Goal: Task Accomplishment & Management: Use online tool/utility

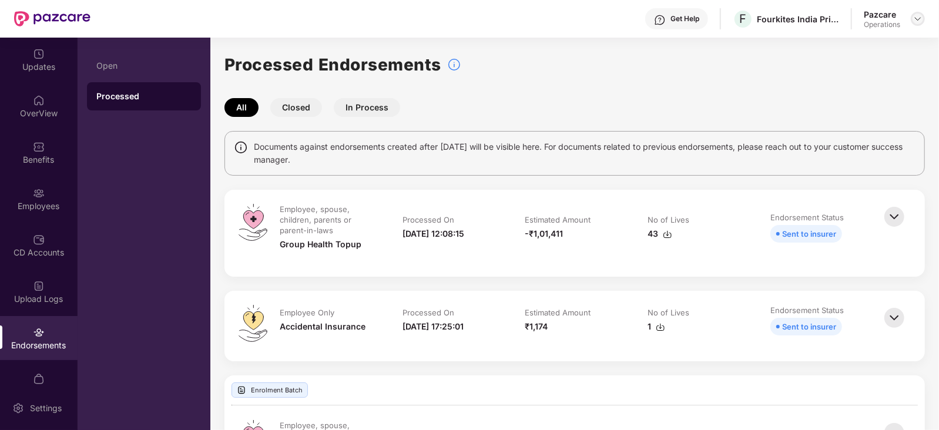
scroll to position [3125, 0]
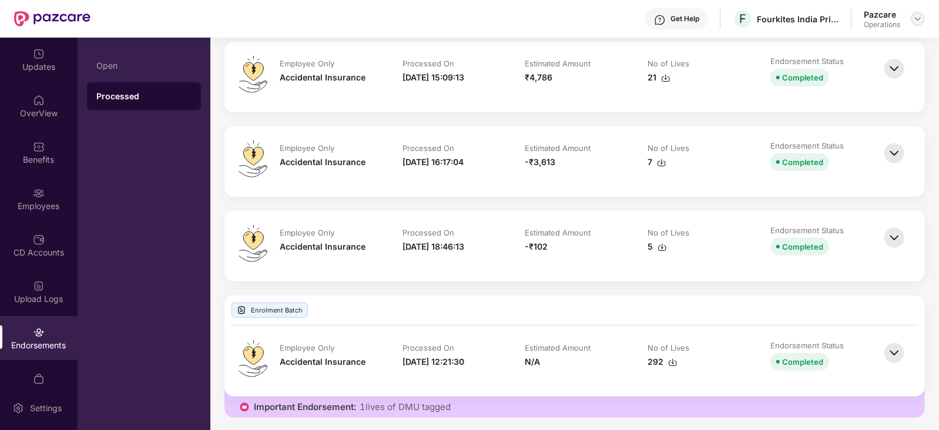
click at [922, 21] on img at bounding box center [917, 18] width 9 height 9
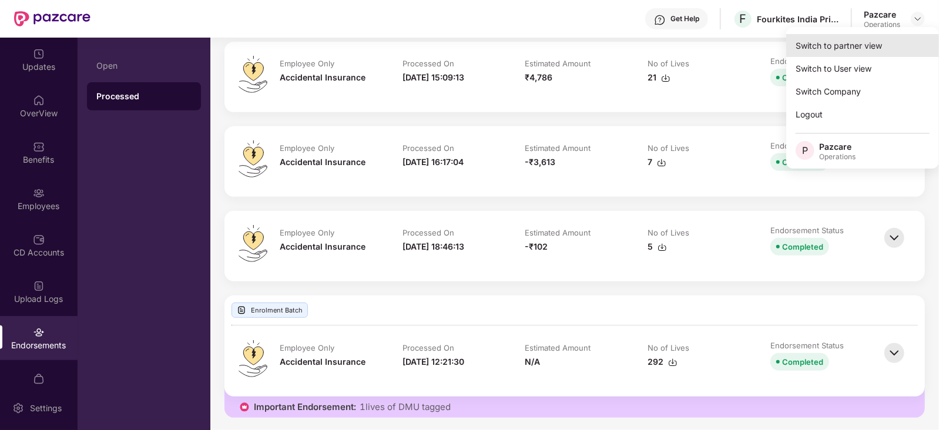
click at [876, 36] on div "Switch to partner view" at bounding box center [862, 45] width 153 height 23
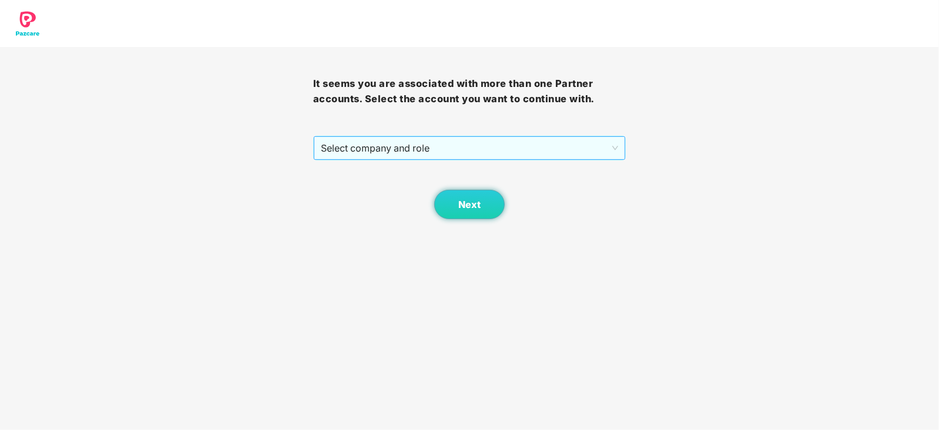
click at [489, 155] on span "Select company and role" at bounding box center [470, 148] width 298 height 22
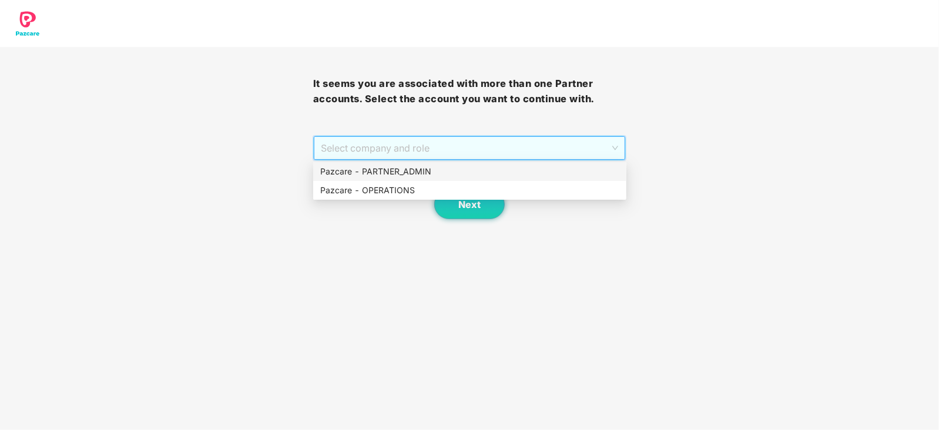
click at [430, 172] on div "Pazcare - PARTNER_ADMIN" at bounding box center [469, 171] width 299 height 13
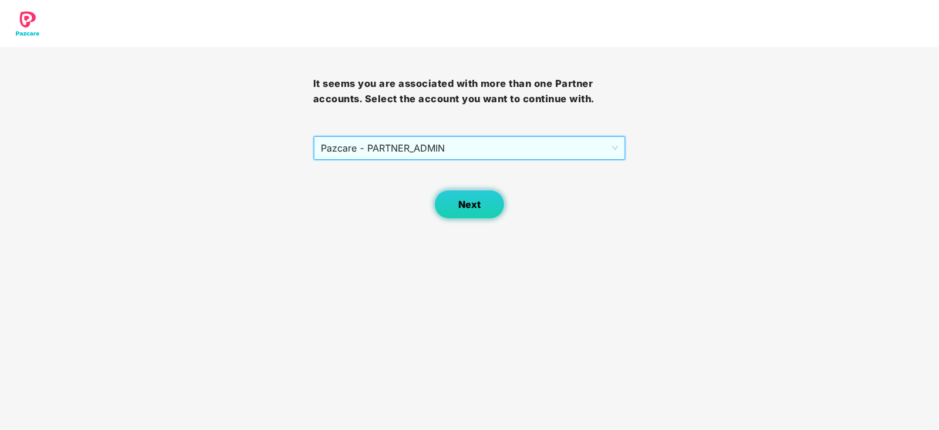
click at [455, 201] on button "Next" at bounding box center [469, 204] width 71 height 29
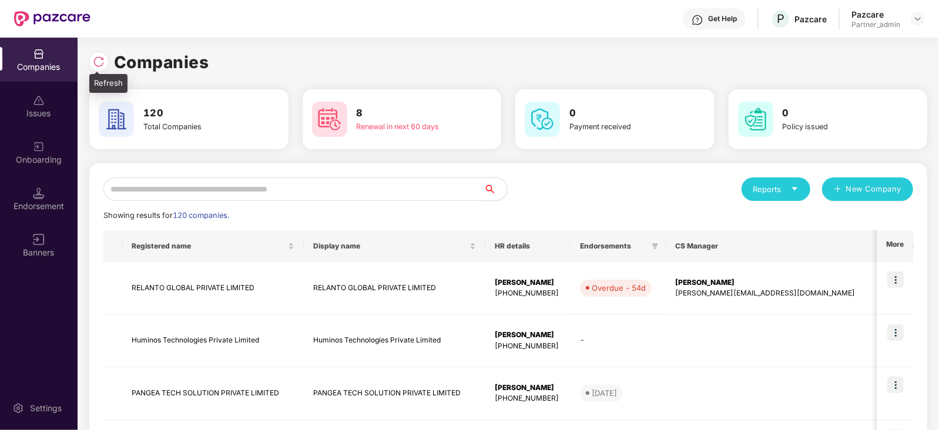
click at [102, 57] on img at bounding box center [99, 62] width 12 height 12
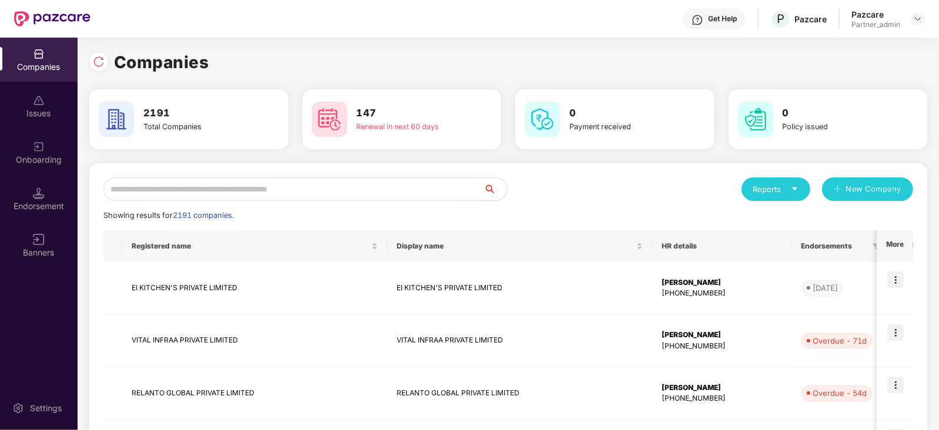
click at [229, 195] on input "text" at bounding box center [293, 190] width 380 height 24
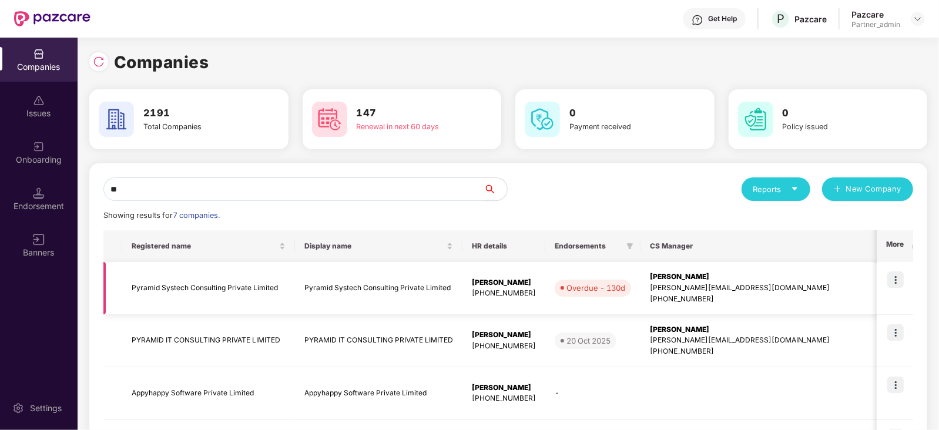
type input "**"
click at [890, 283] on img at bounding box center [896, 280] width 16 height 16
click at [665, 281] on div "[PERSON_NAME]" at bounding box center [769, 277] width 238 height 11
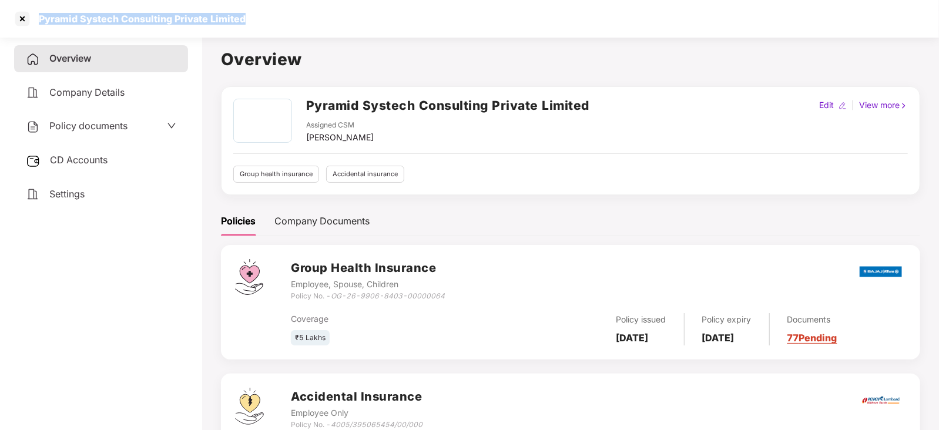
drag, startPoint x: 34, startPoint y: 14, endPoint x: 282, endPoint y: 15, distance: 248.0
click at [282, 15] on div "Pyramid Systech Consulting Private Limited" at bounding box center [469, 19] width 939 height 38
copy div "Pyramid Systech Consulting Private Limited"
click at [21, 19] on div at bounding box center [22, 18] width 19 height 19
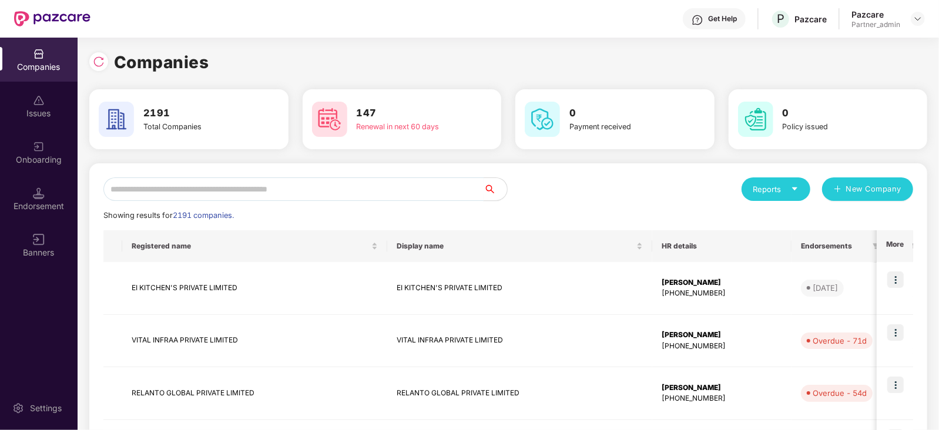
click at [311, 190] on input "text" at bounding box center [293, 190] width 380 height 24
paste input "**********"
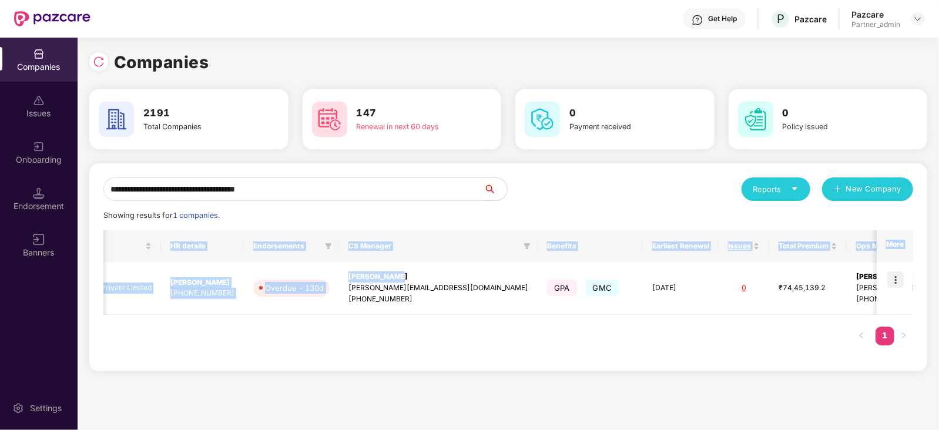
scroll to position [0, 1]
drag, startPoint x: 682, startPoint y: 275, endPoint x: 940, endPoint y: 286, distance: 258.3
click at [939, 286] on html "**********" at bounding box center [469, 215] width 939 height 430
click at [774, 341] on div "Registered name Display name HR details Endorsements CS Manager Benefits Earlie…" at bounding box center [508, 293] width 810 height 127
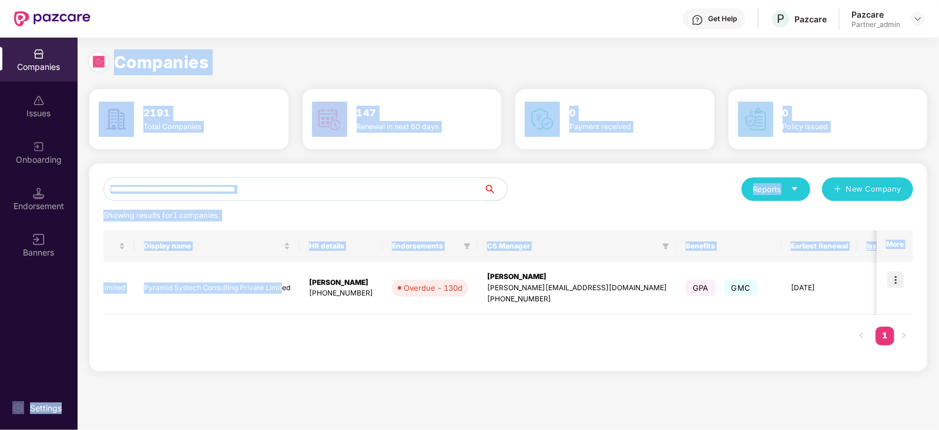
scroll to position [0, 0]
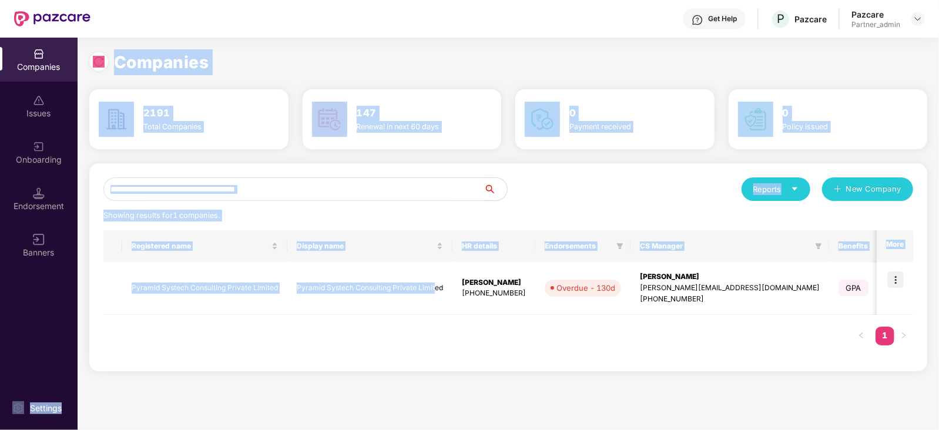
drag, startPoint x: 139, startPoint y: 289, endPoint x: 58, endPoint y: 297, distance: 81.5
click at [58, 297] on div "**********" at bounding box center [469, 234] width 939 height 393
click at [156, 322] on div "Registered name Display name HR details Endorsements CS Manager Benefits Earlie…" at bounding box center [508, 293] width 810 height 127
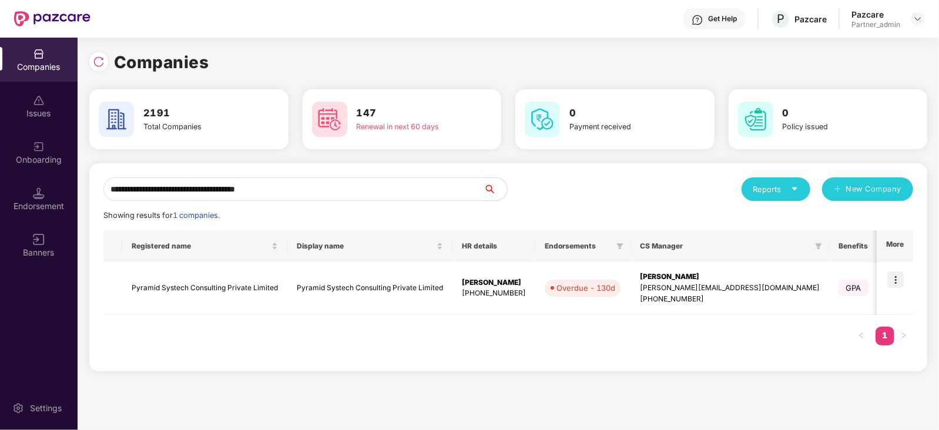
drag, startPoint x: 302, startPoint y: 191, endPoint x: 82, endPoint y: 214, distance: 220.4
click at [82, 214] on div "**********" at bounding box center [509, 234] width 862 height 393
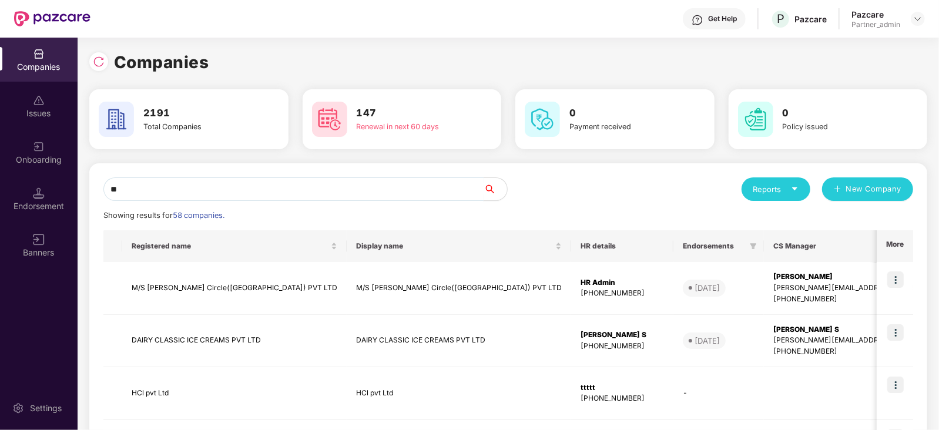
type input "*"
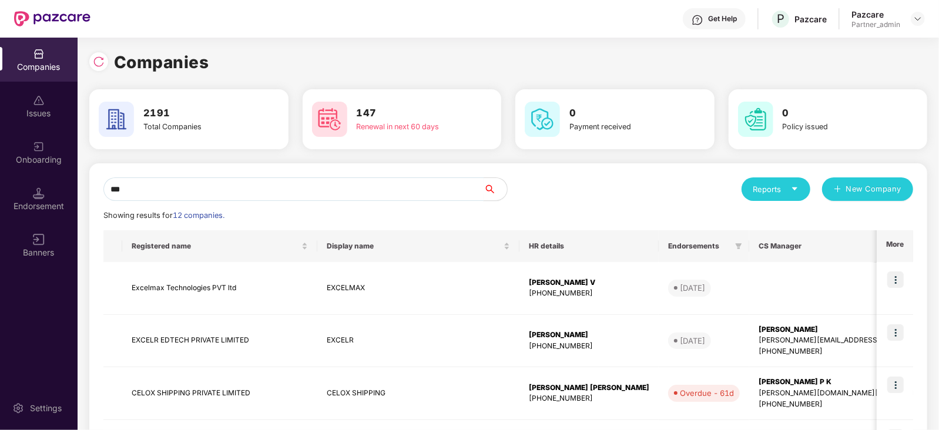
drag, startPoint x: 158, startPoint y: 190, endPoint x: 97, endPoint y: 193, distance: 61.2
click at [107, 191] on input "***" at bounding box center [293, 190] width 380 height 24
drag, startPoint x: 187, startPoint y: 191, endPoint x: 98, endPoint y: 189, distance: 89.4
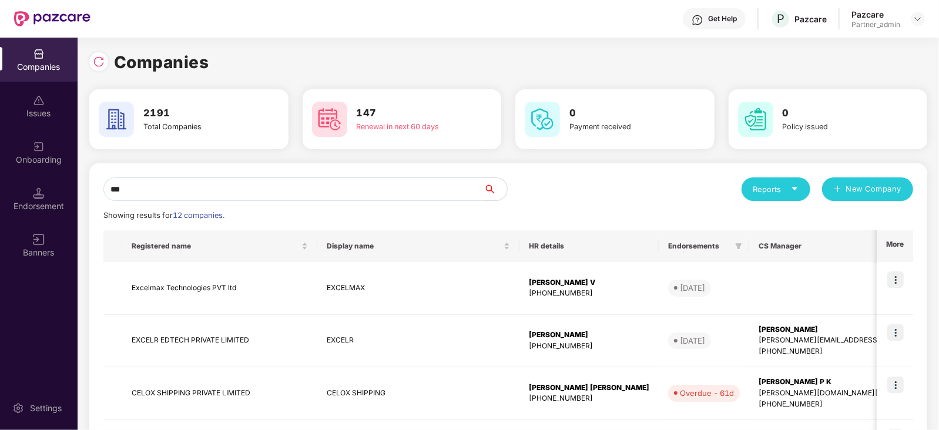
paste input "**********"
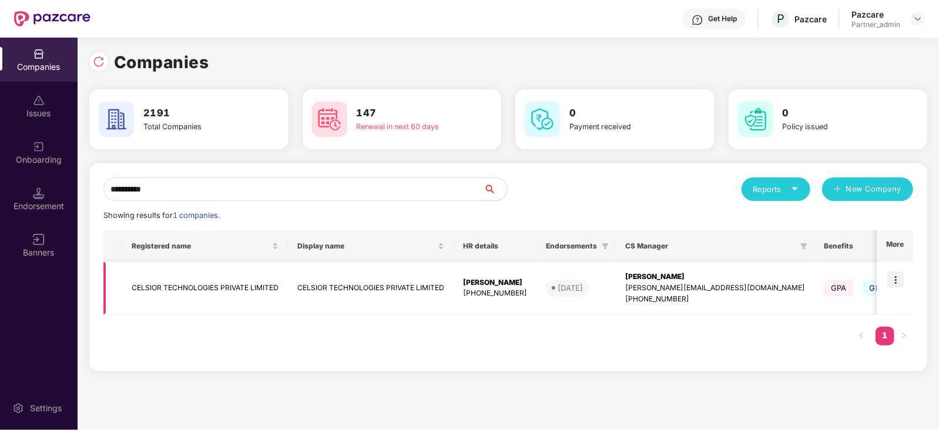
type input "**********"
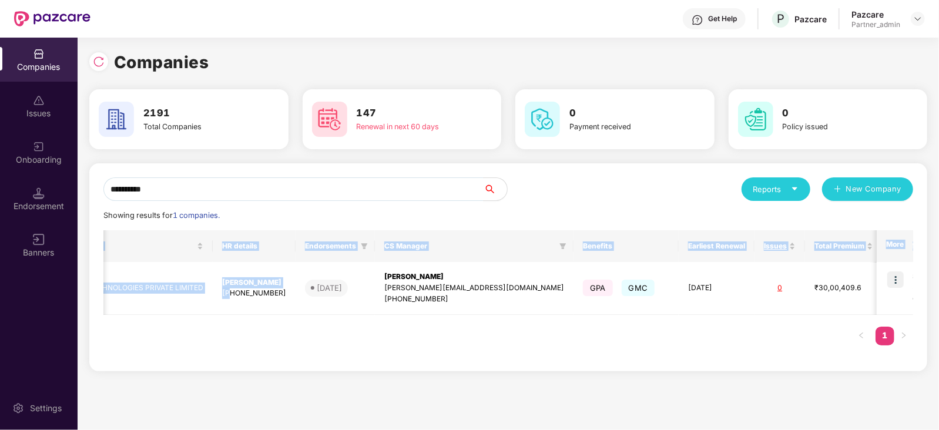
drag, startPoint x: 473, startPoint y: 290, endPoint x: 936, endPoint y: 301, distance: 463.3
click at [936, 301] on div "**********" at bounding box center [509, 234] width 862 height 393
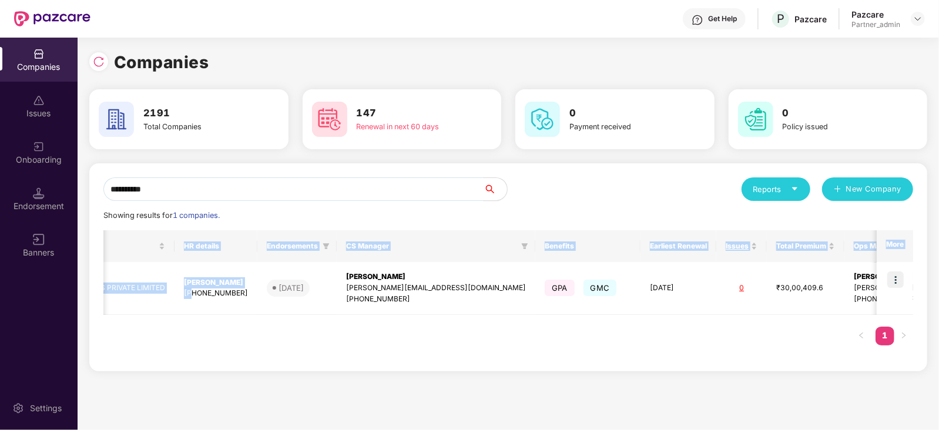
click at [823, 322] on div "Registered name Display name HR details Endorsements CS Manager Benefits Earlie…" at bounding box center [508, 293] width 810 height 127
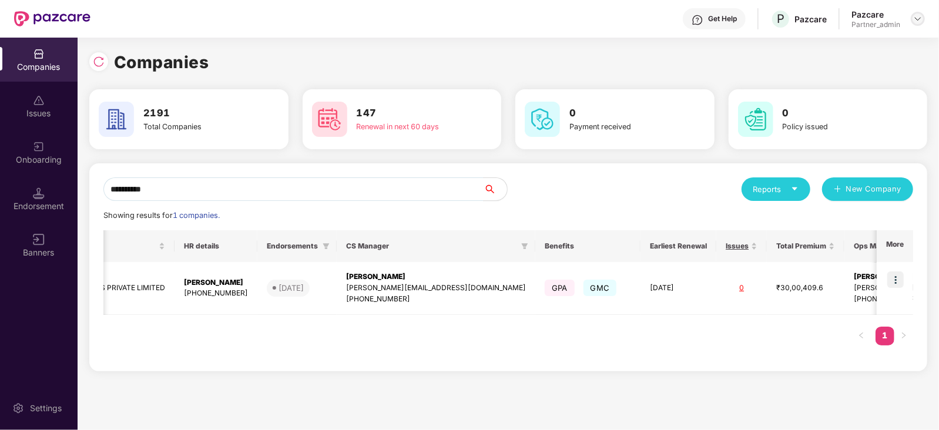
click at [916, 13] on div at bounding box center [918, 19] width 14 height 14
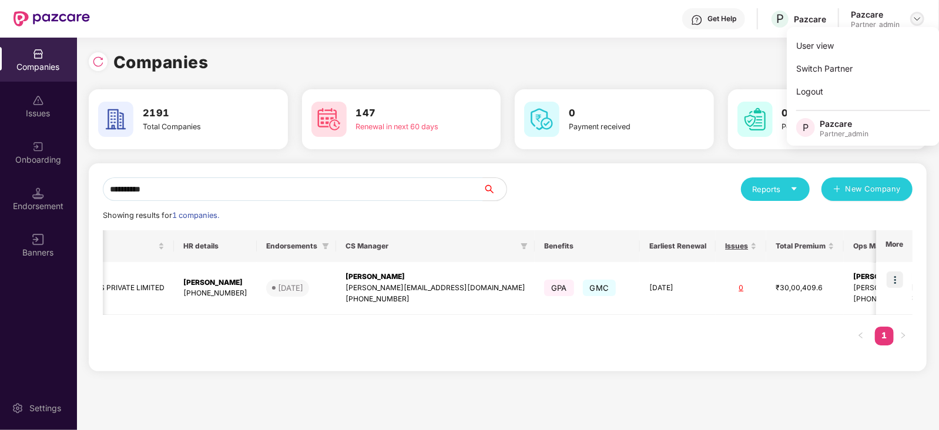
click at [916, 18] on img at bounding box center [917, 18] width 9 height 9
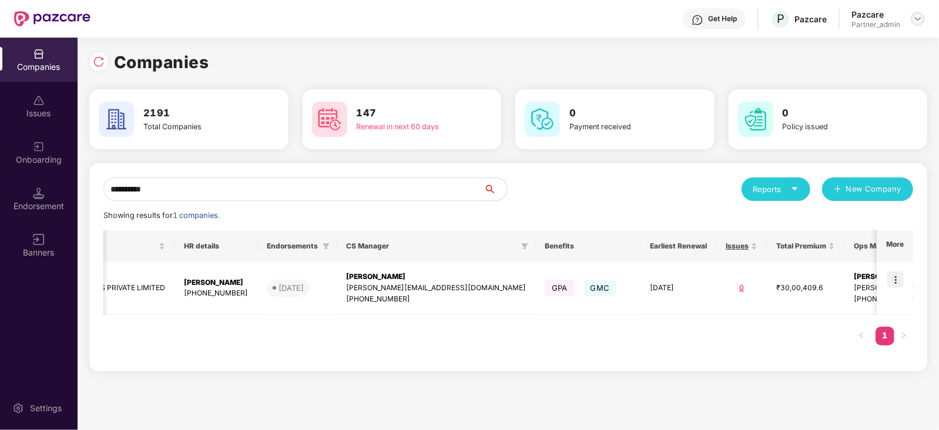
click at [916, 22] on img at bounding box center [917, 18] width 9 height 9
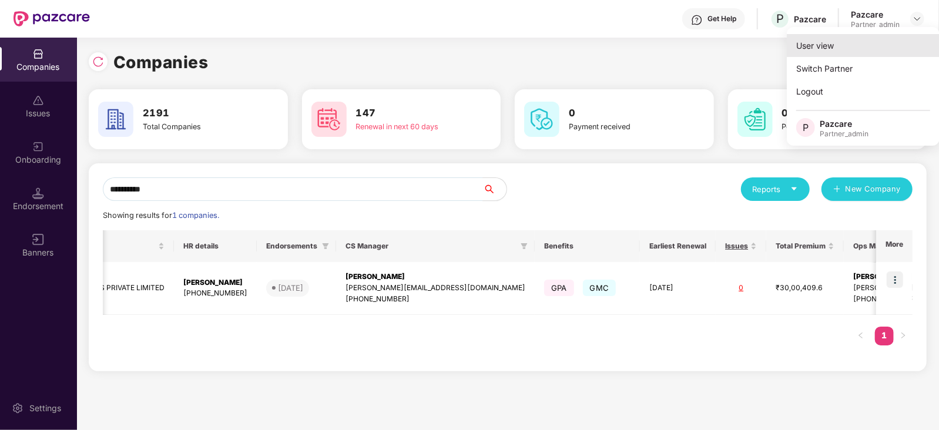
click at [826, 51] on div "User view" at bounding box center [863, 45] width 153 height 23
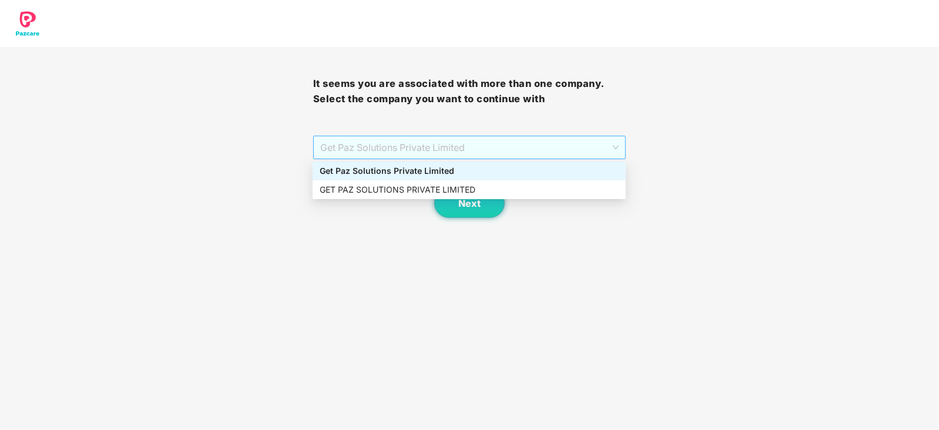
click at [520, 151] on span "Get Paz Solutions Private Limited" at bounding box center [469, 147] width 299 height 22
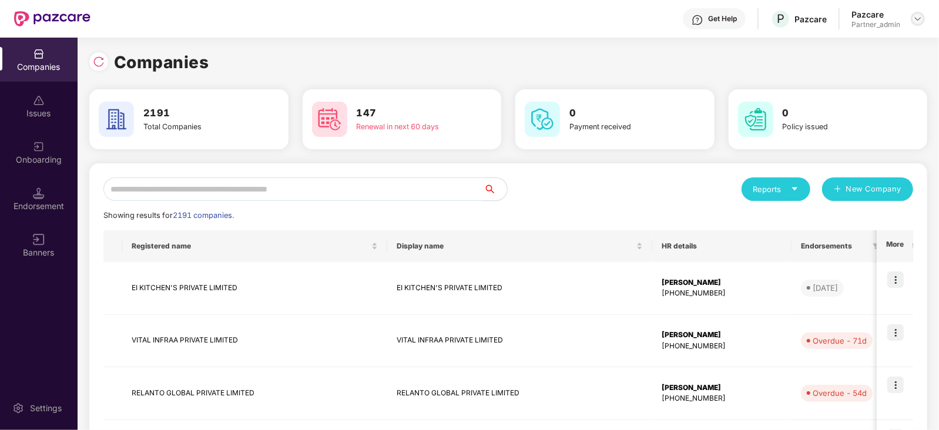
click at [920, 21] on img at bounding box center [917, 18] width 9 height 9
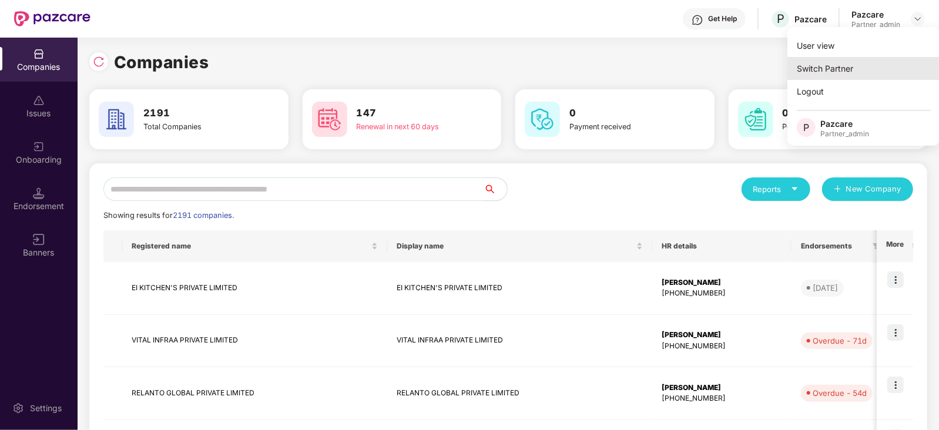
click at [860, 67] on div "Switch Partner" at bounding box center [864, 68] width 153 height 23
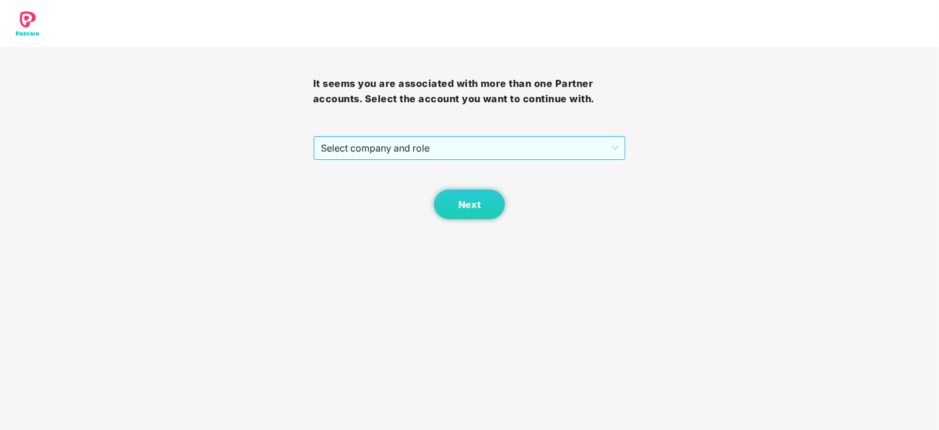
click at [512, 145] on span "Select company and role" at bounding box center [470, 148] width 298 height 22
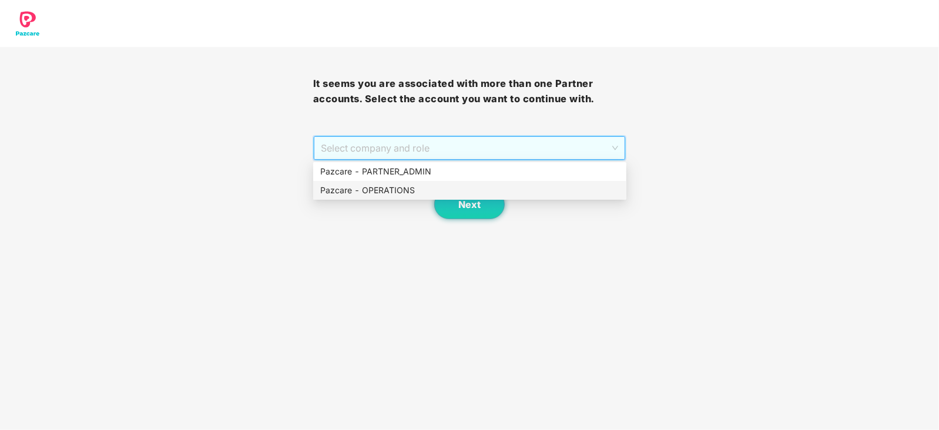
click at [385, 195] on div "Pazcare - OPERATIONS" at bounding box center [469, 190] width 299 height 13
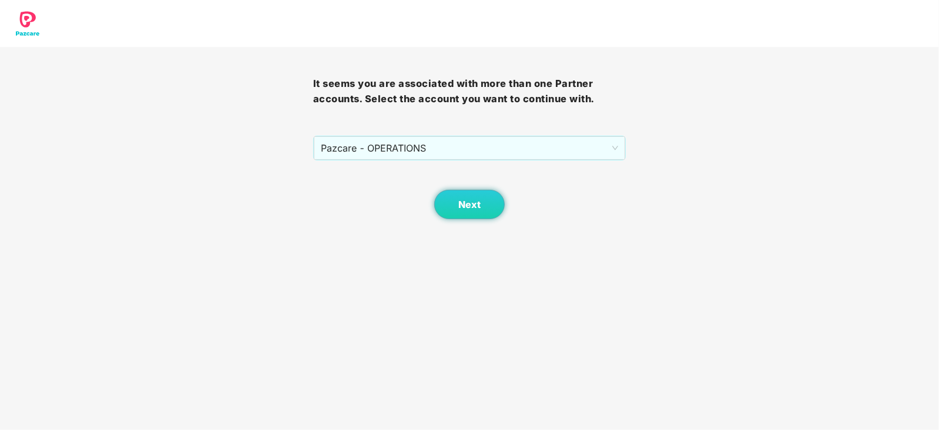
click at [508, 190] on div "Next" at bounding box center [469, 189] width 313 height 59
click at [487, 201] on button "Next" at bounding box center [469, 204] width 71 height 29
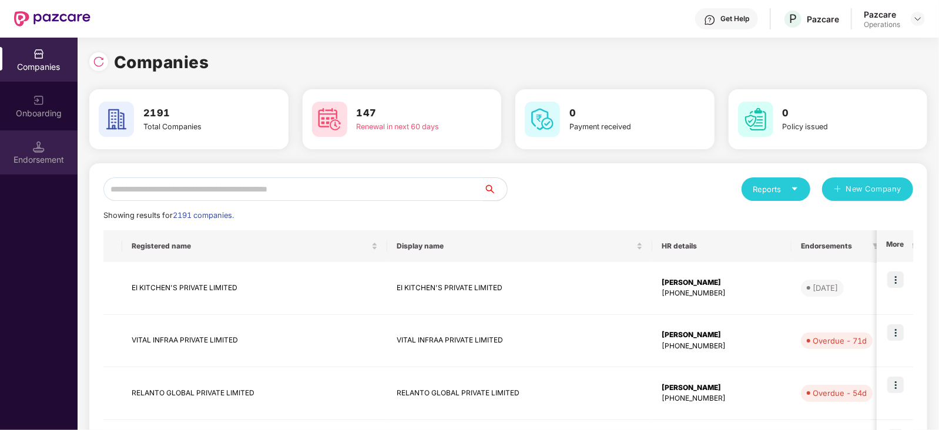
click at [40, 164] on div "Endorsement" at bounding box center [39, 160] width 78 height 12
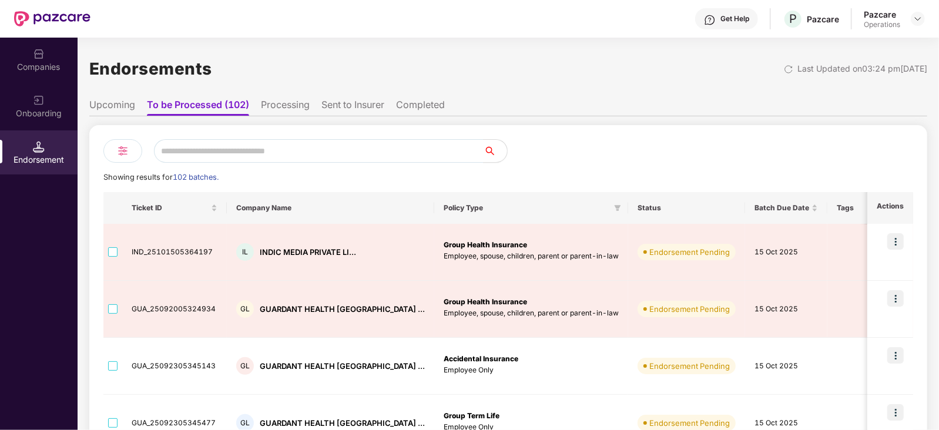
click at [605, 56] on div "Endorsements Last Updated on 03:24 pm[DATE]" at bounding box center [508, 69] width 838 height 36
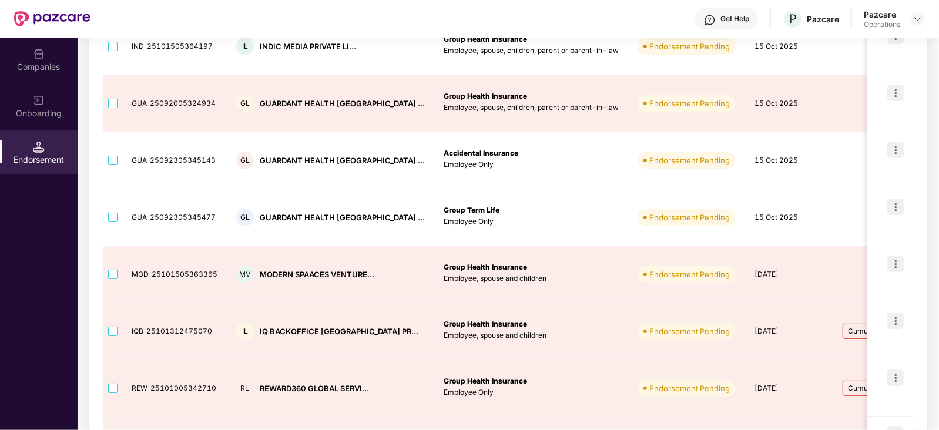
scroll to position [176, 0]
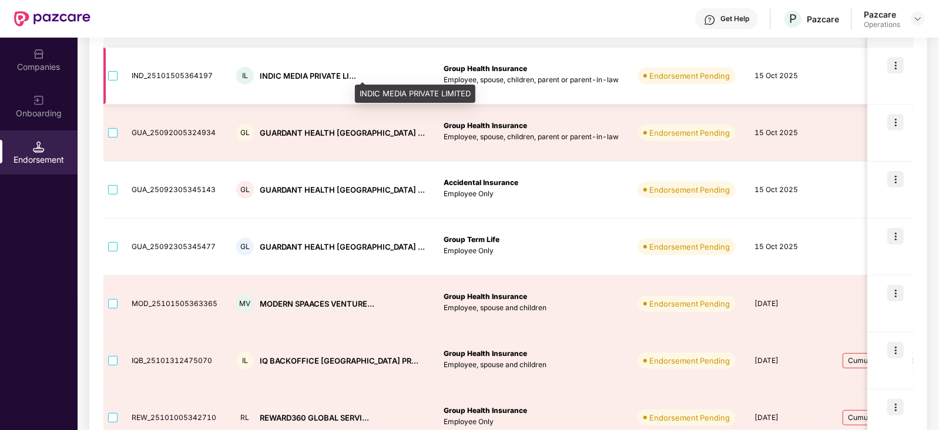
click at [266, 75] on div "INDIC MEDIA PRIVATE LI..." at bounding box center [308, 76] width 96 height 11
copy div "INDIC"
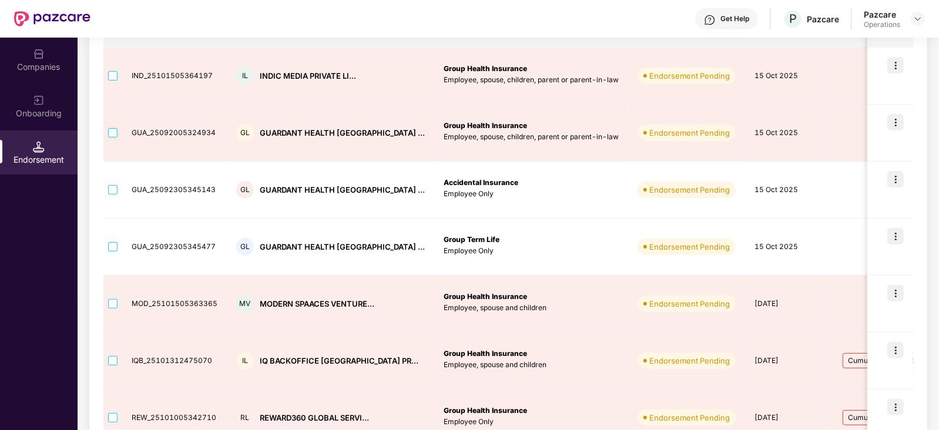
click at [61, 63] on div "Companies" at bounding box center [39, 67] width 78 height 12
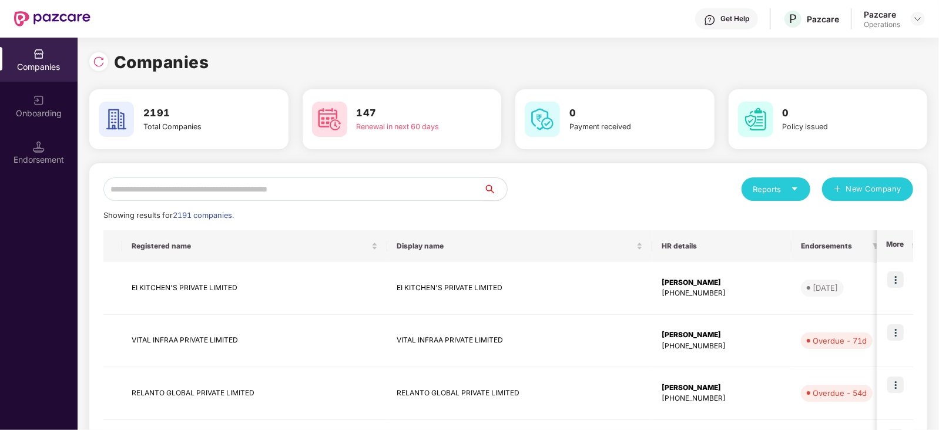
click at [188, 185] on input "text" at bounding box center [293, 190] width 380 height 24
paste input "*****"
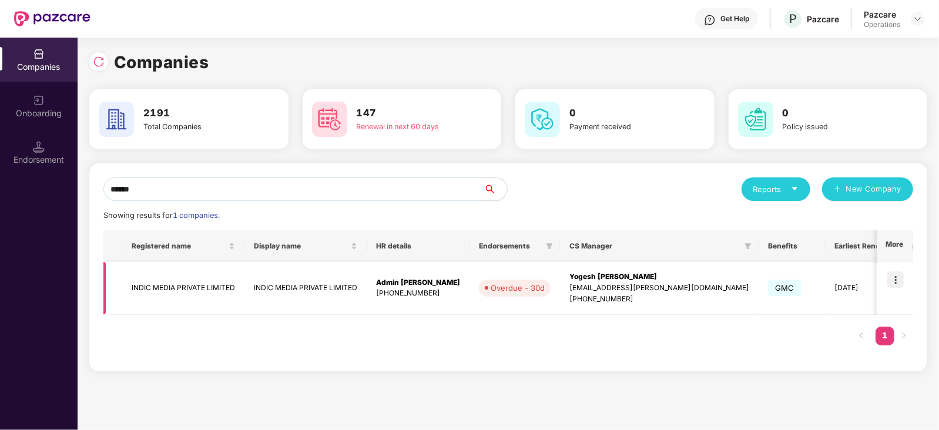
type input "*****"
click at [902, 282] on img at bounding box center [896, 280] width 16 height 16
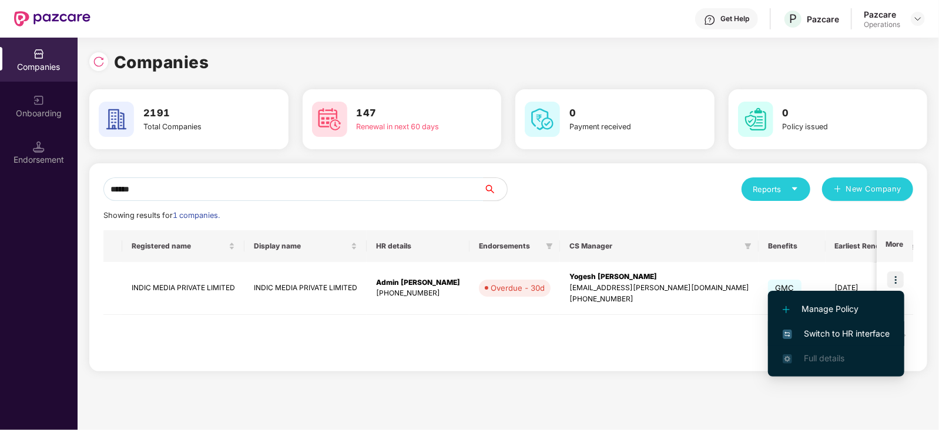
click at [863, 339] on span "Switch to HR interface" at bounding box center [836, 333] width 107 height 13
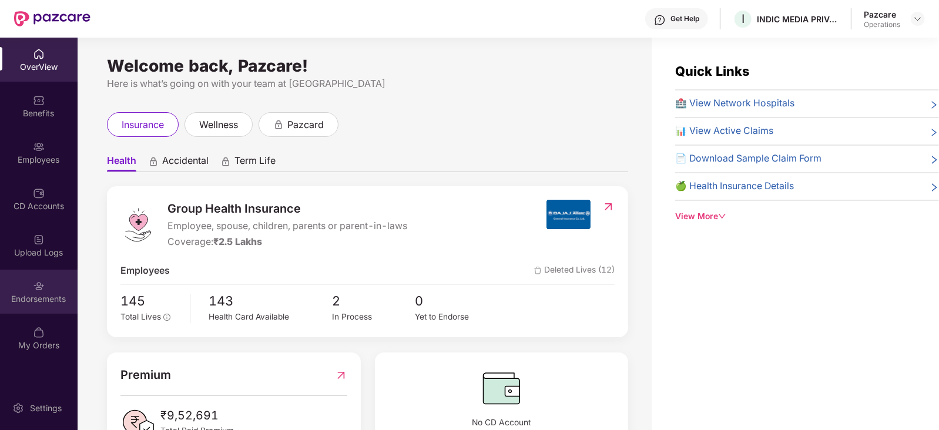
click at [59, 286] on div "Endorsements" at bounding box center [39, 292] width 78 height 44
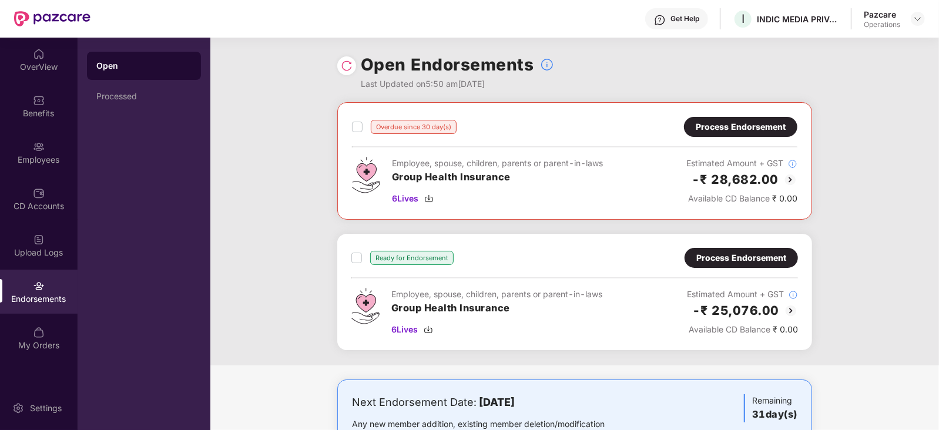
click at [708, 257] on div "Process Endorsement" at bounding box center [741, 258] width 90 height 13
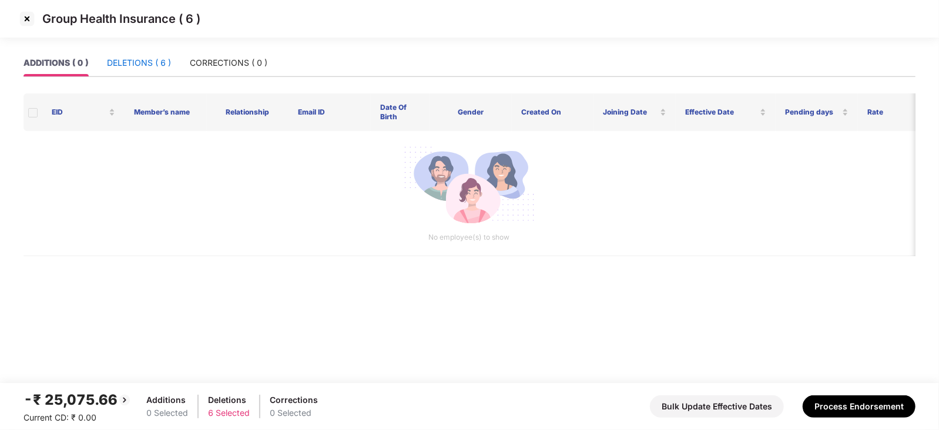
click at [158, 59] on div "DELETIONS ( 6 )" at bounding box center [139, 62] width 64 height 13
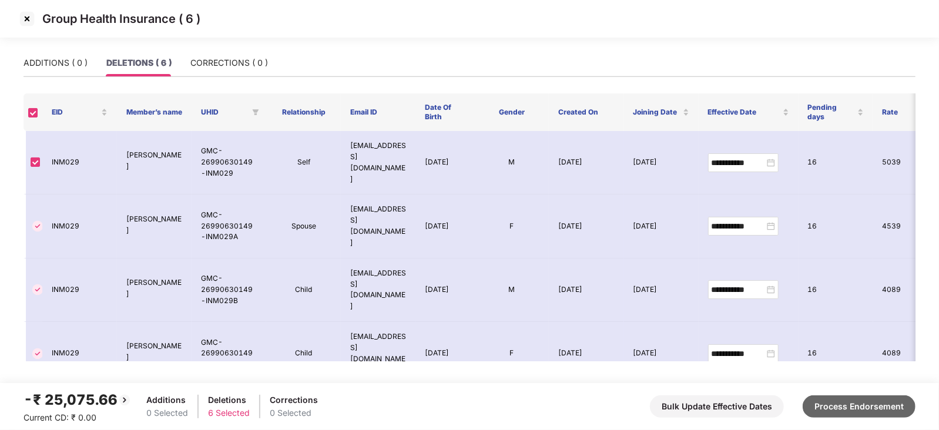
click at [872, 397] on button "Process Endorsement" at bounding box center [859, 407] width 113 height 22
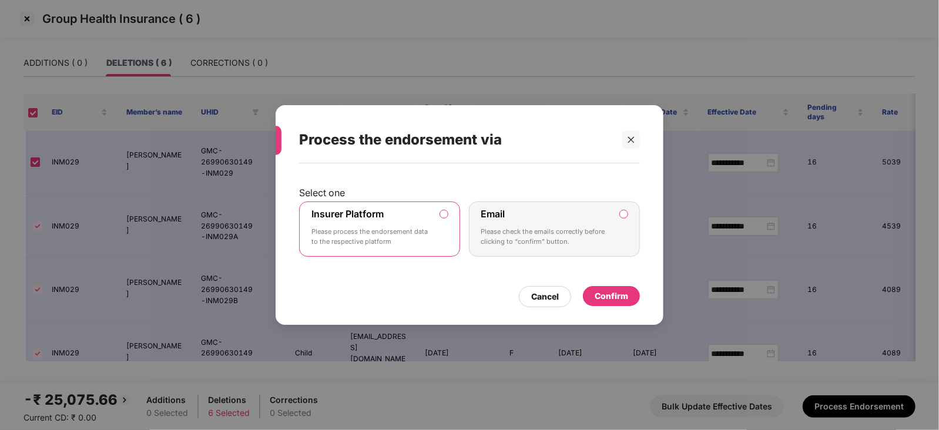
click at [624, 304] on div "Confirm" at bounding box center [611, 296] width 57 height 20
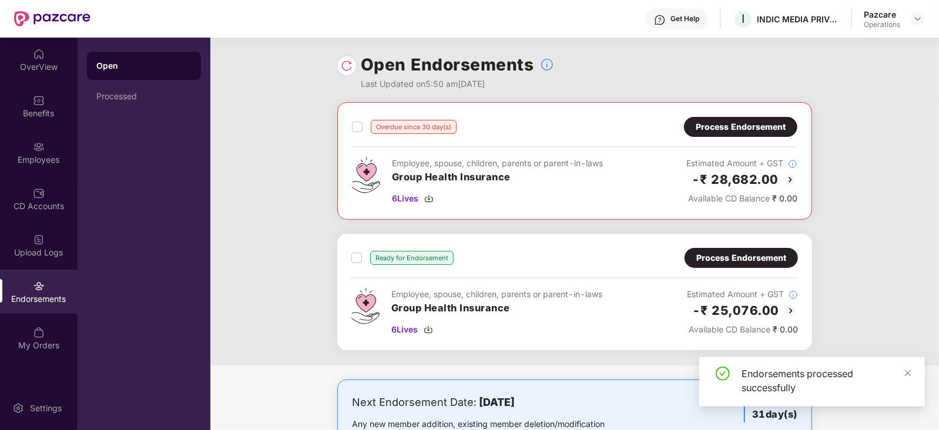
click at [721, 125] on div "Process Endorsement" at bounding box center [741, 126] width 90 height 13
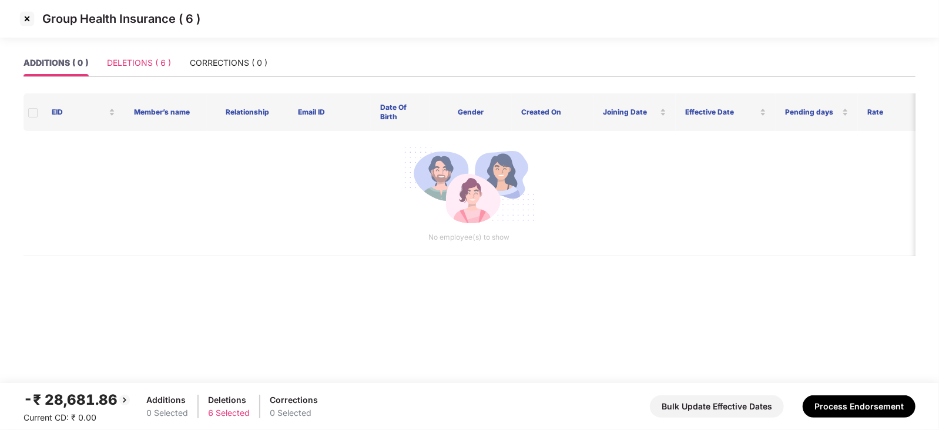
click at [147, 71] on div "DELETIONS ( 6 )" at bounding box center [139, 62] width 64 height 27
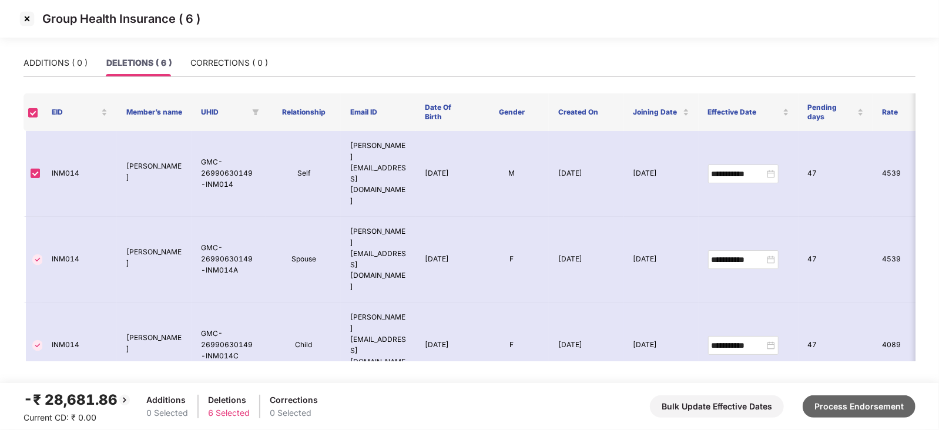
click at [858, 409] on button "Process Endorsement" at bounding box center [859, 407] width 113 height 22
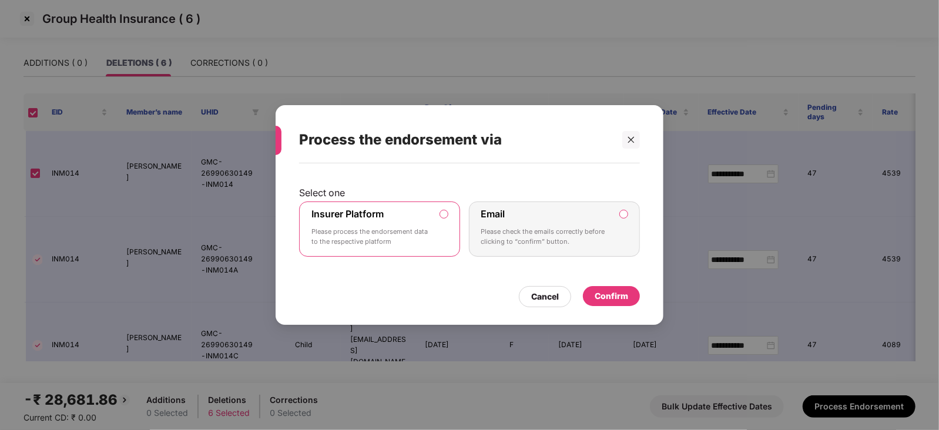
click at [621, 310] on div "Select one Insurer Platform Please process the endorsement data to the respecti…" at bounding box center [470, 238] width 388 height 150
click at [614, 298] on div "Confirm" at bounding box center [612, 296] width 34 height 13
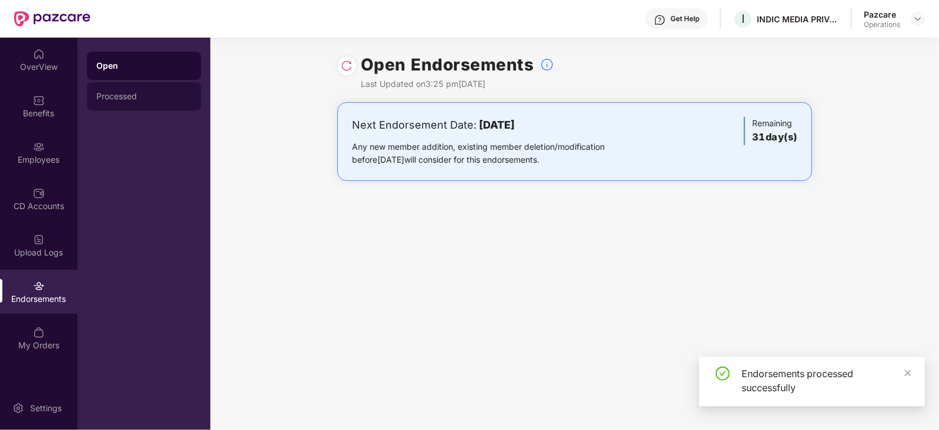
click at [129, 92] on div "Processed" at bounding box center [143, 96] width 95 height 9
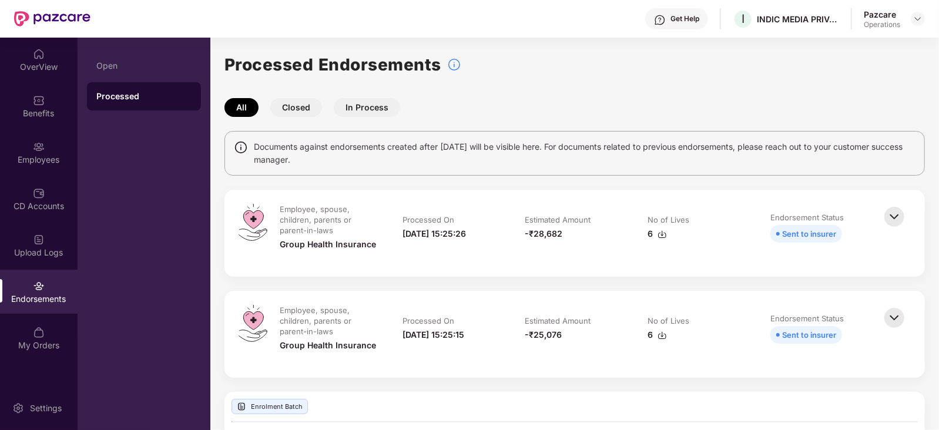
click at [661, 238] on img at bounding box center [662, 234] width 9 height 9
click at [627, 349] on td "Estimated Amount -₹25,076" at bounding box center [575, 334] width 123 height 59
click at [662, 336] on img at bounding box center [662, 335] width 9 height 9
click at [662, 233] on img at bounding box center [662, 234] width 9 height 9
click at [636, 354] on td "No of Lives 6" at bounding box center [697, 334] width 123 height 59
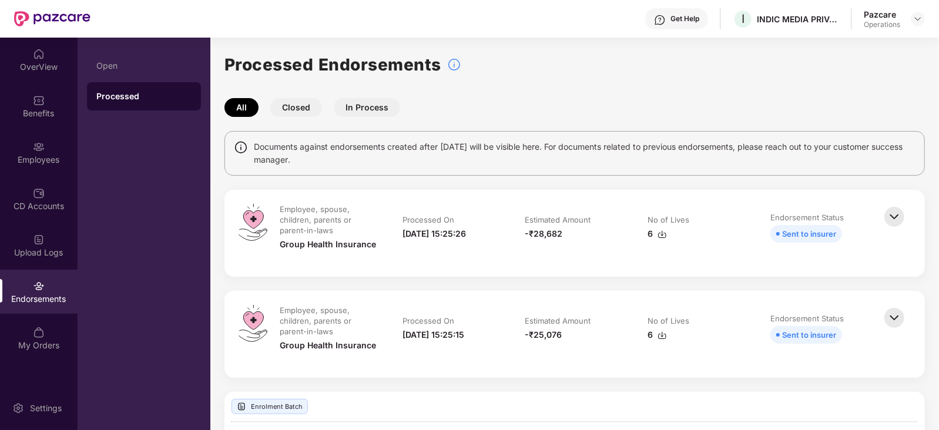
click at [662, 337] on img at bounding box center [662, 335] width 9 height 9
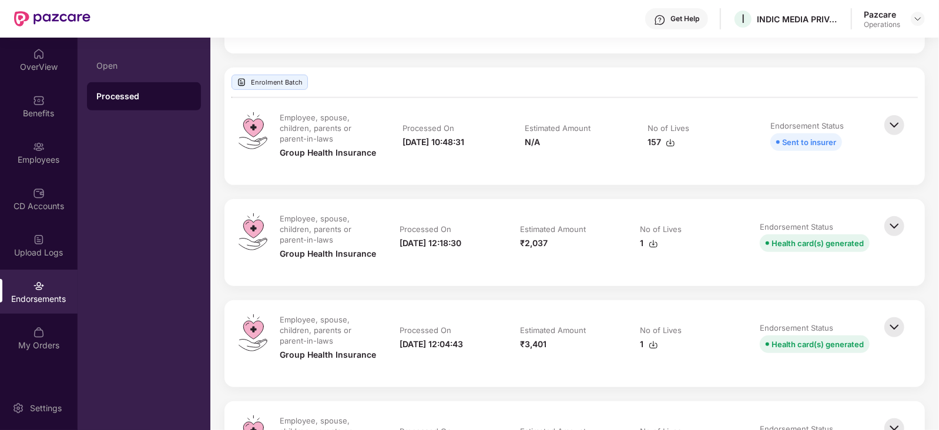
scroll to position [323, 0]
click at [896, 237] on img at bounding box center [895, 228] width 26 height 26
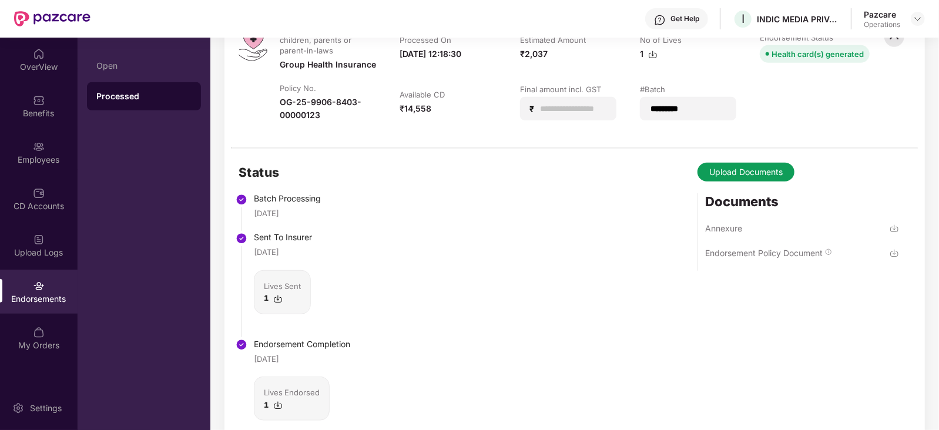
scroll to position [528, 0]
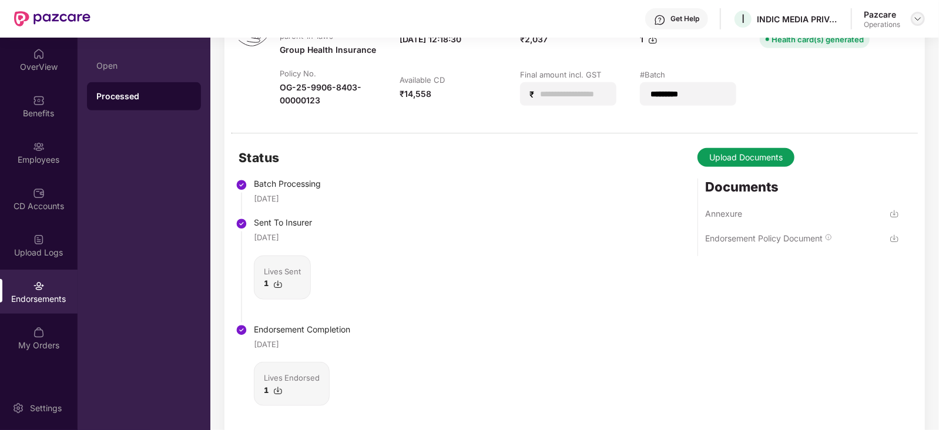
click at [917, 22] on img at bounding box center [917, 18] width 9 height 9
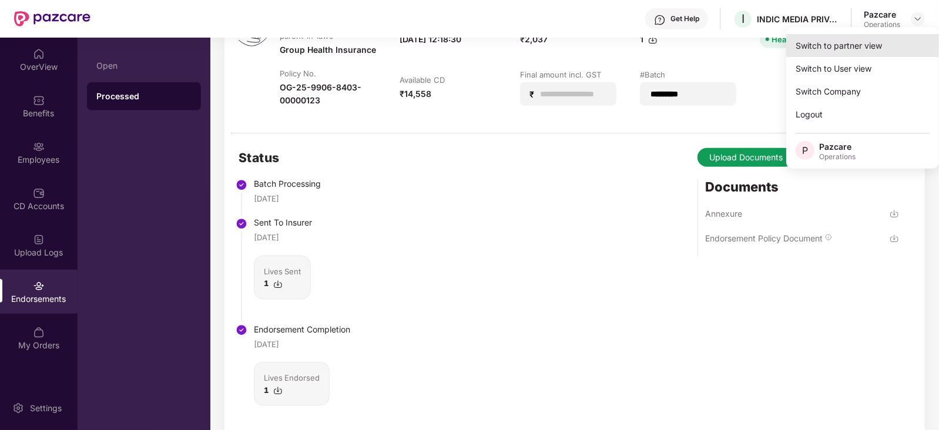
click at [864, 45] on div "Switch to partner view" at bounding box center [862, 45] width 153 height 23
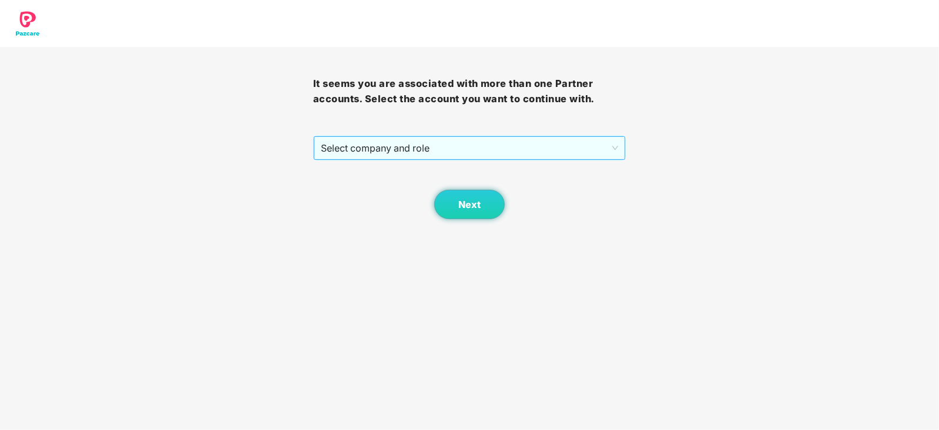
click at [467, 155] on span "Select company and role" at bounding box center [470, 148] width 298 height 22
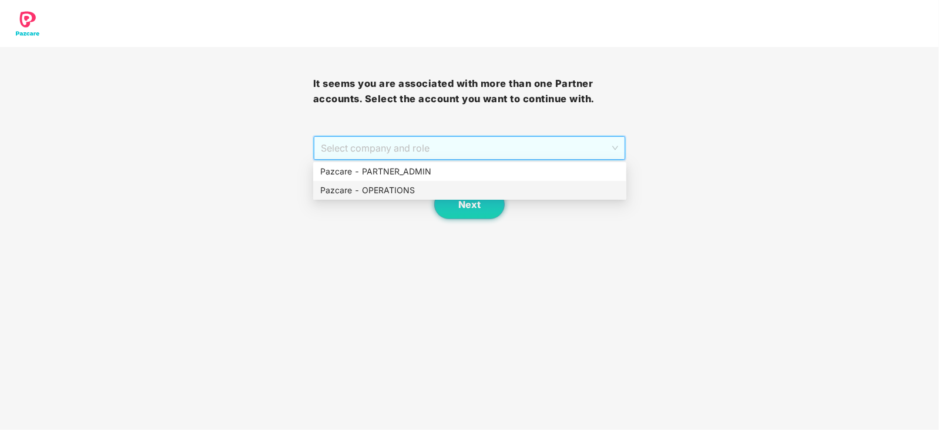
click at [394, 195] on div "Pazcare - OPERATIONS" at bounding box center [469, 190] width 299 height 13
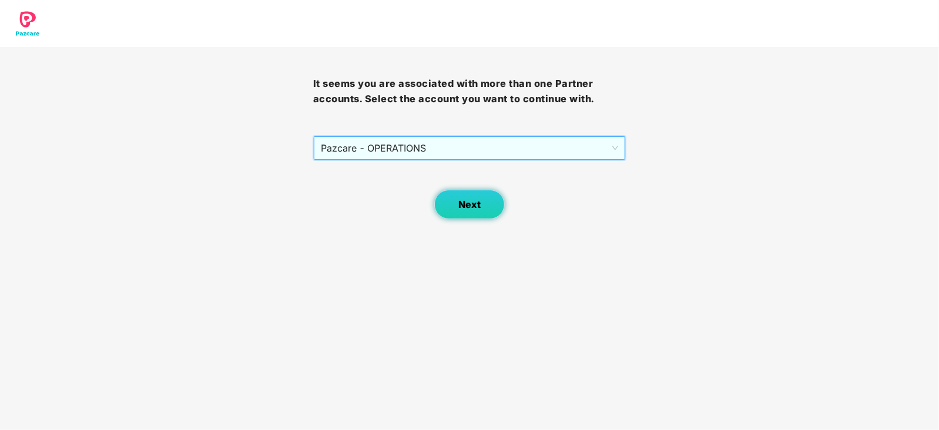
click at [476, 216] on button "Next" at bounding box center [469, 204] width 71 height 29
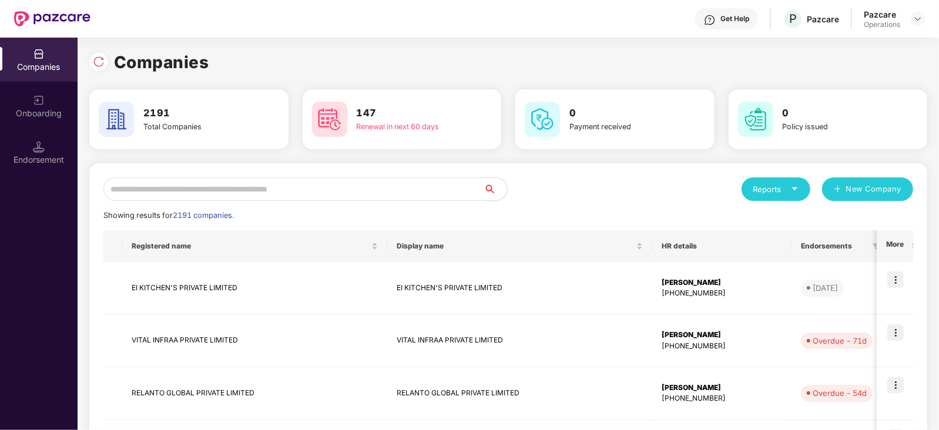
click at [303, 181] on input "text" at bounding box center [293, 190] width 380 height 24
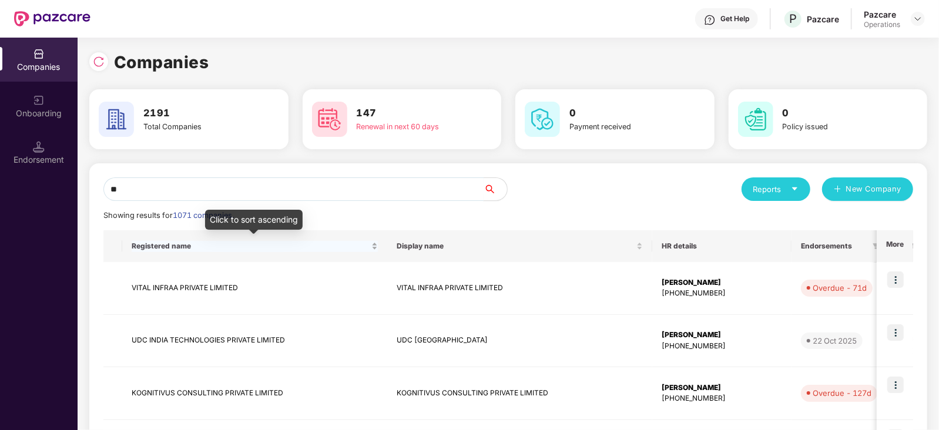
type input "*"
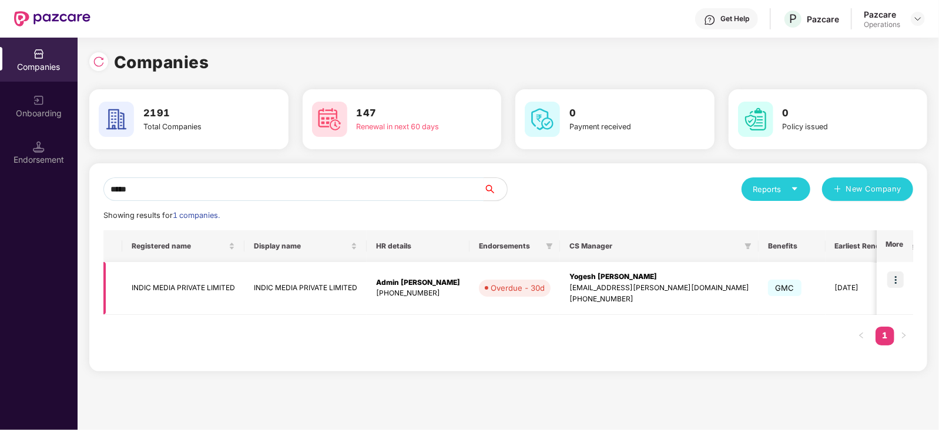
type input "*****"
click at [215, 284] on td "INDIC MEDIA PRIVATE LIMITED" at bounding box center [183, 288] width 122 height 53
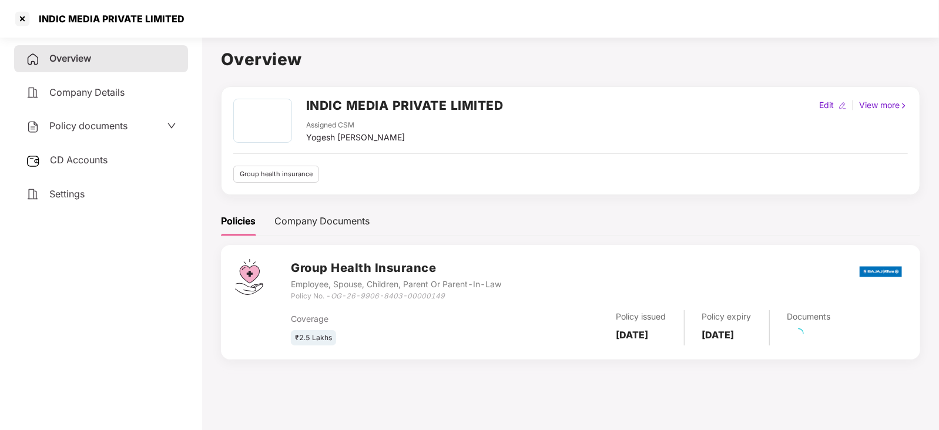
click at [77, 166] on span "CD Accounts" at bounding box center [79, 160] width 58 height 12
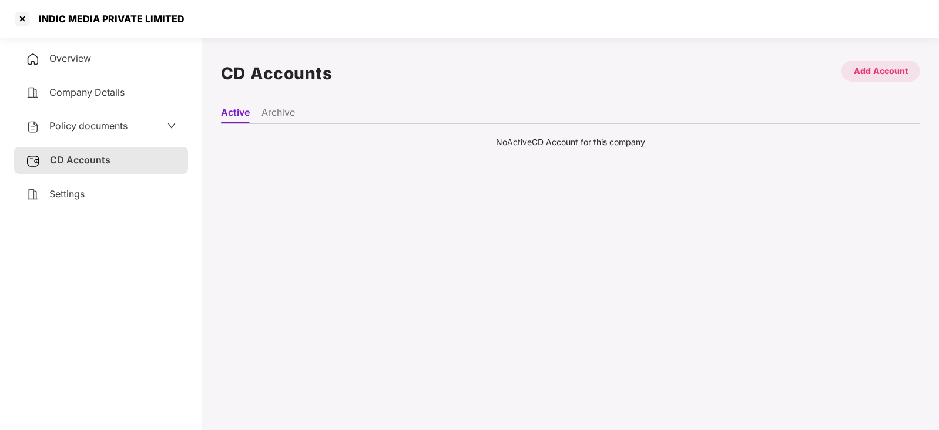
click at [869, 73] on div "Add Account" at bounding box center [881, 71] width 54 height 13
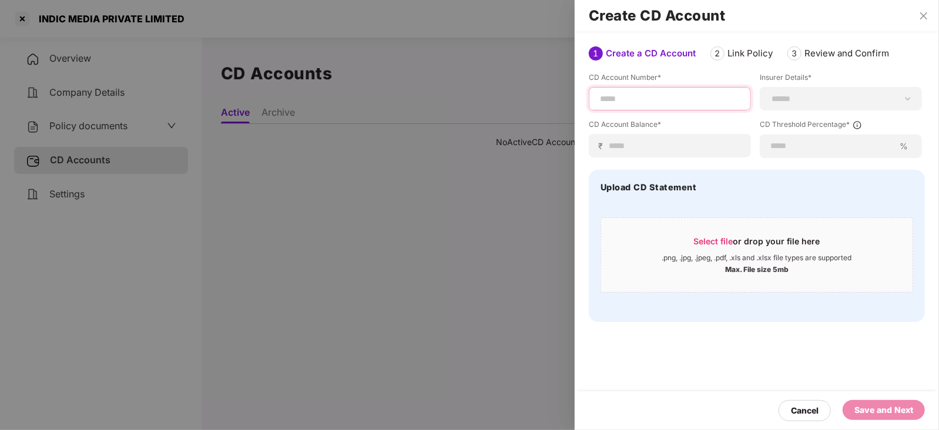
click at [655, 103] on input at bounding box center [670, 99] width 142 height 12
paste input "*********"
type input "*********"
click at [788, 96] on select "**********" at bounding box center [841, 98] width 142 height 9
select select "*****"
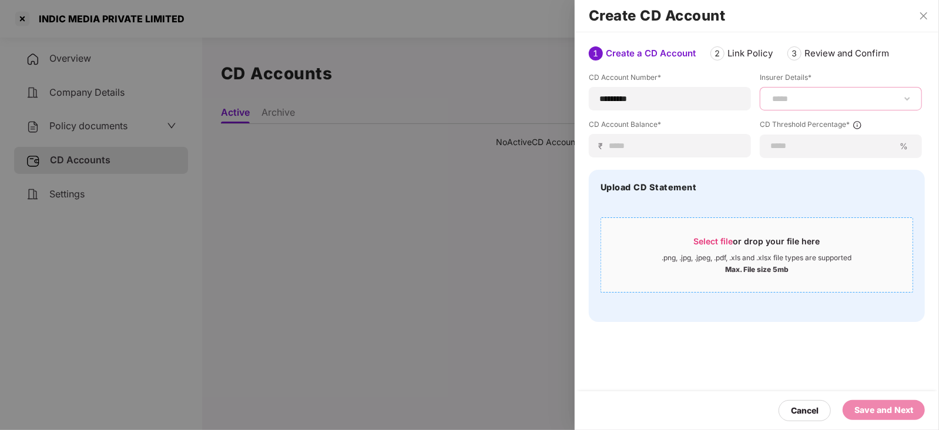
click at [770, 94] on select "**********" at bounding box center [841, 98] width 142 height 9
click at [614, 148] on input at bounding box center [674, 146] width 133 height 12
paste input "*****"
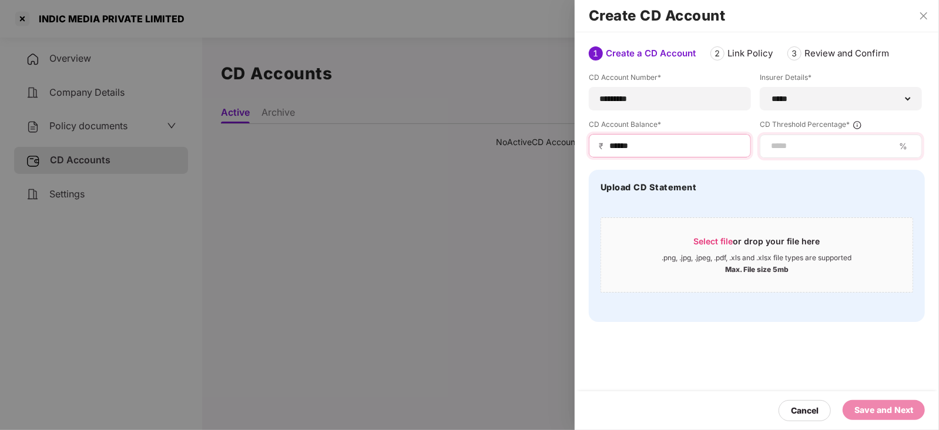
type input "*****"
click at [804, 140] on input at bounding box center [832, 146] width 125 height 12
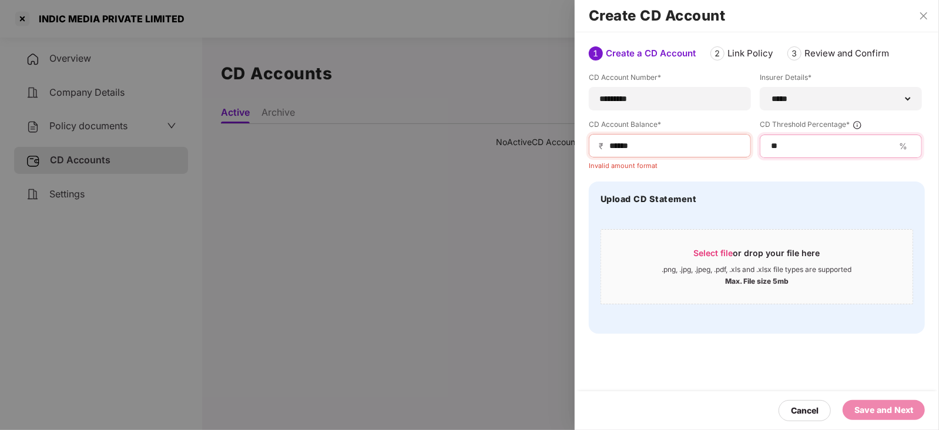
type input "**"
click at [848, 198] on div "Upload CD Statement" at bounding box center [757, 199] width 313 height 12
click at [678, 142] on input "*****" at bounding box center [674, 146] width 133 height 12
click at [609, 149] on input "*****" at bounding box center [674, 146] width 133 height 12
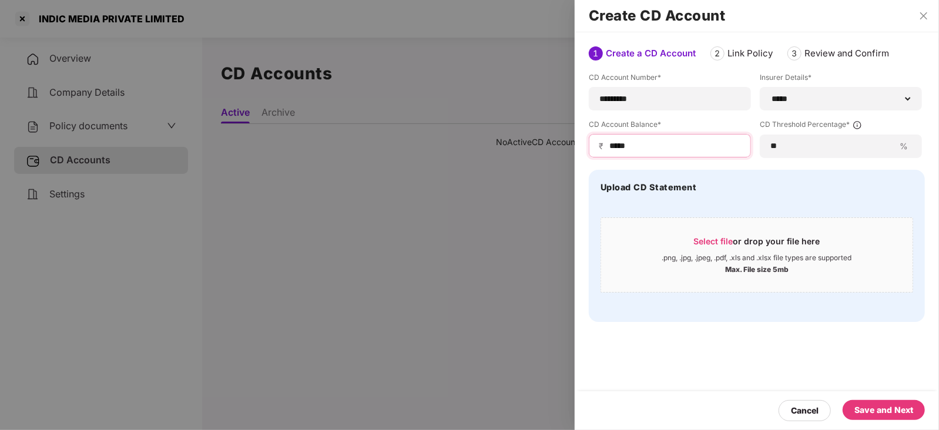
type input "*****"
click at [897, 416] on div "Save and Next" at bounding box center [884, 410] width 59 height 13
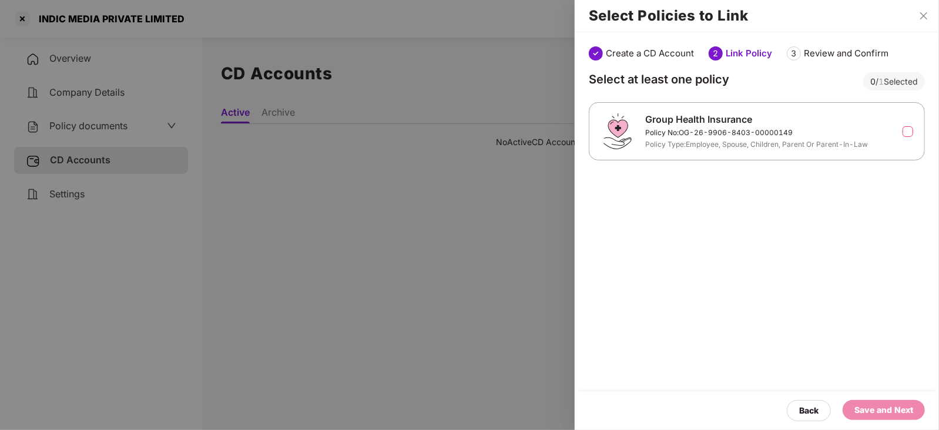
click at [903, 130] on label at bounding box center [908, 131] width 11 height 11
click at [876, 406] on div "Save and Next" at bounding box center [884, 410] width 59 height 13
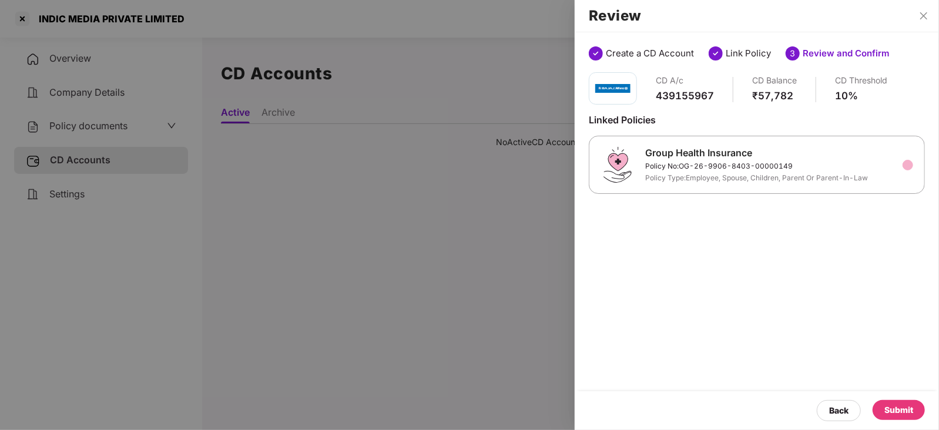
click at [901, 413] on div "Submit" at bounding box center [899, 410] width 29 height 13
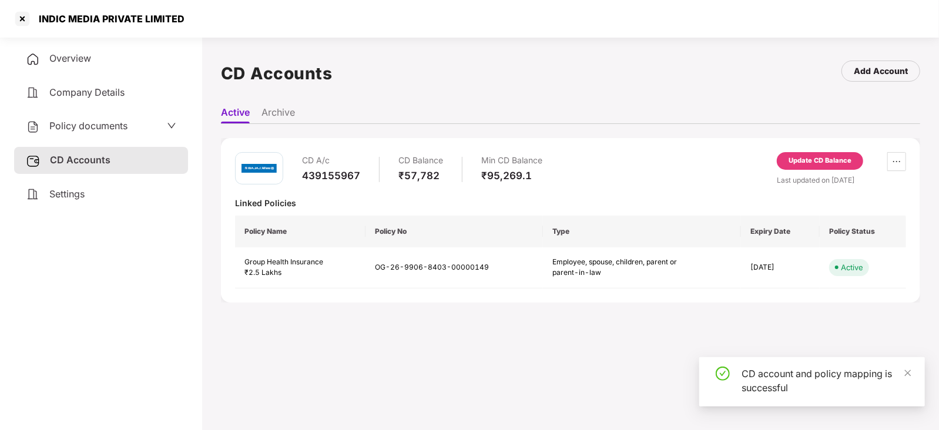
click at [116, 131] on span "Policy documents" at bounding box center [88, 126] width 78 height 12
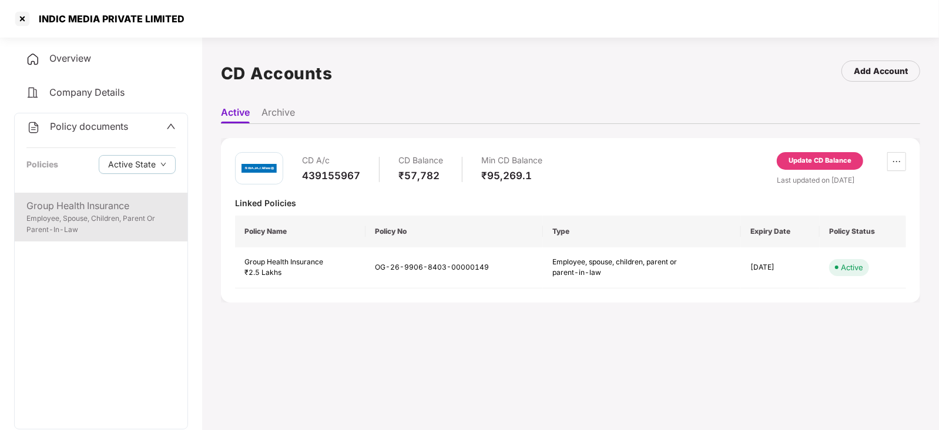
click at [116, 222] on div "Employee, Spouse, Children, Parent Or Parent-In-Law" at bounding box center [100, 224] width 149 height 22
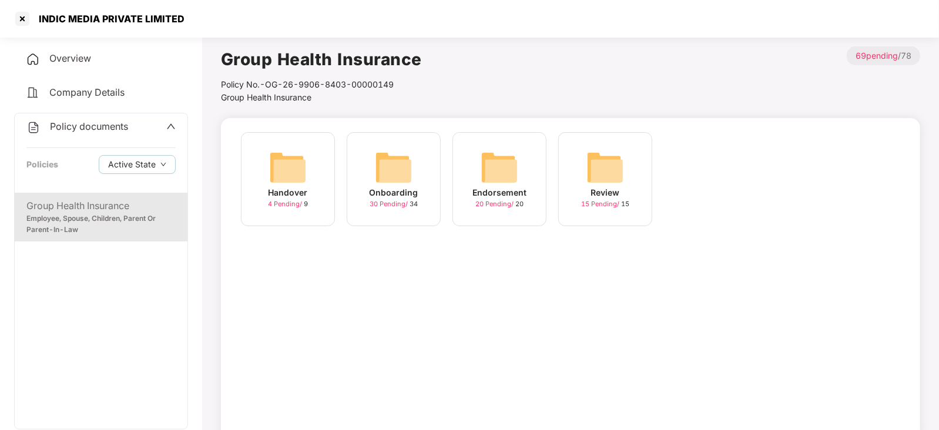
click at [512, 171] on img at bounding box center [500, 168] width 38 height 38
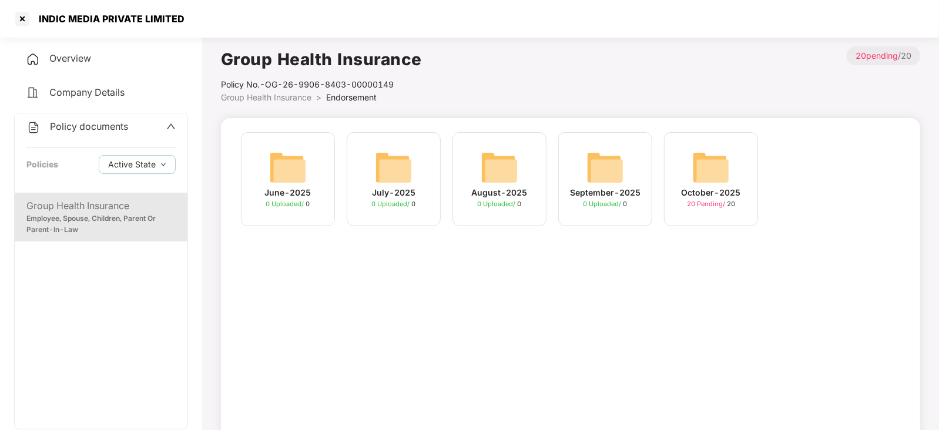
click at [702, 174] on img at bounding box center [711, 168] width 38 height 38
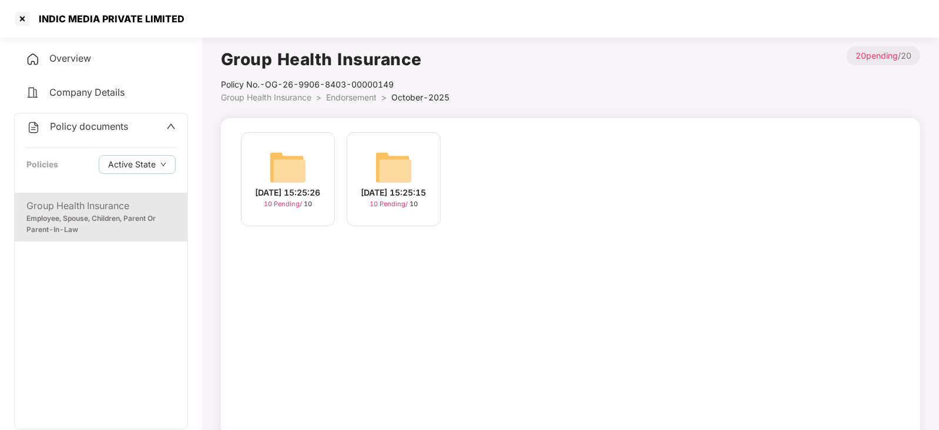
click at [293, 163] on img at bounding box center [288, 168] width 38 height 38
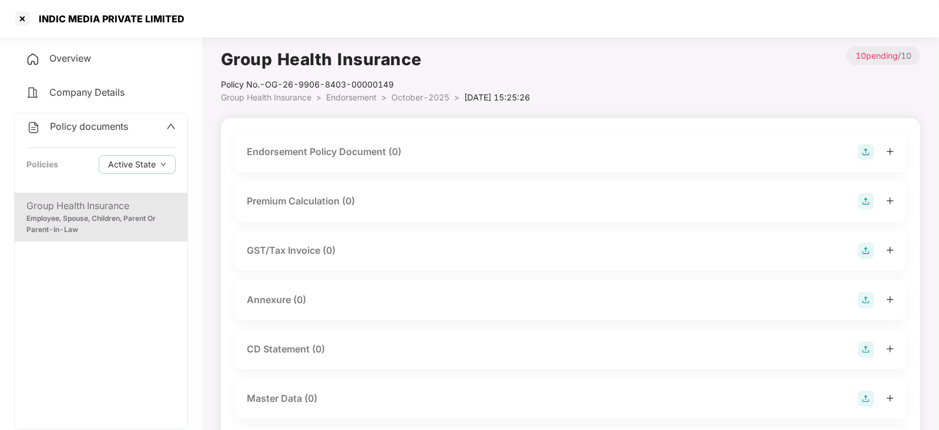
click at [870, 146] on img at bounding box center [866, 152] width 16 height 16
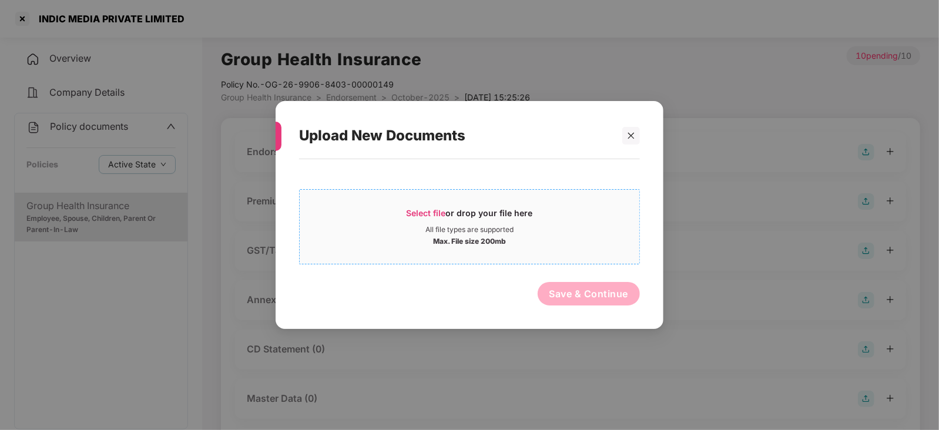
click at [430, 213] on span "Select file" at bounding box center [426, 213] width 39 height 10
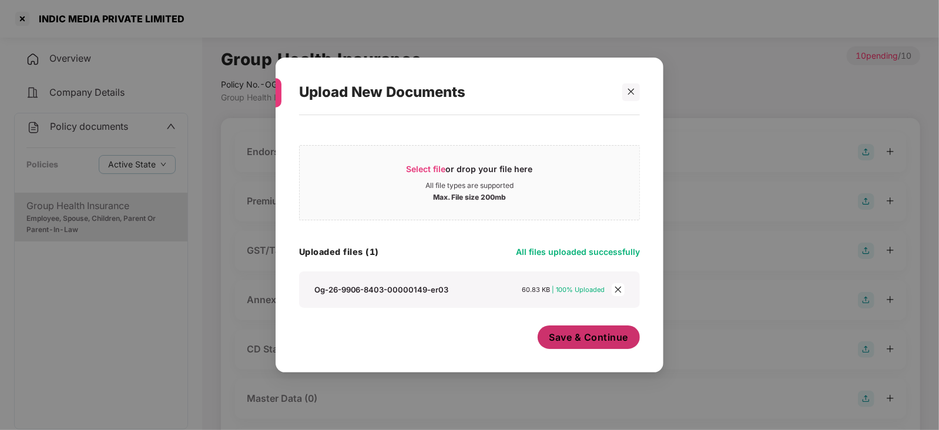
click at [574, 341] on span "Save & Continue" at bounding box center [589, 337] width 79 height 13
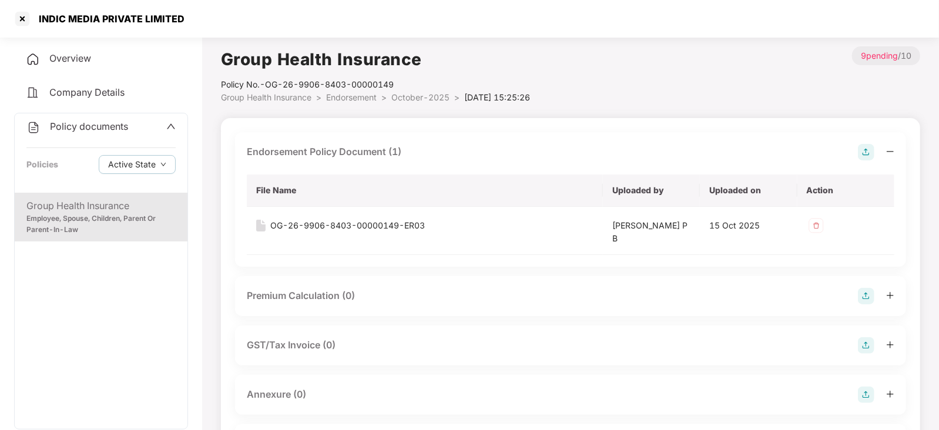
click at [864, 299] on img at bounding box center [866, 296] width 16 height 16
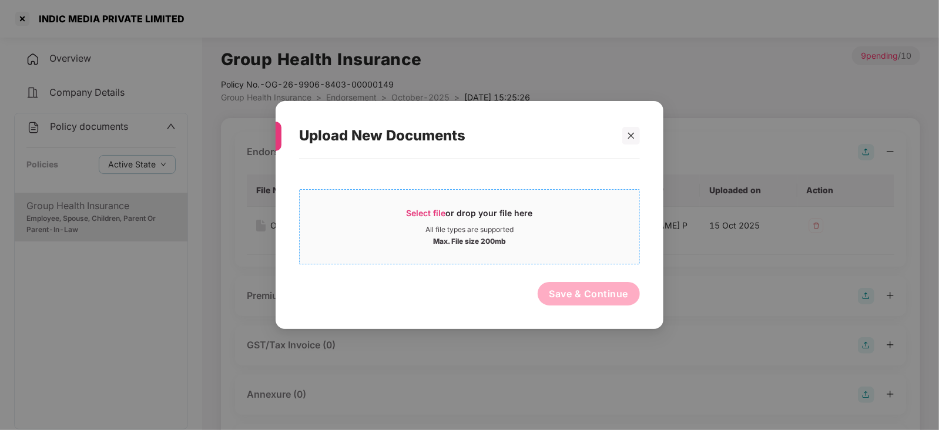
click at [428, 211] on span "Select file" at bounding box center [426, 213] width 39 height 10
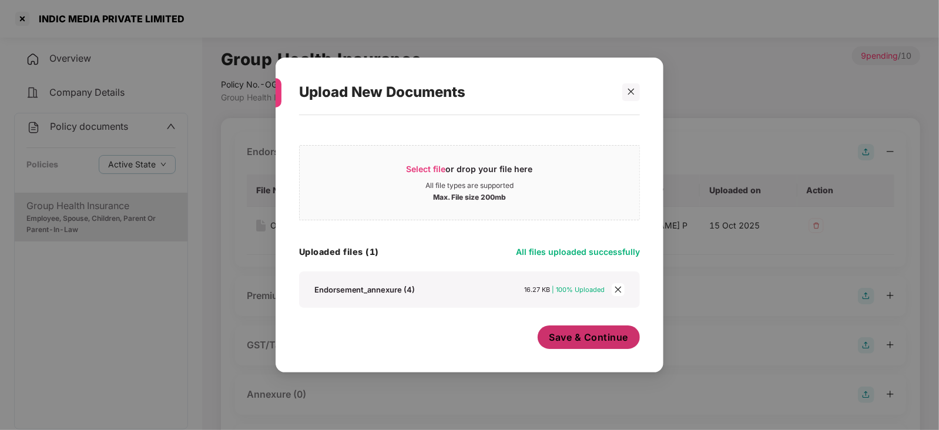
click at [602, 353] on div "Save & Continue" at bounding box center [589, 340] width 103 height 29
click at [600, 344] on button "Save & Continue" at bounding box center [589, 338] width 103 height 24
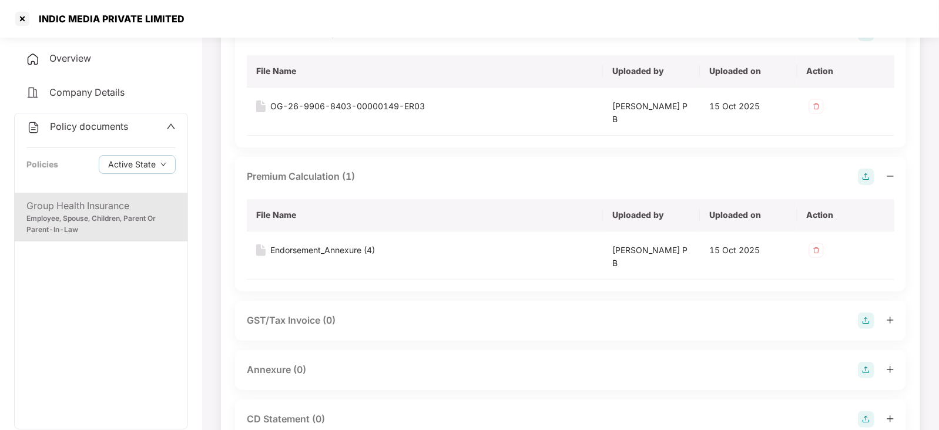
scroll to position [146, 0]
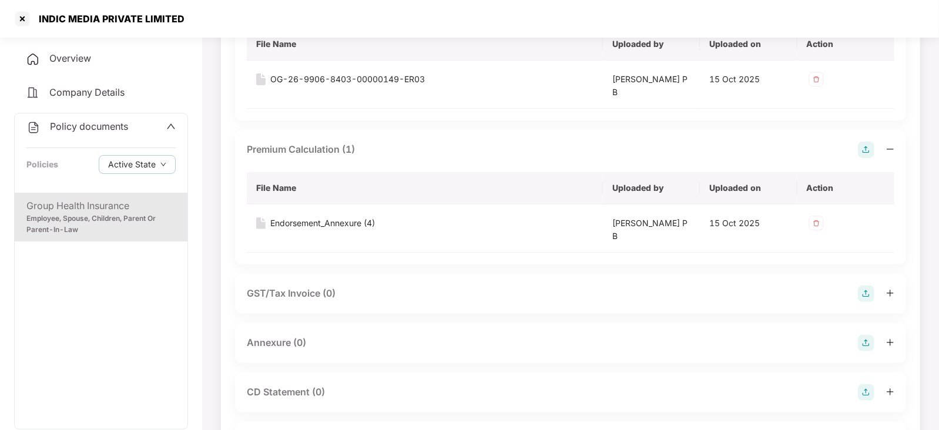
click at [867, 340] on img at bounding box center [866, 343] width 16 height 16
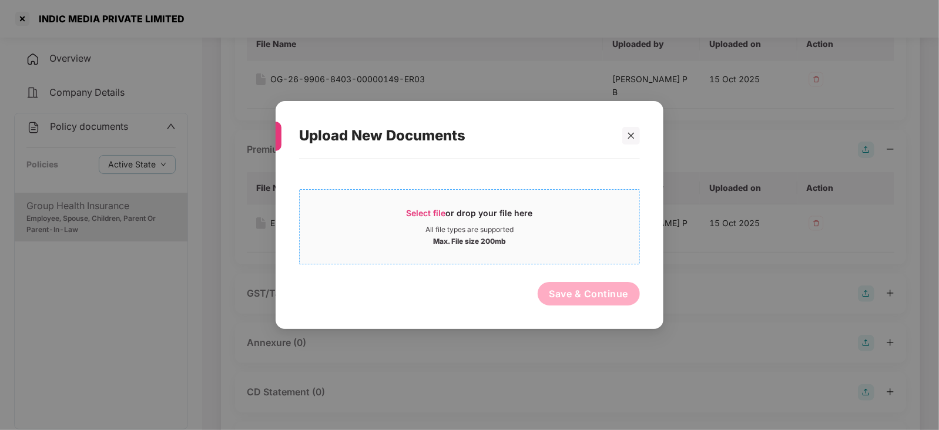
click at [435, 213] on span "Select file" at bounding box center [426, 213] width 39 height 10
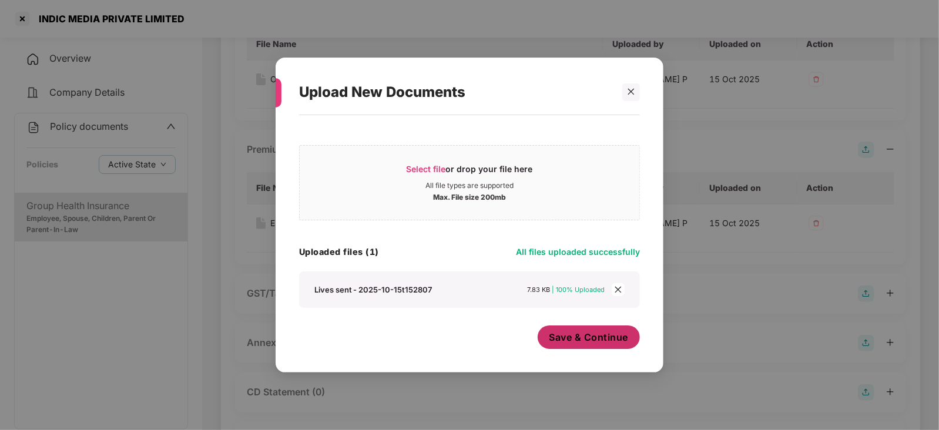
click at [572, 346] on button "Save & Continue" at bounding box center [589, 338] width 103 height 24
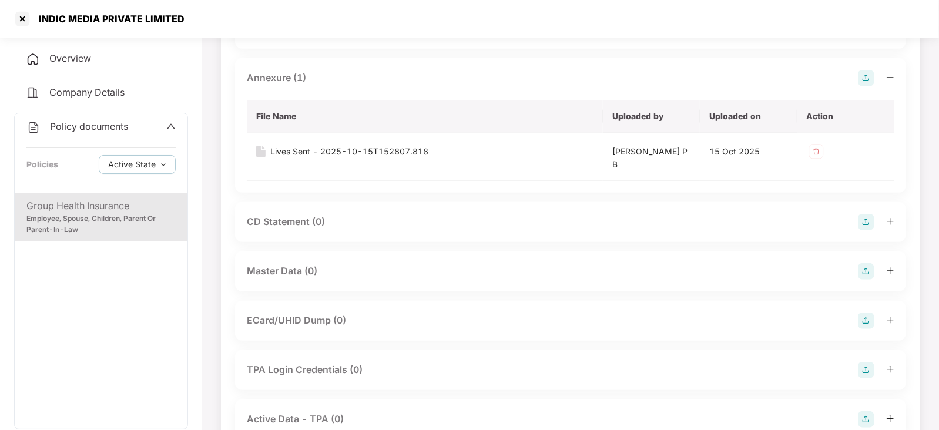
scroll to position [441, 0]
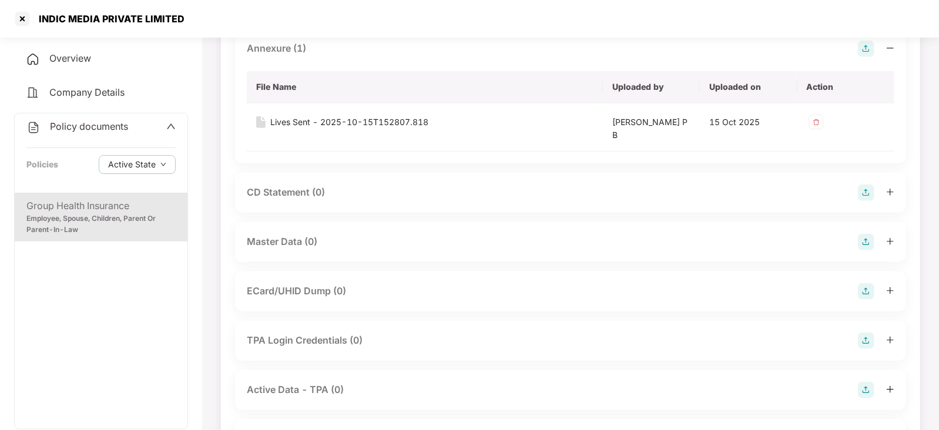
click at [866, 245] on img at bounding box center [866, 242] width 16 height 16
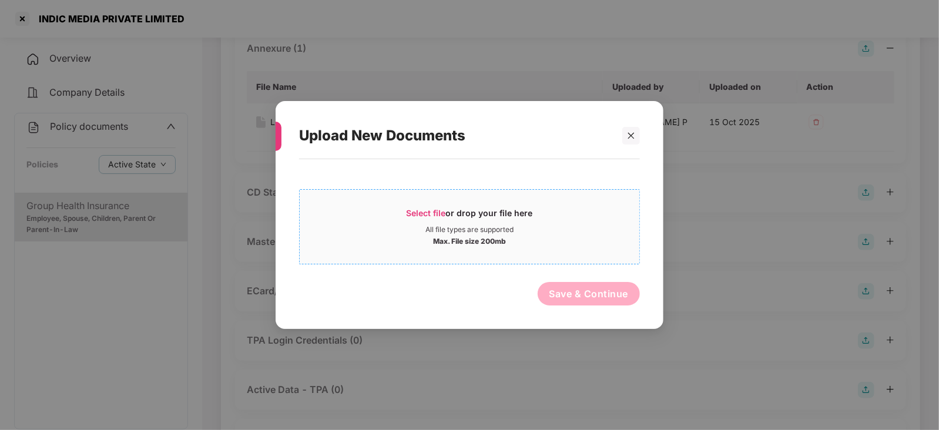
click at [429, 208] on span "Select file" at bounding box center [426, 213] width 39 height 10
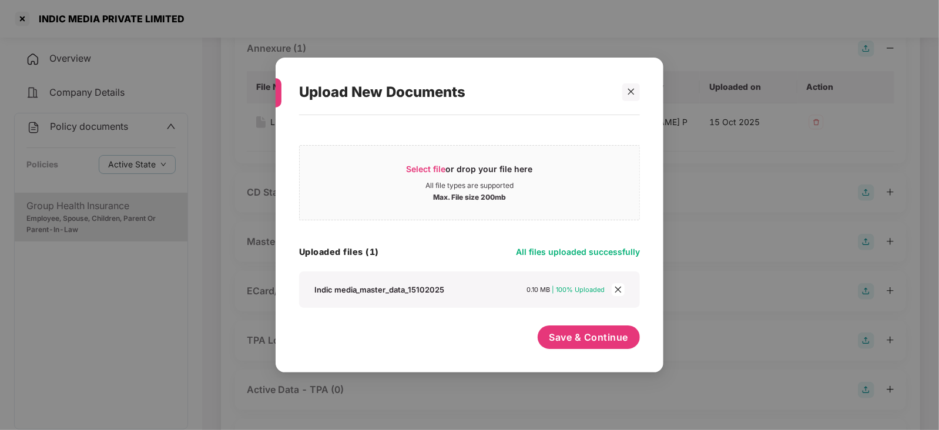
click at [573, 355] on div "Save & Continue" at bounding box center [589, 340] width 103 height 29
click at [573, 346] on button "Save & Continue" at bounding box center [589, 338] width 103 height 24
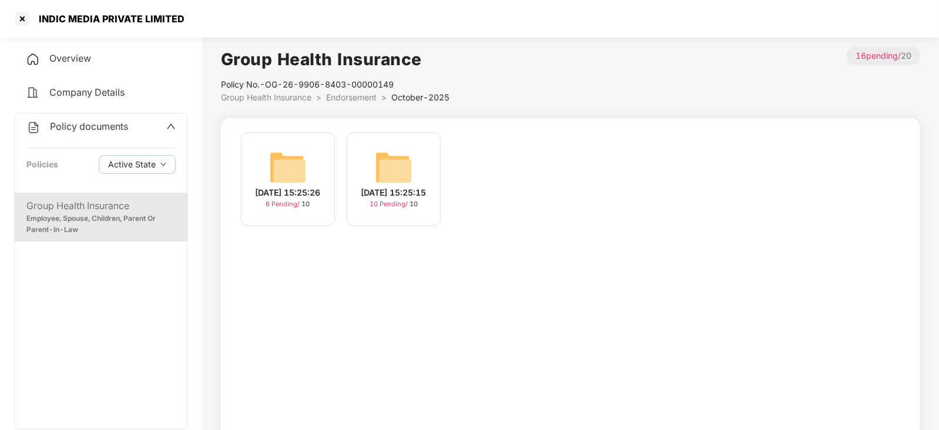
click at [408, 163] on img at bounding box center [394, 168] width 38 height 38
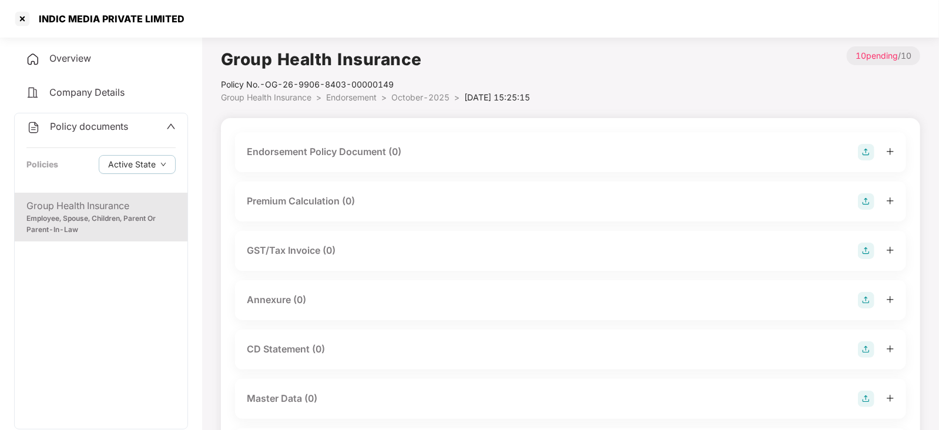
click at [864, 397] on img at bounding box center [866, 399] width 16 height 16
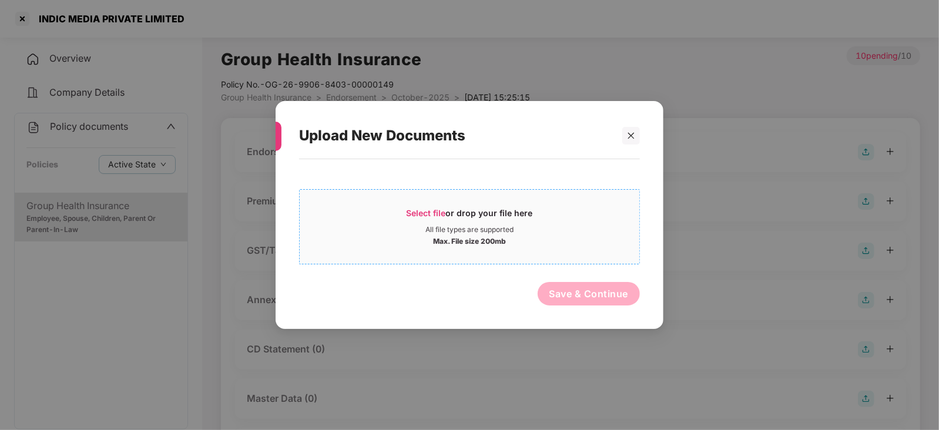
click at [424, 213] on span "Select file" at bounding box center [426, 213] width 39 height 10
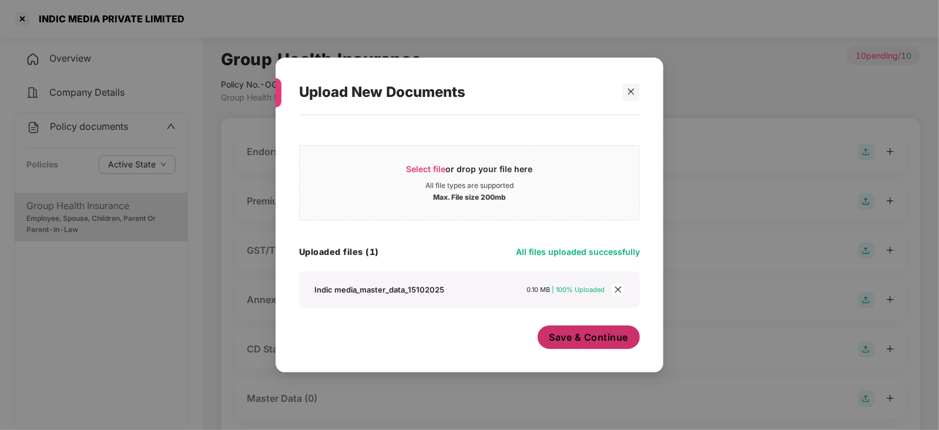
click at [565, 341] on span "Save & Continue" at bounding box center [589, 337] width 79 height 13
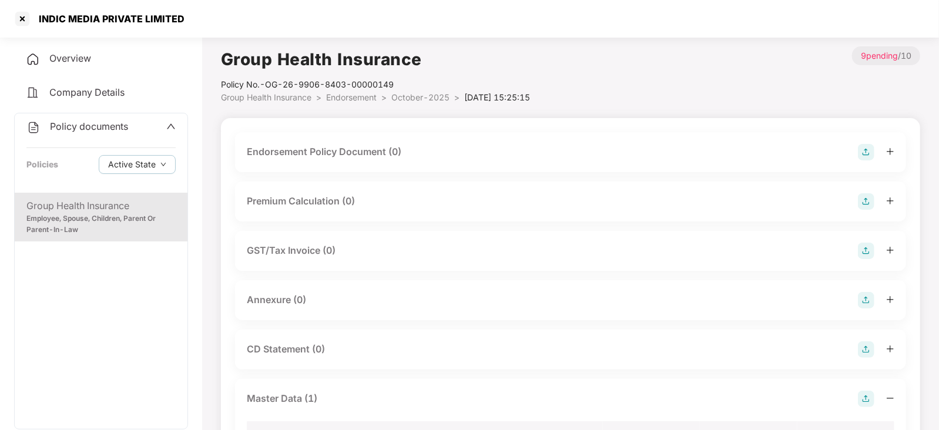
click at [865, 299] on img at bounding box center [866, 300] width 16 height 16
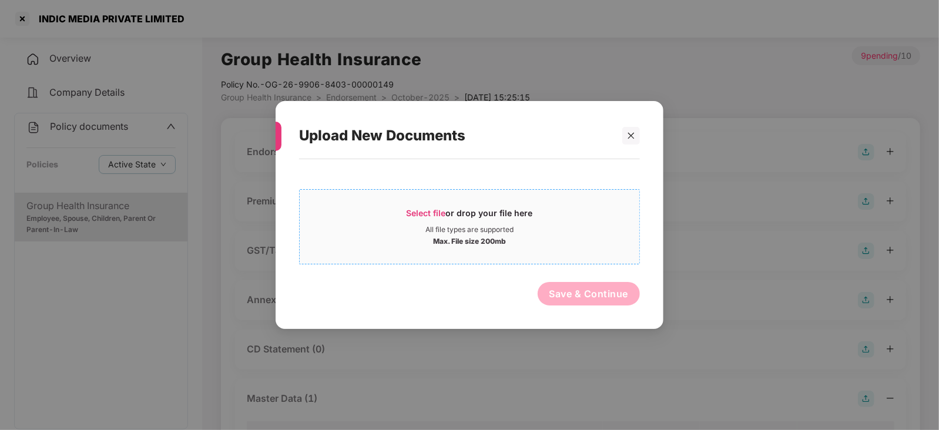
click at [425, 208] on span "Select file" at bounding box center [426, 213] width 39 height 10
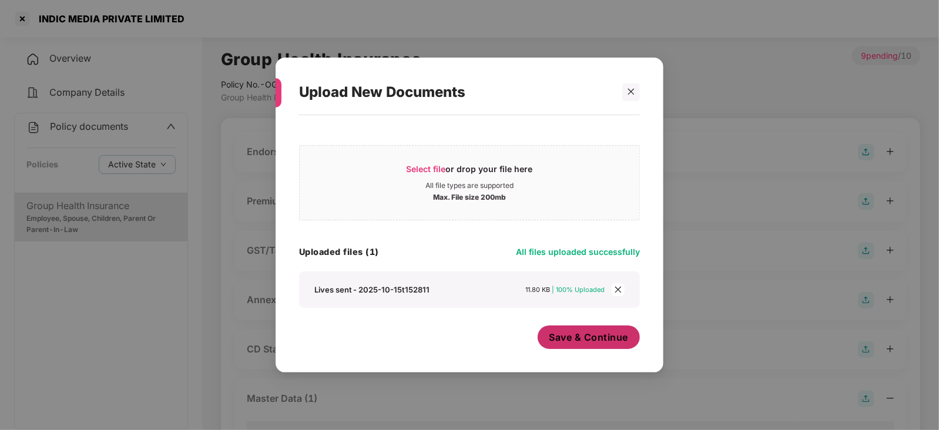
click at [568, 339] on span "Save & Continue" at bounding box center [589, 337] width 79 height 13
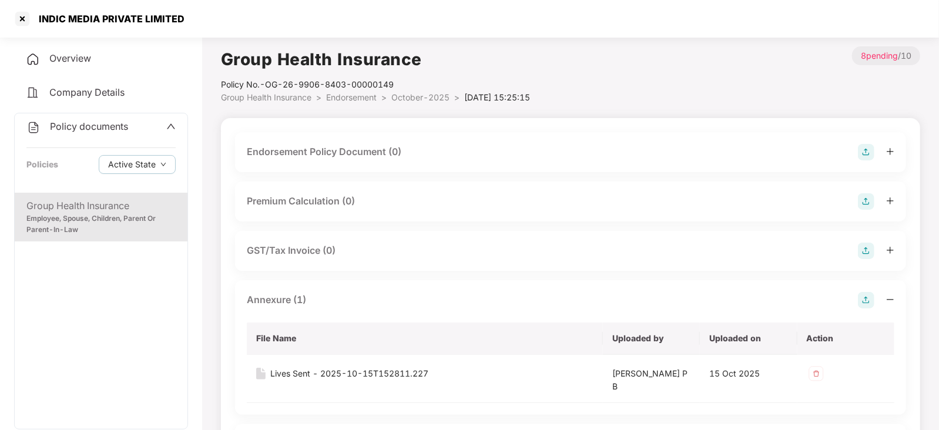
click at [865, 205] on img at bounding box center [866, 201] width 16 height 16
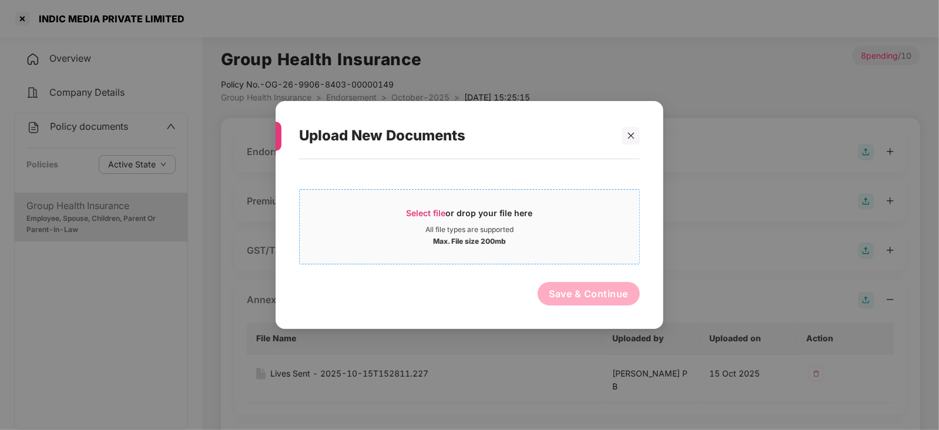
click at [426, 208] on span "Select file" at bounding box center [426, 213] width 39 height 10
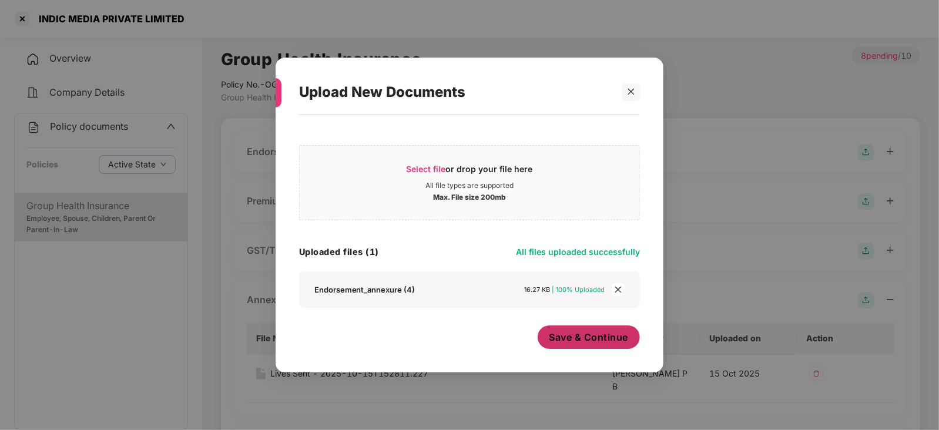
click at [575, 339] on span "Save & Continue" at bounding box center [589, 337] width 79 height 13
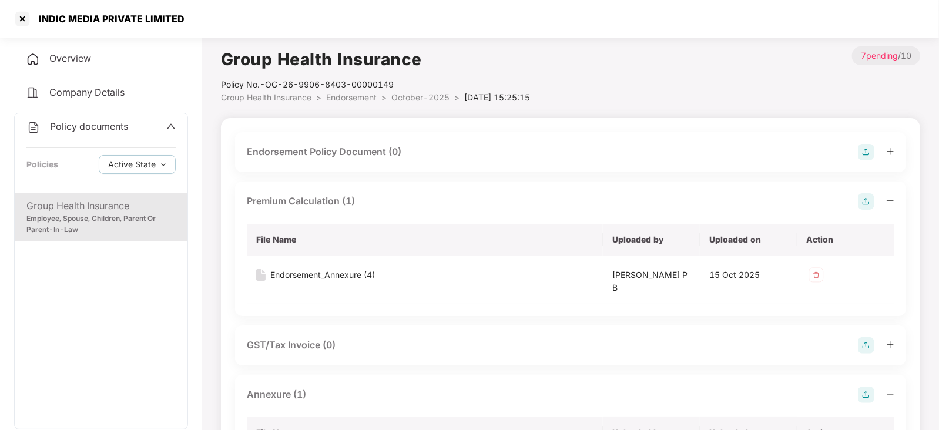
click at [860, 155] on img at bounding box center [866, 152] width 16 height 16
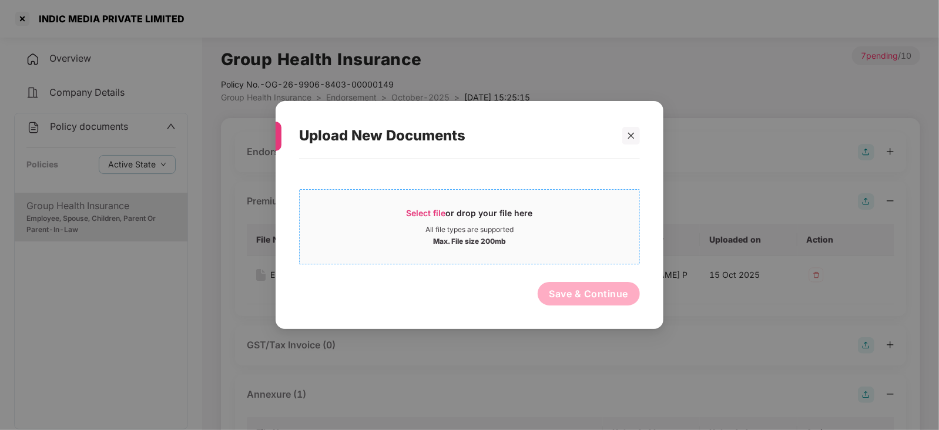
click at [441, 216] on span "Select file" at bounding box center [426, 213] width 39 height 10
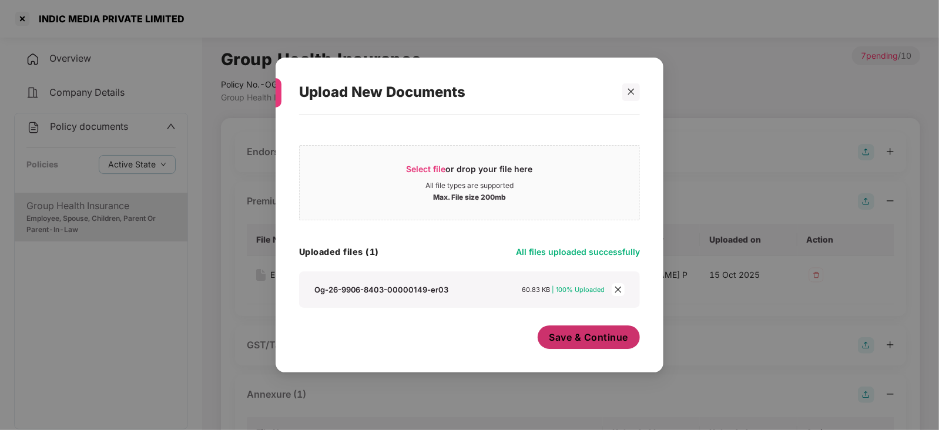
click at [547, 336] on button "Save & Continue" at bounding box center [589, 338] width 103 height 24
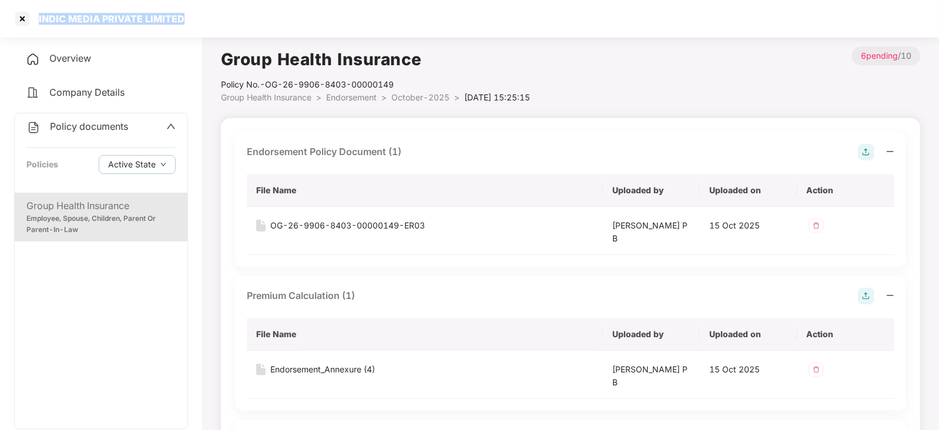
drag, startPoint x: 38, startPoint y: 20, endPoint x: 192, endPoint y: 14, distance: 154.7
click at [192, 14] on div "INDIC MEDIA PRIVATE LIMITED" at bounding box center [469, 19] width 939 height 38
copy div "INDIC MEDIA PRIVATE LIMITED"
click at [25, 13] on div at bounding box center [22, 18] width 19 height 19
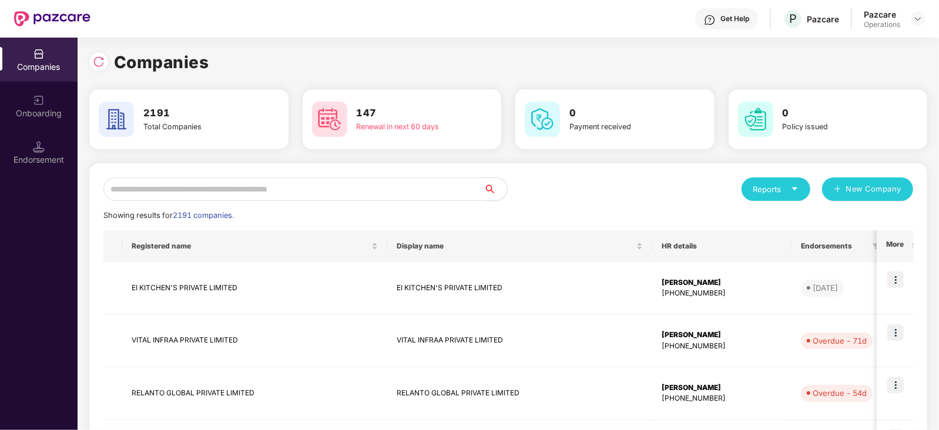
click at [269, 193] on input "text" at bounding box center [293, 190] width 380 height 24
paste input "**********"
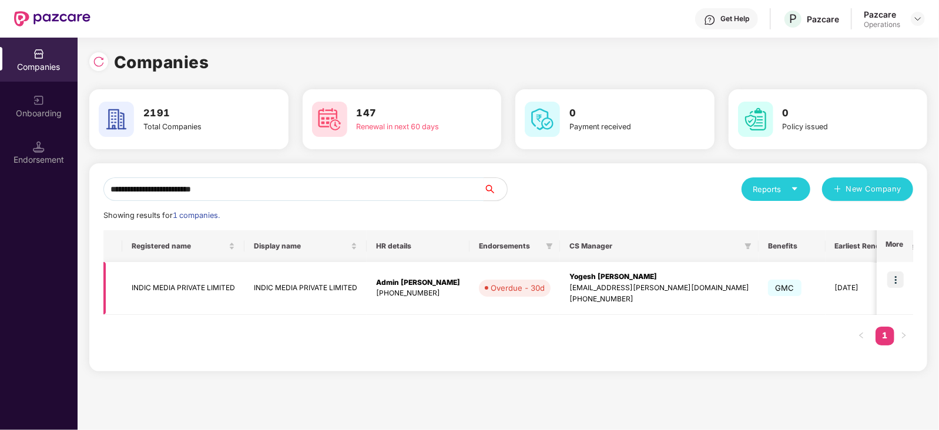
type input "**********"
click at [893, 273] on img at bounding box center [896, 280] width 16 height 16
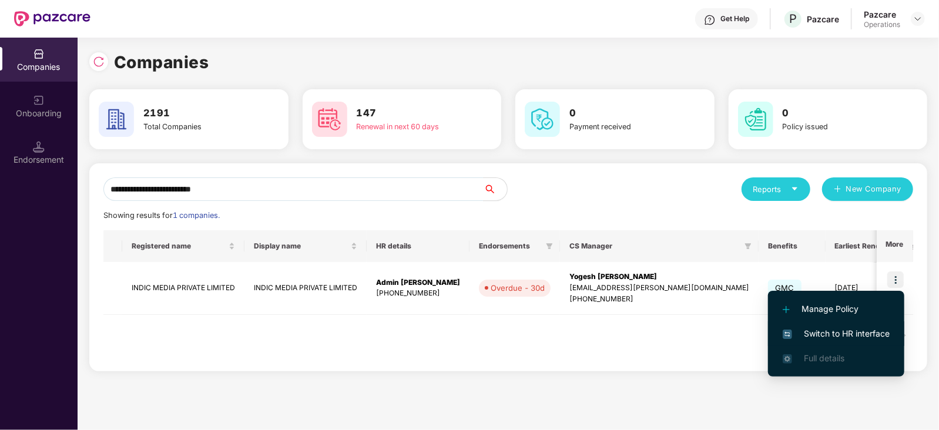
click at [865, 330] on span "Switch to HR interface" at bounding box center [836, 333] width 107 height 13
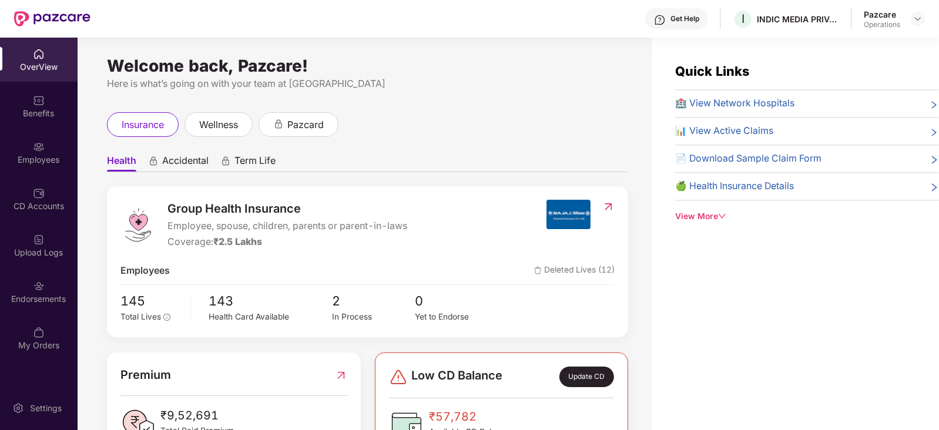
click at [82, 294] on div "Welcome back, Pazcare! Here is what’s going on with your team at Pazcare insura…" at bounding box center [365, 241] width 574 height 407
click at [43, 298] on div "Endorsements" at bounding box center [39, 299] width 78 height 12
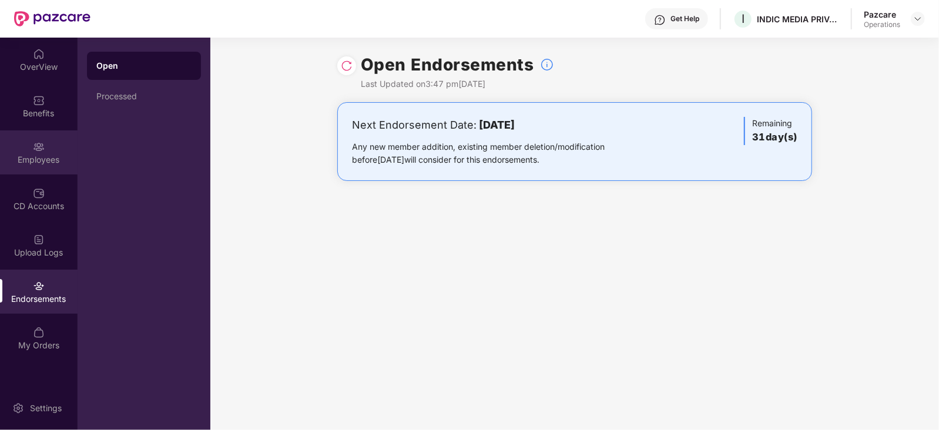
click at [39, 156] on div "Employees" at bounding box center [39, 160] width 78 height 12
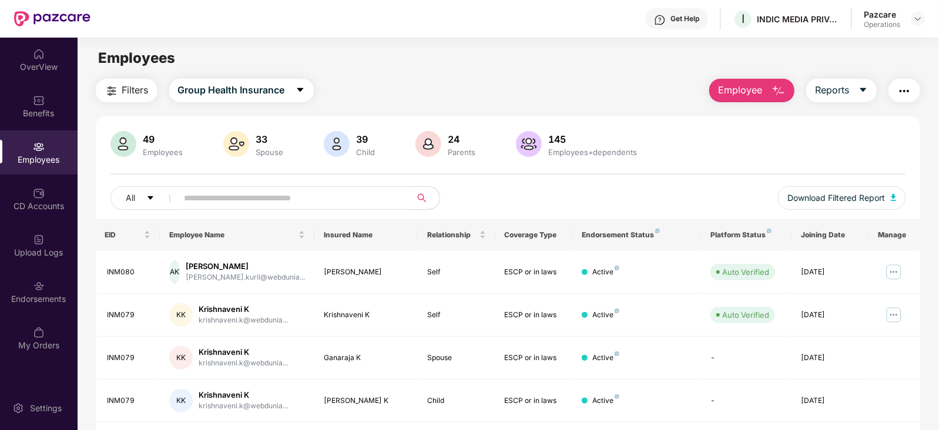
click at [132, 86] on span "Filters" at bounding box center [135, 90] width 26 height 15
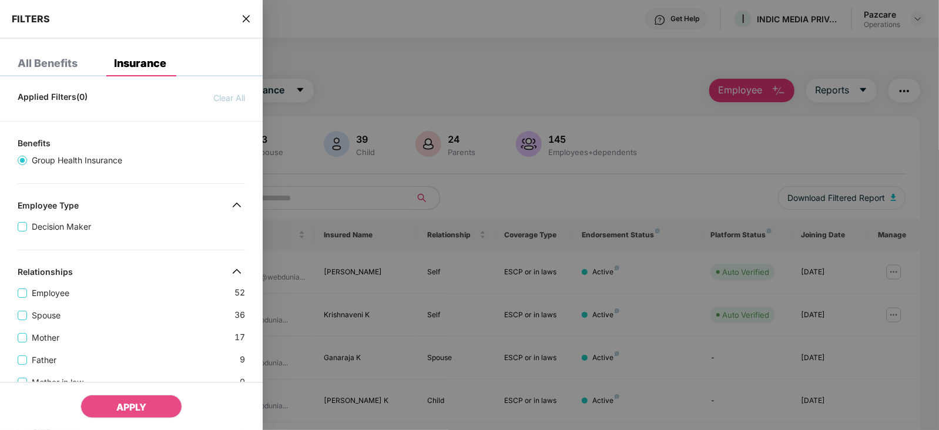
click at [142, 216] on div "Decision Maker" at bounding box center [131, 222] width 227 height 22
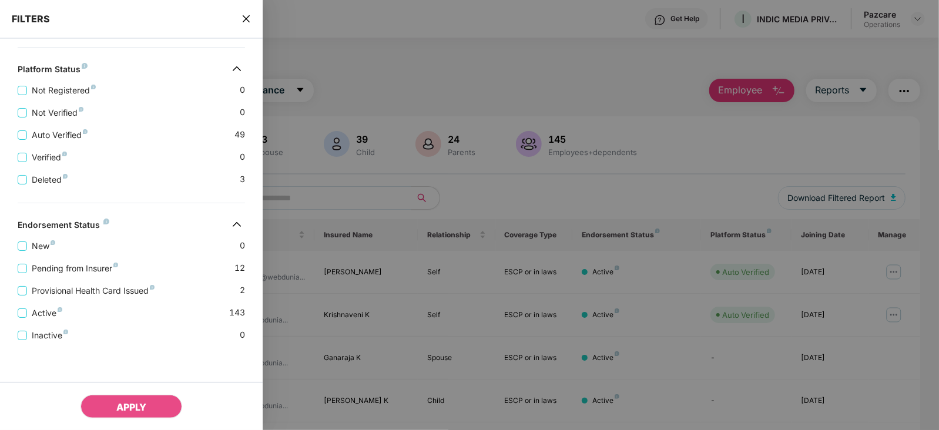
scroll to position [404, 0]
click at [91, 266] on span "Pending from Insurer" at bounding box center [75, 268] width 96 height 13
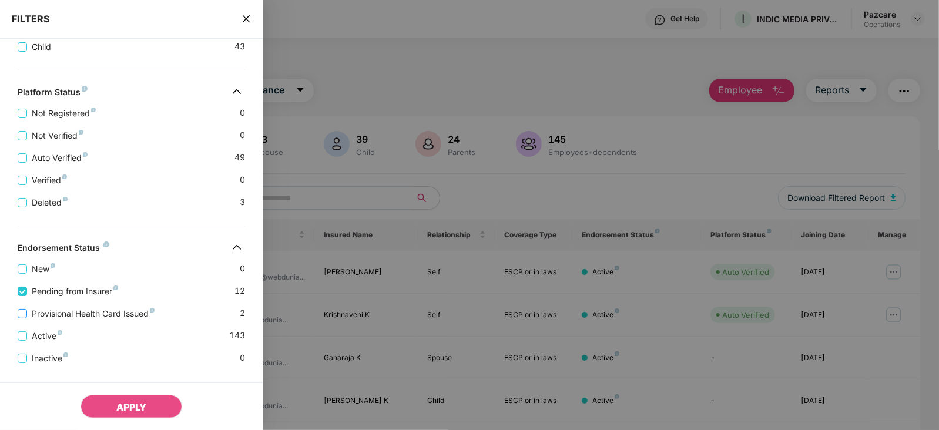
click at [92, 313] on span "Provisional Health Card Issued" at bounding box center [93, 313] width 132 height 13
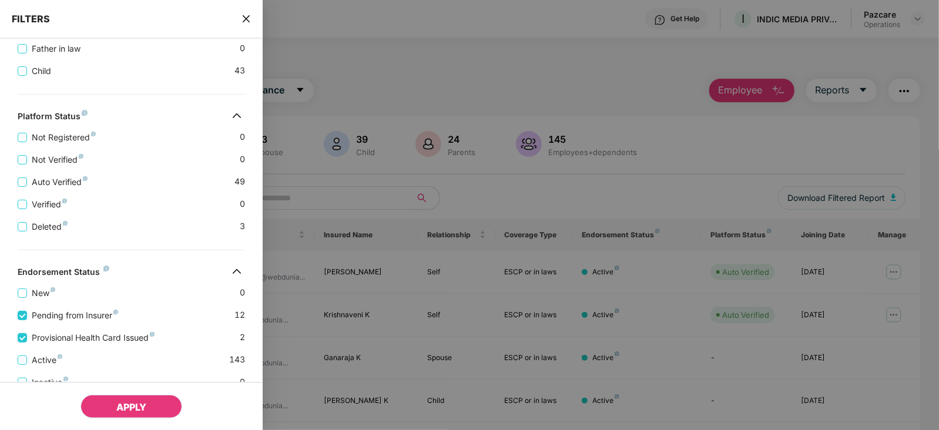
click at [112, 398] on button "APPLY" at bounding box center [132, 407] width 102 height 24
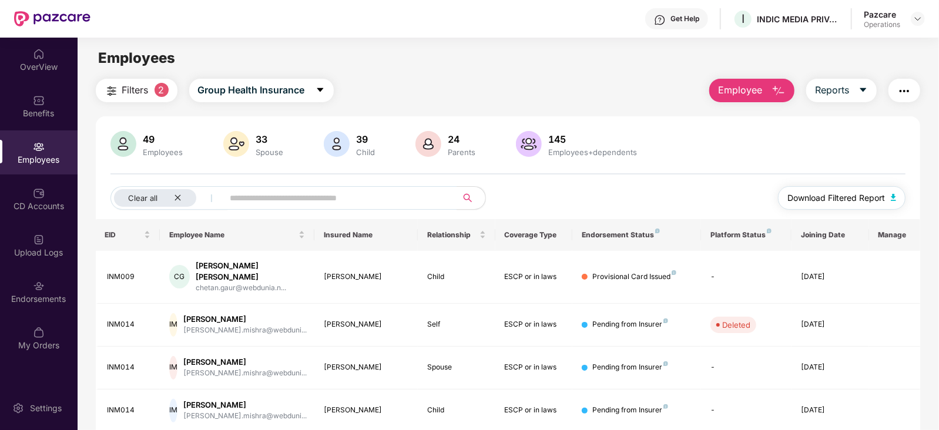
click at [891, 200] on img "button" at bounding box center [894, 197] width 6 height 7
click at [902, 95] on img "button" at bounding box center [905, 91] width 14 height 14
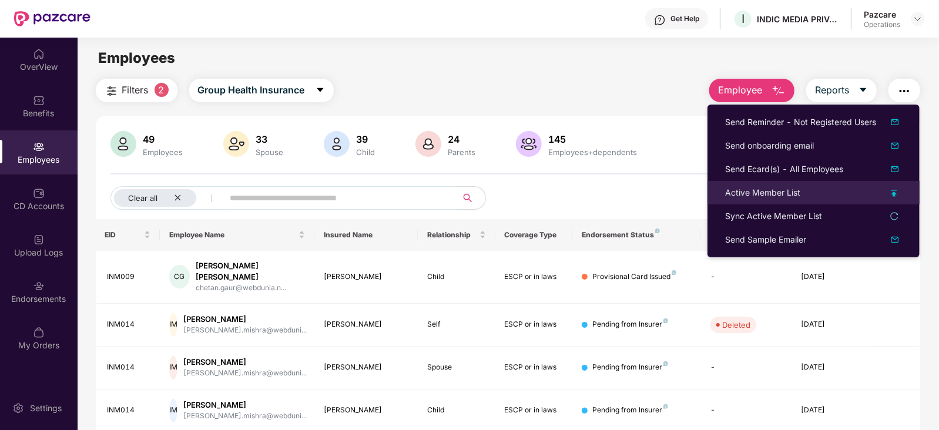
click at [746, 191] on div "Active Member List" at bounding box center [762, 192] width 75 height 13
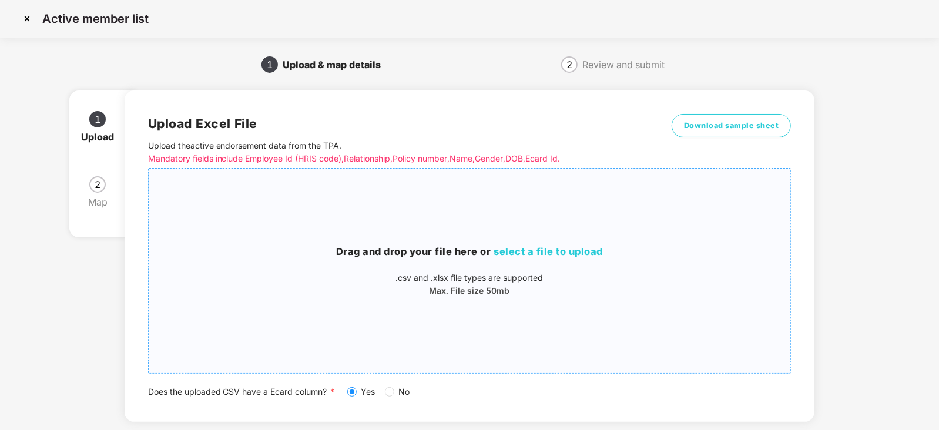
click at [525, 256] on span "select a file to upload" at bounding box center [548, 252] width 109 height 12
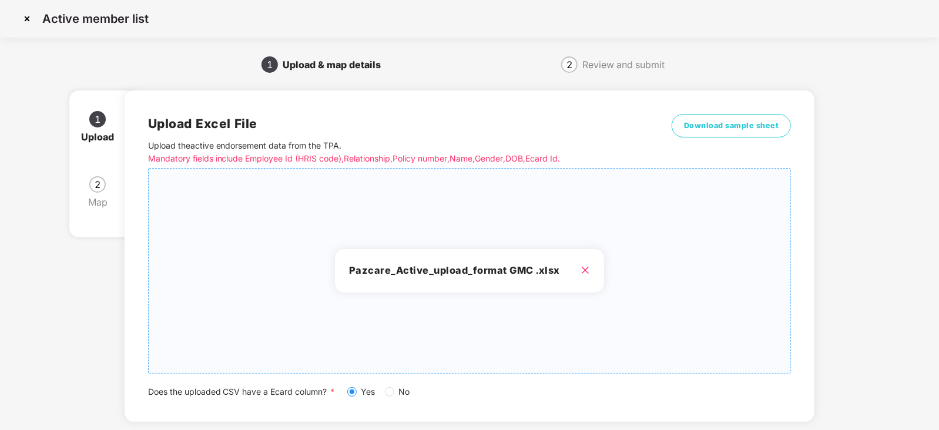
click at [835, 314] on div "1 Upload 2 Map Upload Excel File Upload the active endorsement data from the TP…" at bounding box center [470, 284] width 754 height 421
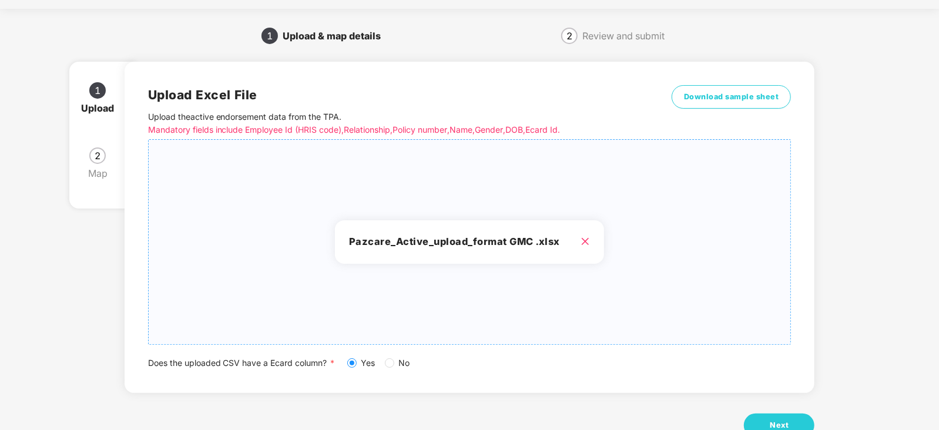
scroll to position [65, 0]
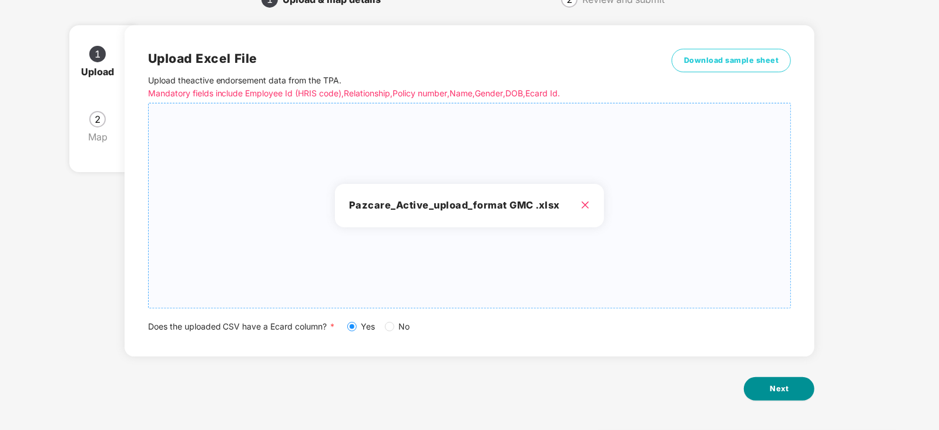
click at [773, 393] on span "Next" at bounding box center [779, 389] width 19 height 12
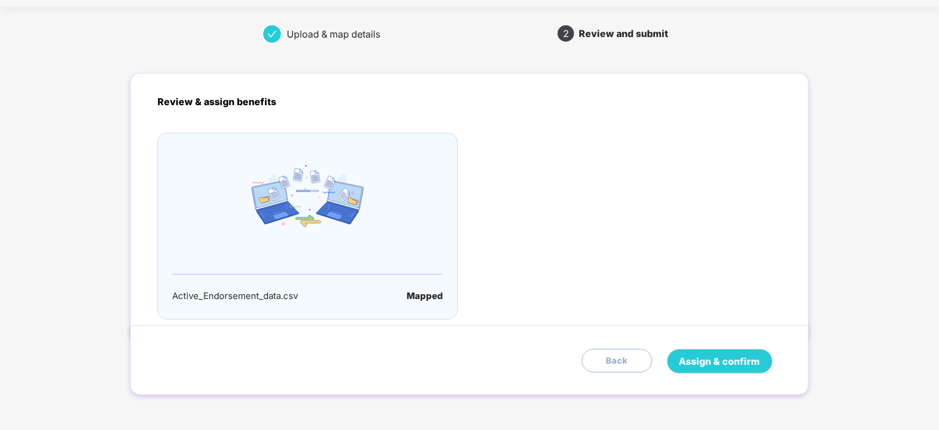
scroll to position [0, 0]
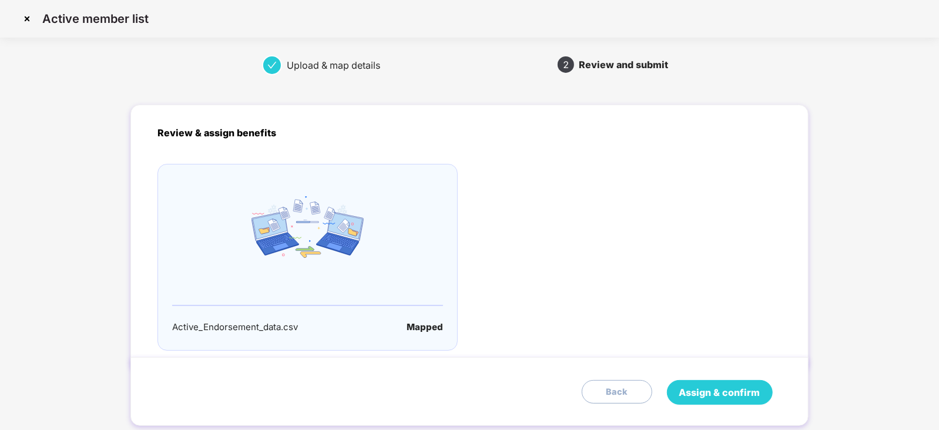
click at [772, 393] on button "Assign & confirm" at bounding box center [720, 392] width 106 height 25
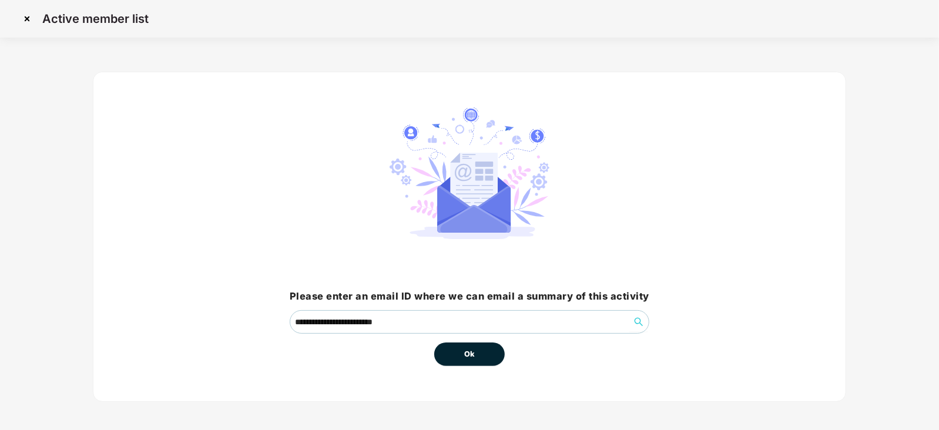
click at [464, 357] on span "Ok" at bounding box center [469, 355] width 11 height 12
click at [467, 357] on span "Ok" at bounding box center [469, 355] width 11 height 12
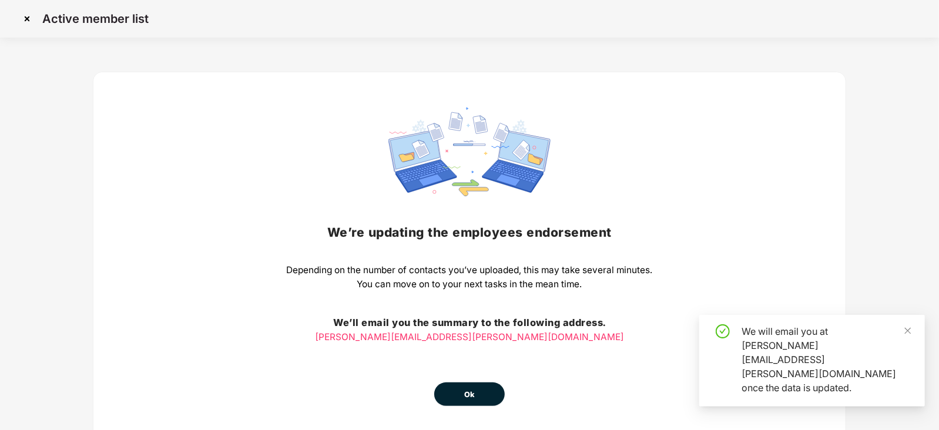
click at [473, 357] on div "We’re updating the employees endorsement Depending on the number of contacts yo…" at bounding box center [470, 257] width 366 height 299
click at [459, 404] on button "Ok" at bounding box center [469, 395] width 71 height 24
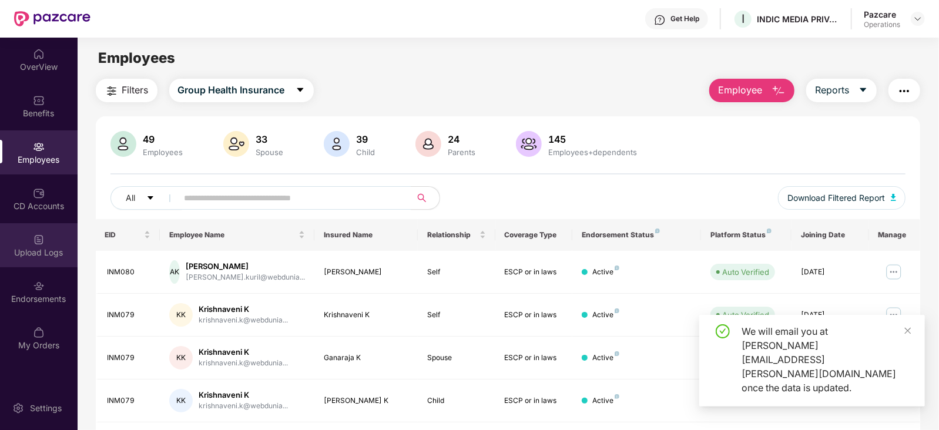
click at [45, 258] on div "Upload Logs" at bounding box center [39, 245] width 78 height 44
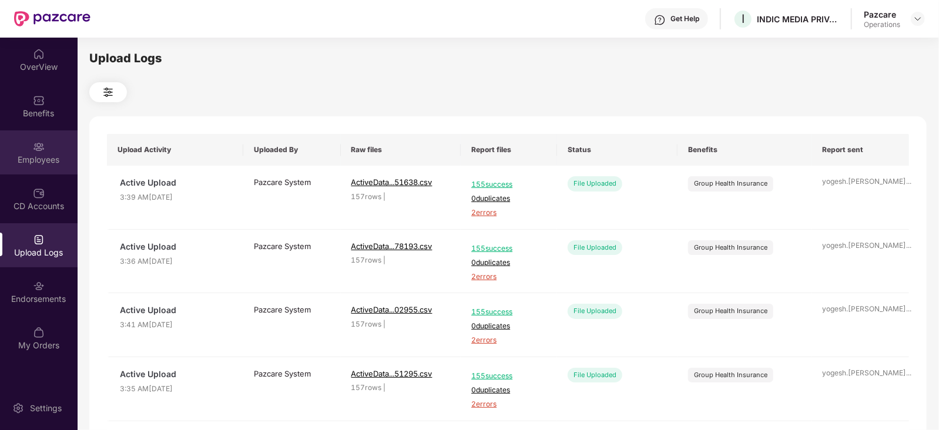
click at [24, 154] on div "Employees" at bounding box center [39, 160] width 78 height 12
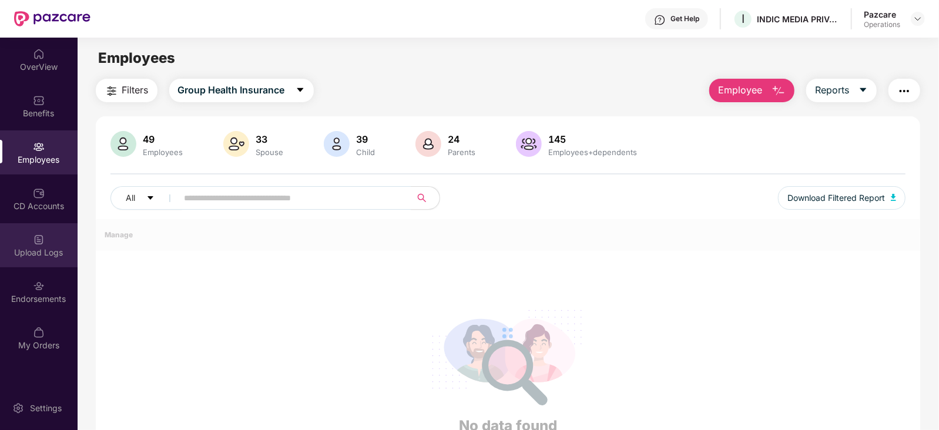
click at [42, 259] on div "Upload Logs" at bounding box center [39, 245] width 78 height 44
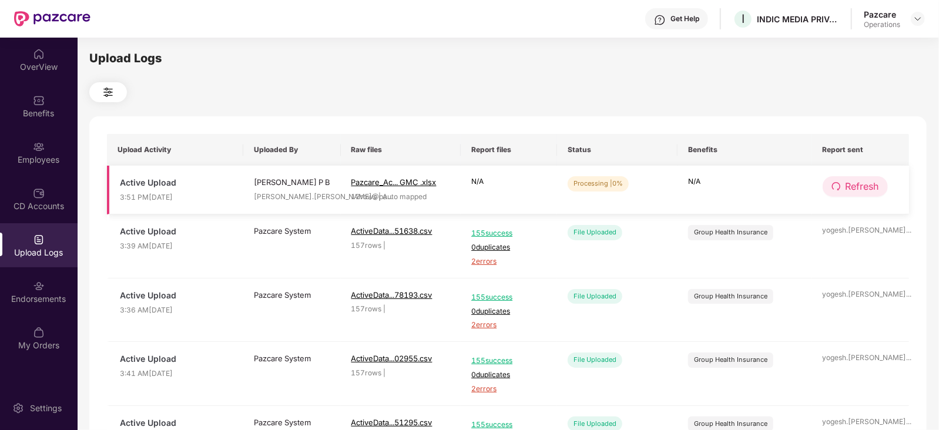
click at [846, 188] on span "Refresh" at bounding box center [863, 186] width 34 height 15
click at [846, 187] on span "Refresh" at bounding box center [863, 186] width 34 height 15
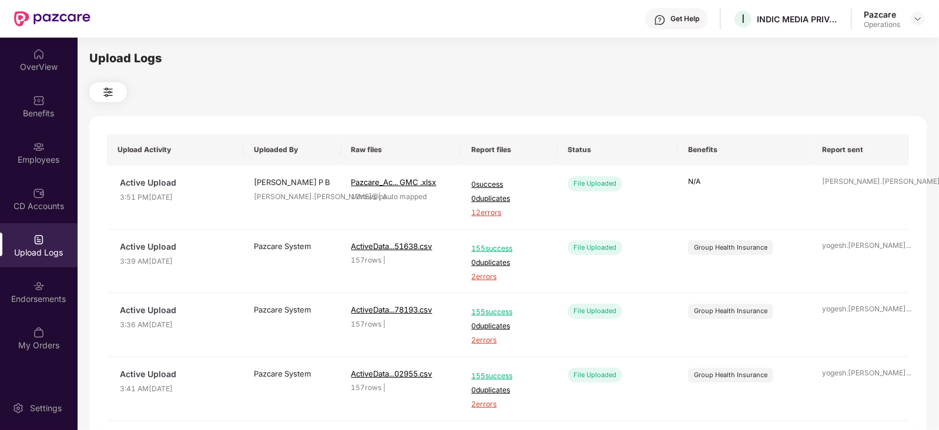
click at [846, 187] on td "[PERSON_NAME].[PERSON_NAME]@pa ..." at bounding box center [861, 198] width 98 height 64
click at [36, 141] on img at bounding box center [39, 147] width 12 height 12
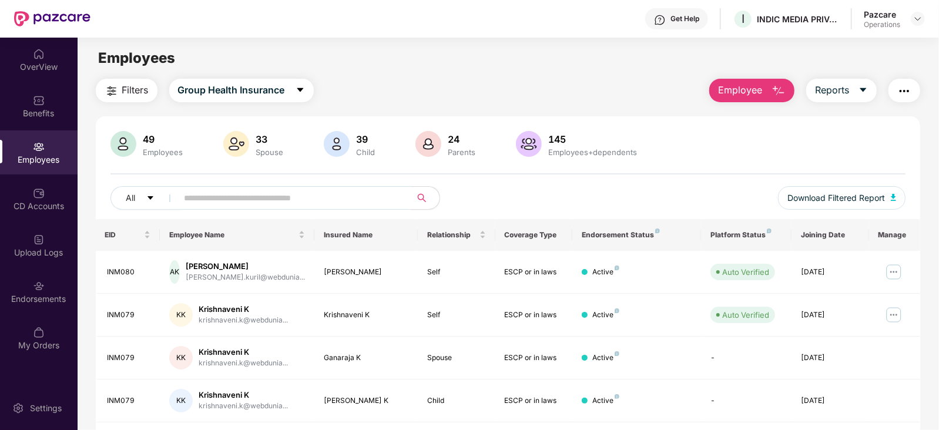
click at [900, 99] on button "button" at bounding box center [905, 91] width 32 height 24
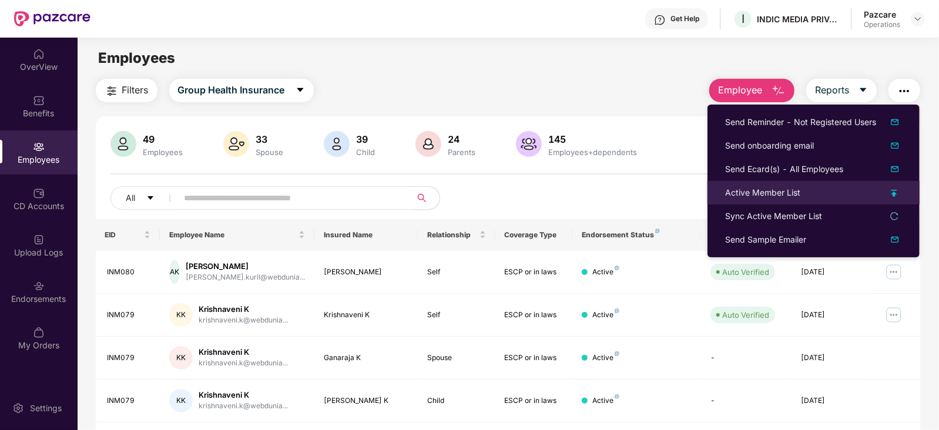
click at [778, 186] on div "Active Member List" at bounding box center [762, 192] width 75 height 13
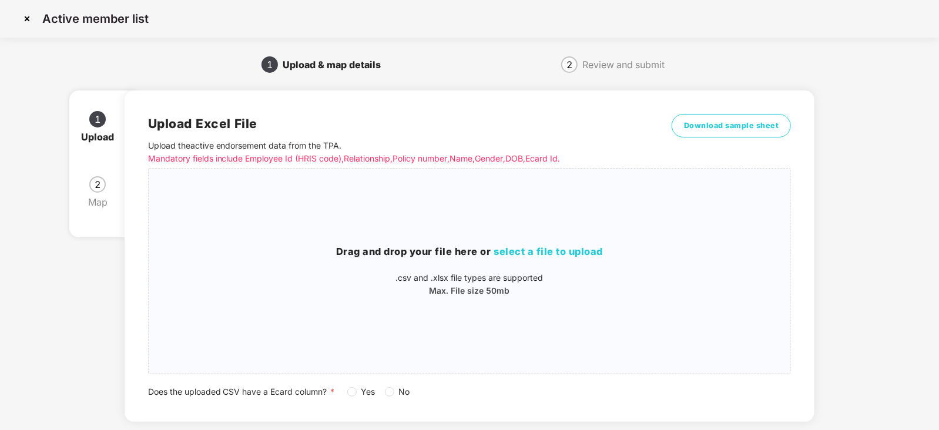
click at [357, 393] on span "Yes" at bounding box center [369, 392] width 24 height 13
click at [537, 264] on div "Drag and drop your file here or select a file to upload .csv and .xlsx file typ…" at bounding box center [470, 271] width 642 height 53
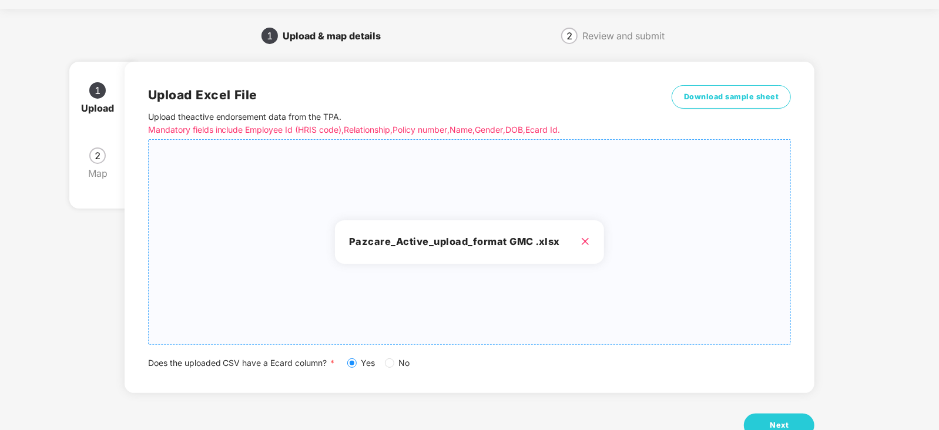
scroll to position [65, 0]
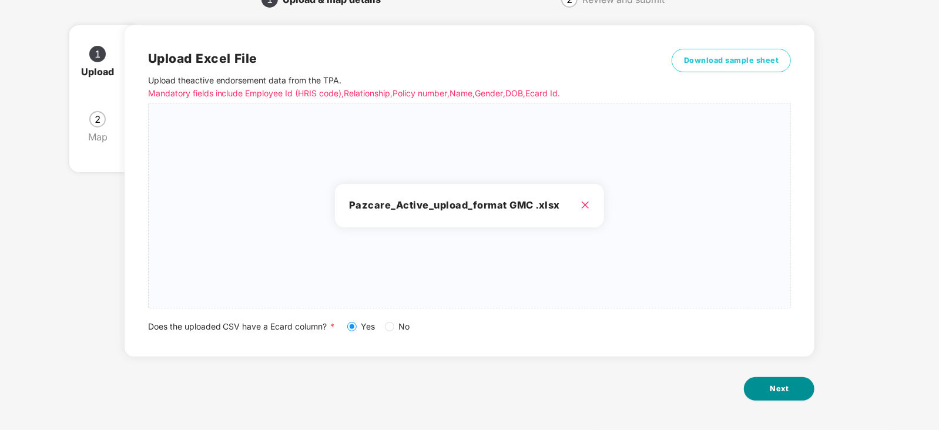
click at [776, 386] on span "Next" at bounding box center [779, 389] width 19 height 12
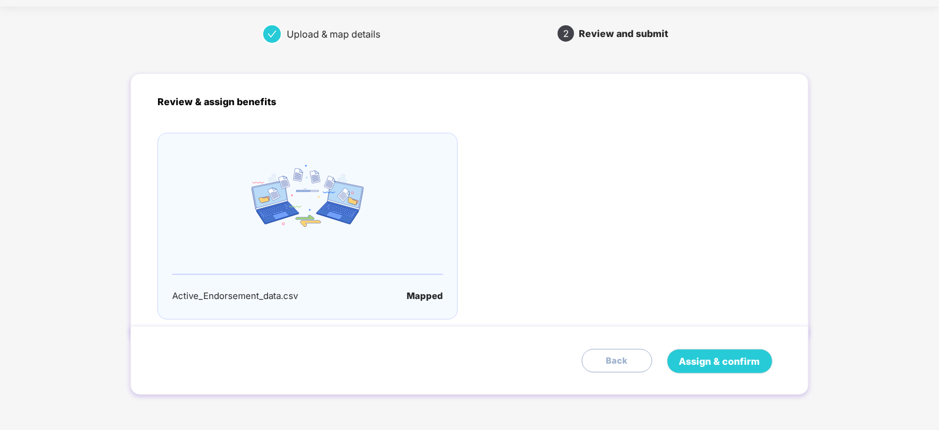
scroll to position [0, 0]
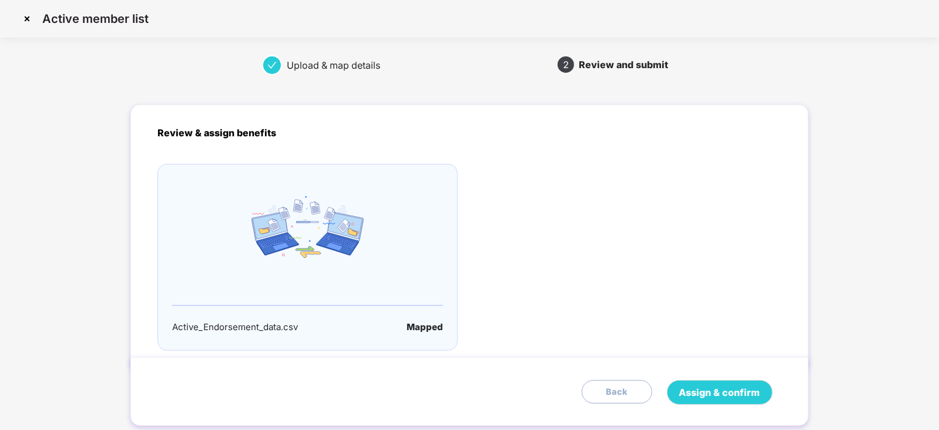
click at [776, 386] on div "Assign & confirm Back" at bounding box center [472, 392] width 629 height 25
click at [724, 393] on span "Assign & confirm" at bounding box center [719, 393] width 81 height 15
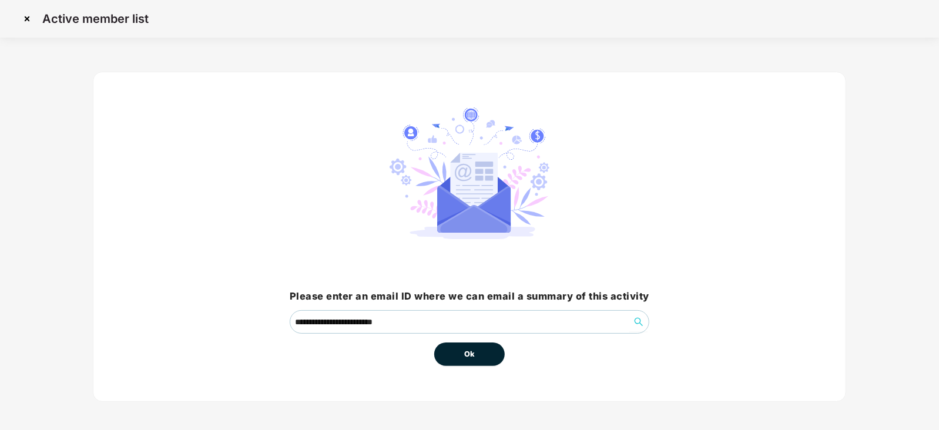
click at [466, 356] on span "Ok" at bounding box center [469, 355] width 11 height 12
click at [464, 354] on button "Ok" at bounding box center [469, 355] width 71 height 24
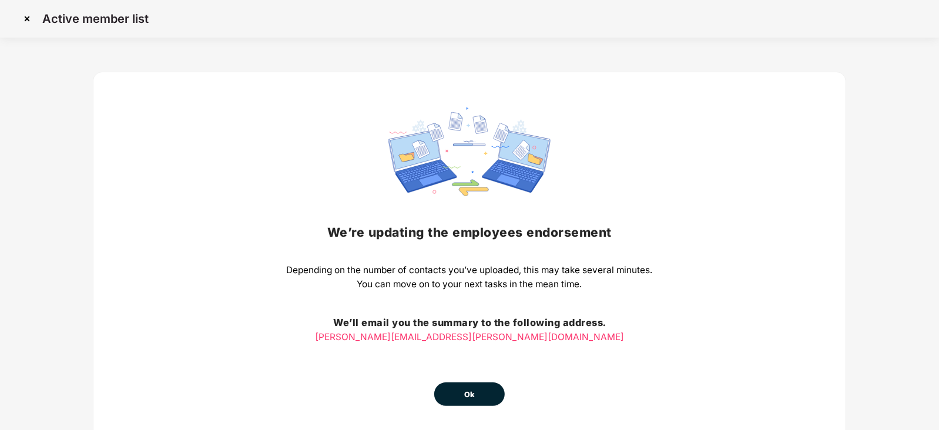
click at [478, 362] on div "We’re updating the employees endorsement Depending on the number of contacts yo…" at bounding box center [470, 257] width 366 height 299
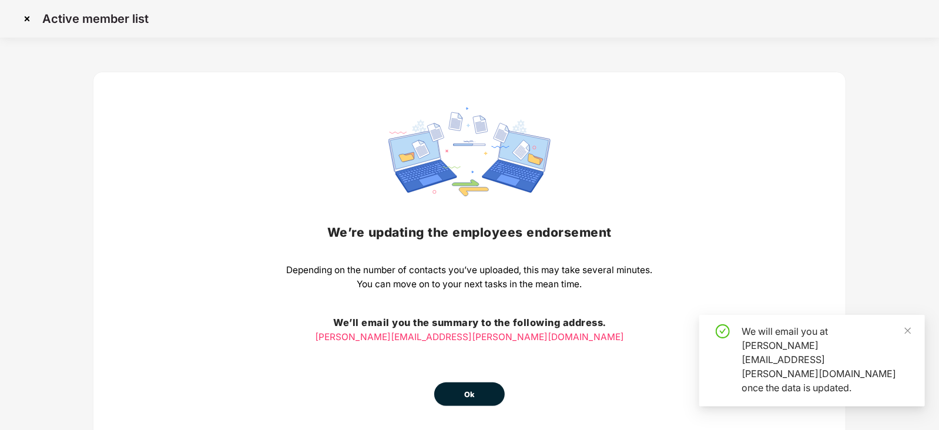
click at [467, 389] on span "Ok" at bounding box center [469, 395] width 11 height 12
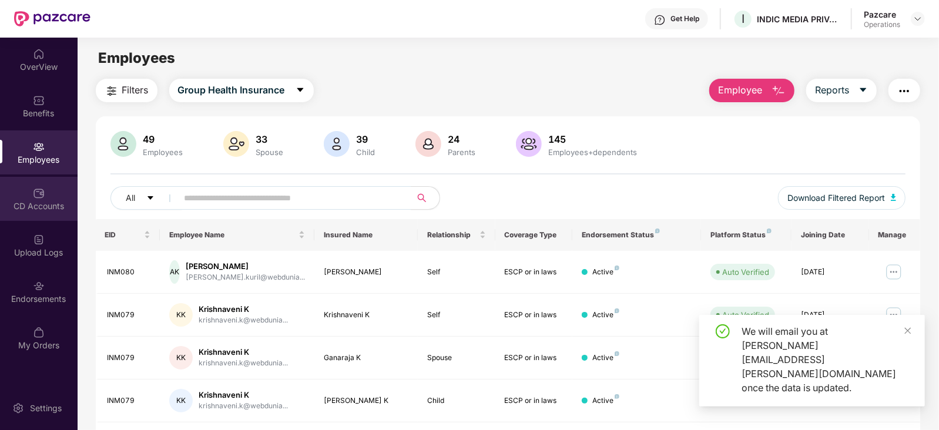
click at [50, 219] on div "CD Accounts" at bounding box center [39, 199] width 78 height 44
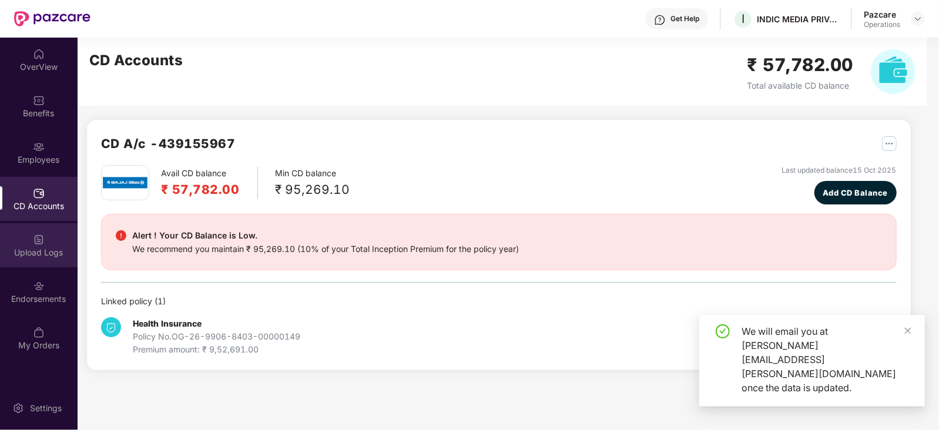
click at [43, 248] on div "Upload Logs" at bounding box center [39, 253] width 78 height 12
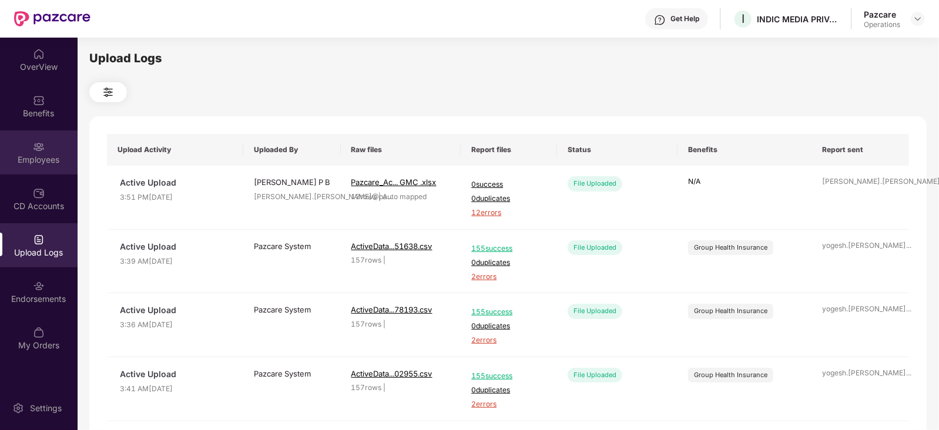
click at [46, 160] on div "Employees" at bounding box center [39, 160] width 78 height 12
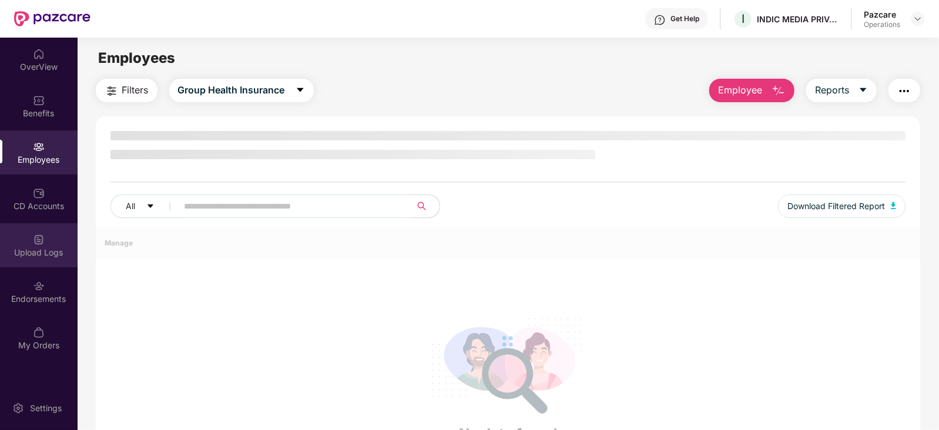
click at [44, 241] on img at bounding box center [39, 240] width 12 height 12
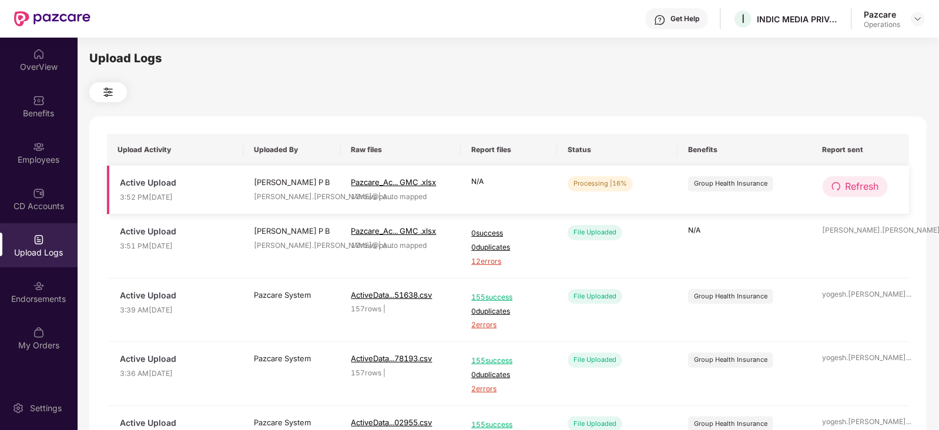
click at [873, 180] on span "Refresh" at bounding box center [863, 186] width 34 height 15
click at [872, 178] on button "Refresh" at bounding box center [856, 186] width 66 height 21
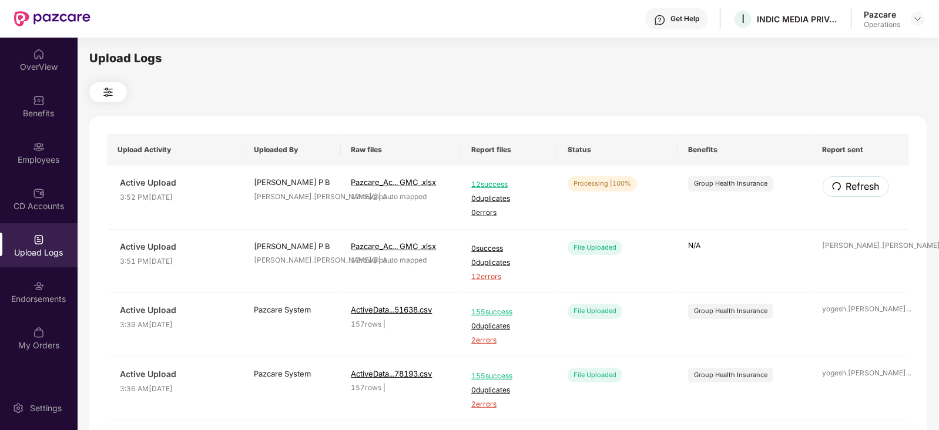
click at [872, 178] on button "Refresh" at bounding box center [856, 186] width 66 height 21
click at [917, 14] on img at bounding box center [917, 18] width 9 height 9
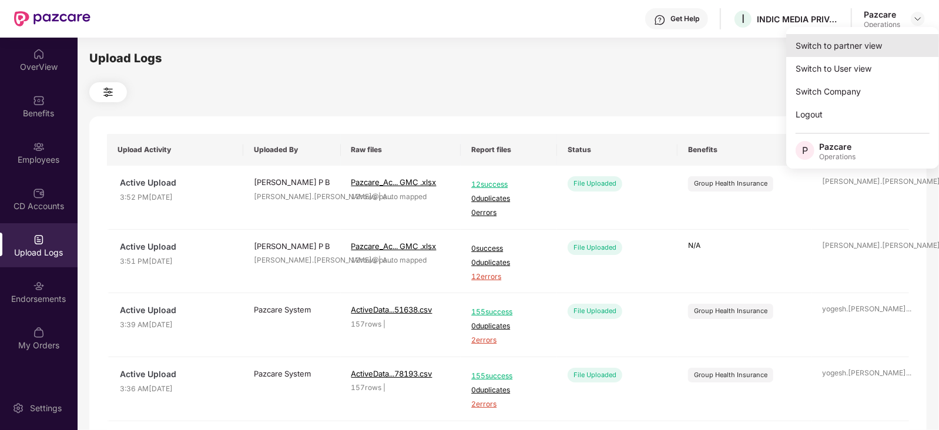
click at [845, 56] on div "Switch to partner view" at bounding box center [862, 45] width 153 height 23
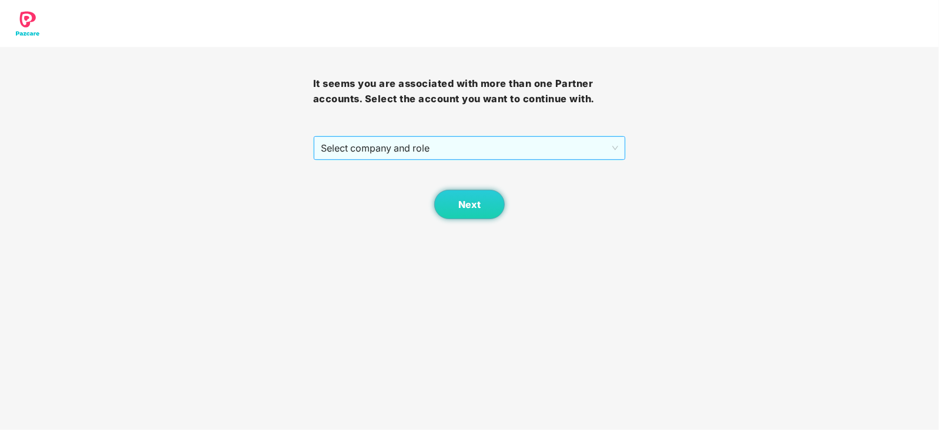
click at [419, 152] on span "Select company and role" at bounding box center [470, 148] width 298 height 22
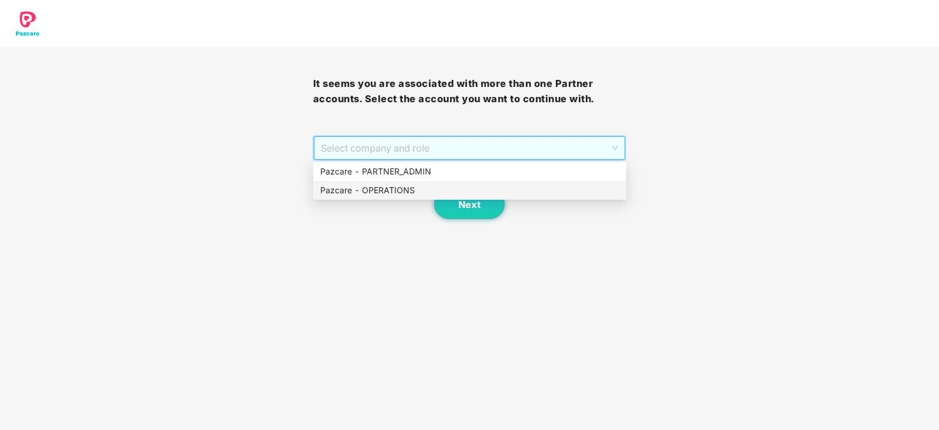
click at [384, 197] on div "Pazcare - OPERATIONS" at bounding box center [469, 190] width 313 height 19
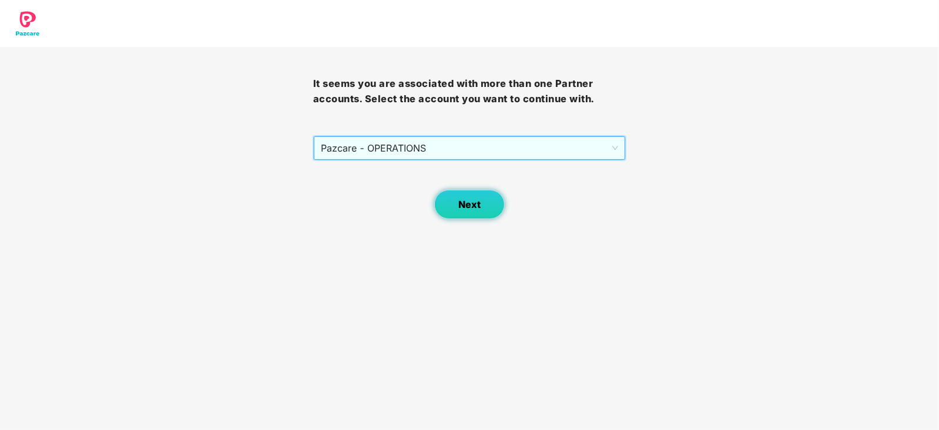
click at [450, 202] on button "Next" at bounding box center [469, 204] width 71 height 29
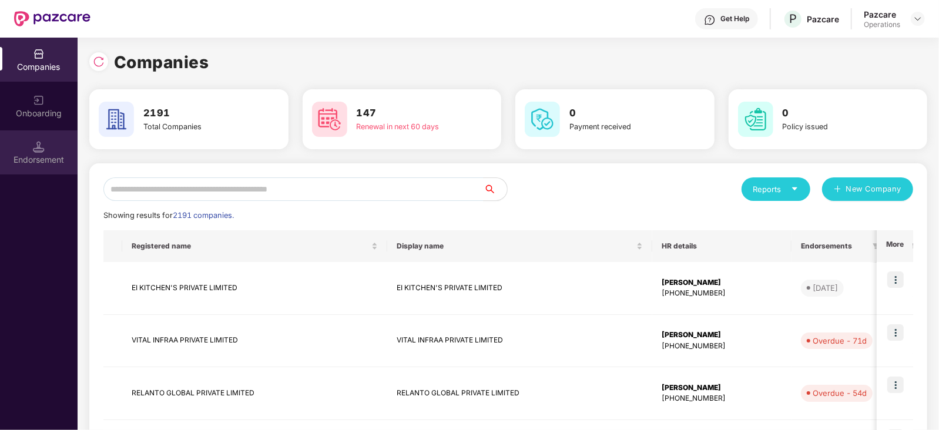
click at [71, 168] on div "Endorsement" at bounding box center [39, 152] width 78 height 44
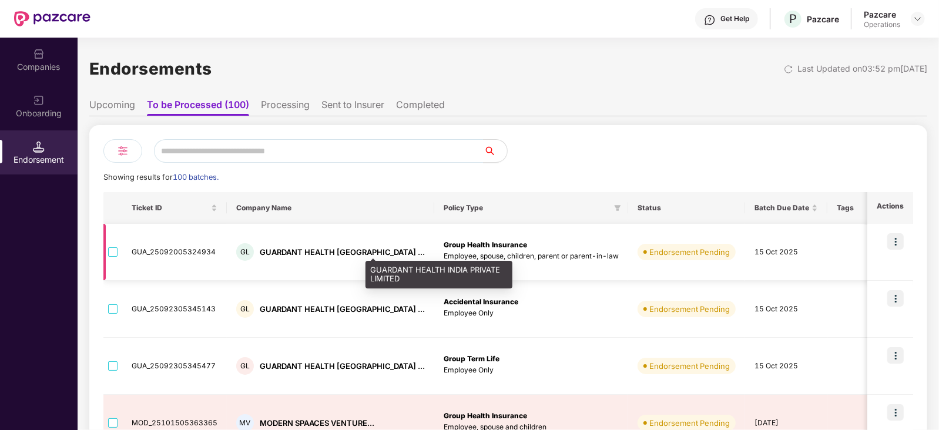
click at [280, 250] on div "GUARDANT HEALTH [GEOGRAPHIC_DATA] ..." at bounding box center [342, 252] width 165 height 11
copy div "GUARDANT"
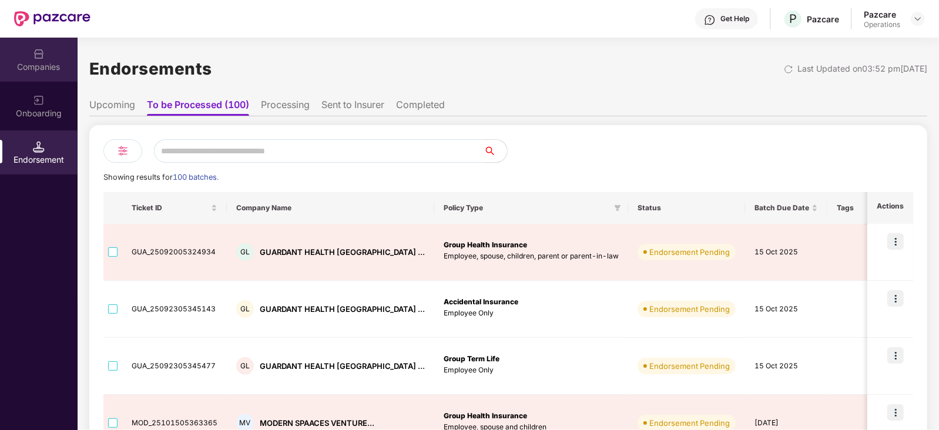
click at [56, 71] on div "Companies" at bounding box center [39, 67] width 78 height 12
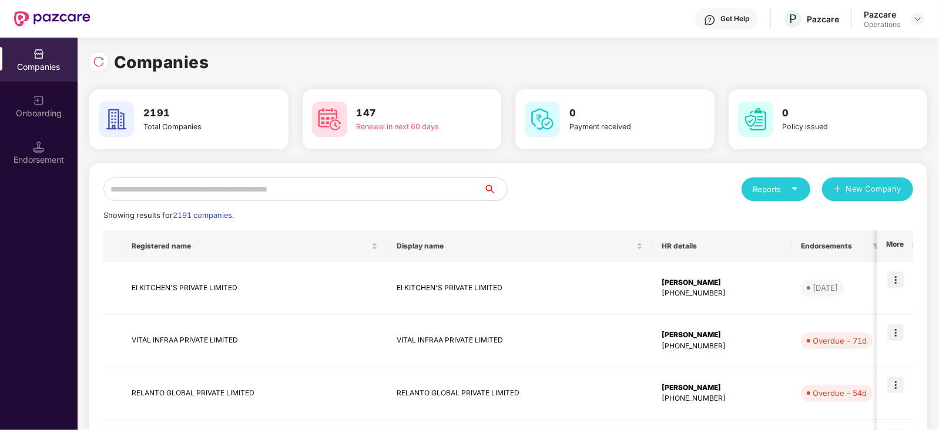
click at [217, 186] on input "text" at bounding box center [293, 190] width 380 height 24
paste input "********"
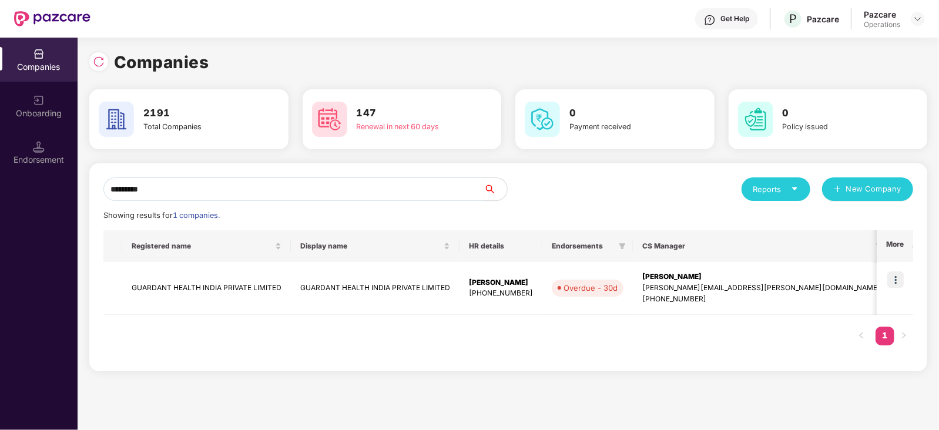
type input "********"
click at [902, 276] on img at bounding box center [896, 280] width 16 height 16
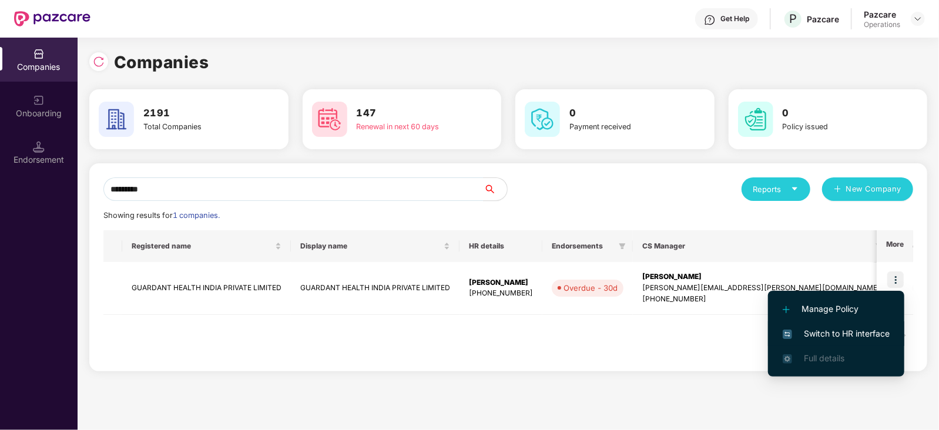
click at [866, 339] on span "Switch to HR interface" at bounding box center [836, 333] width 107 height 13
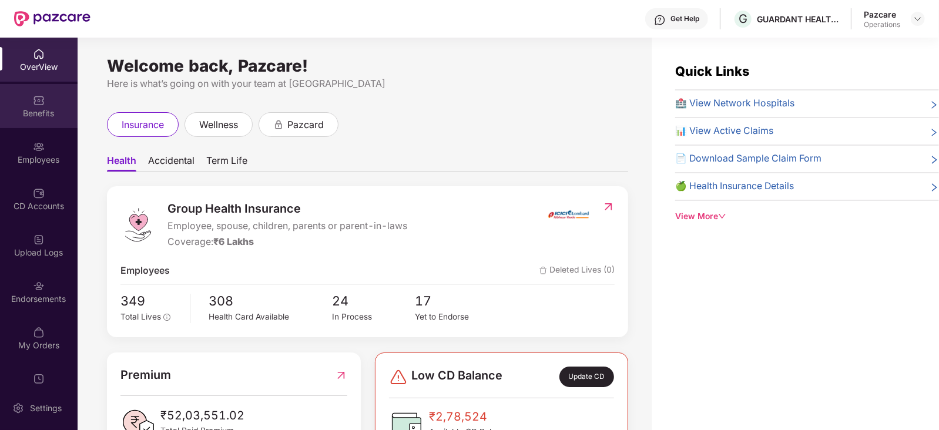
click at [45, 111] on div "Benefits" at bounding box center [39, 114] width 78 height 12
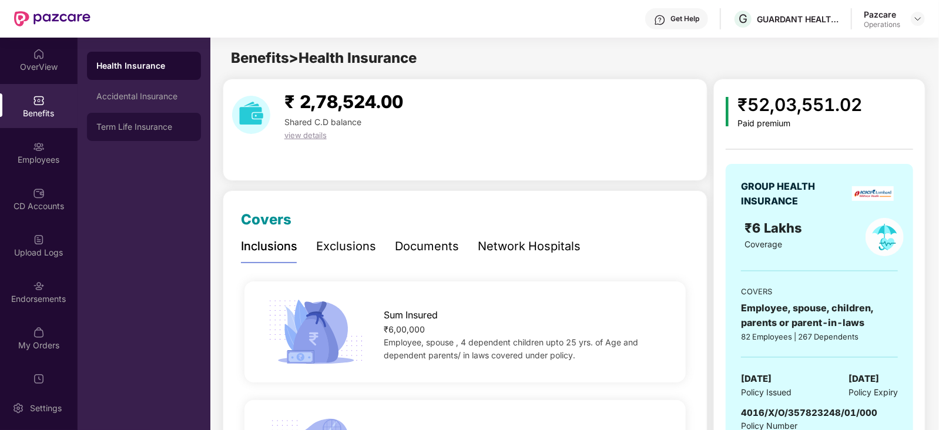
click at [161, 128] on div "Term Life Insurance" at bounding box center [143, 126] width 95 height 9
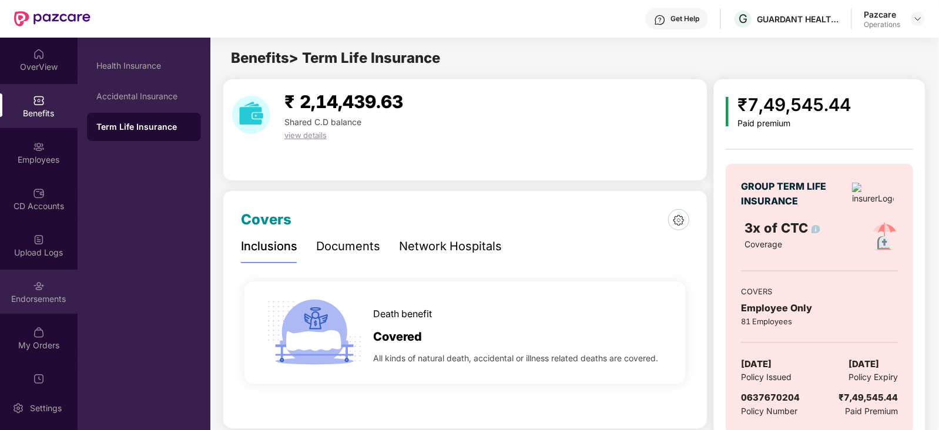
click at [39, 288] on img at bounding box center [39, 286] width 12 height 12
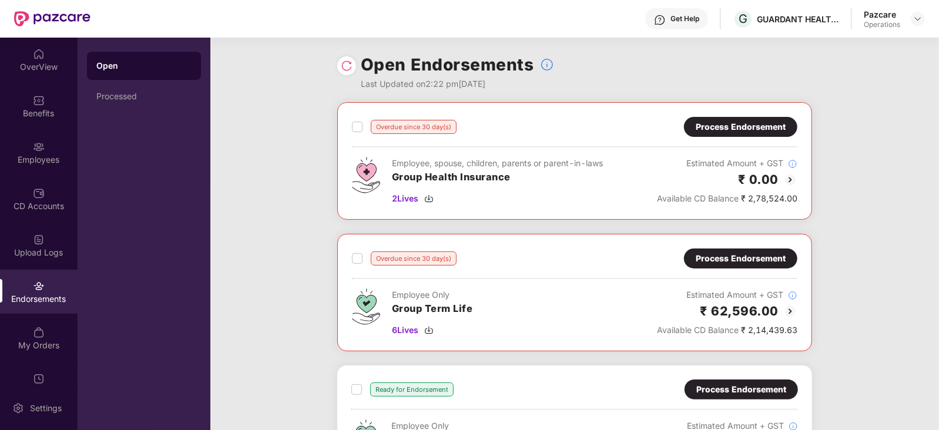
click at [286, 287] on div "Overdue since 30 day(s) Process Endorsement Employee, spouse, children, parents…" at bounding box center [574, 430] width 729 height 656
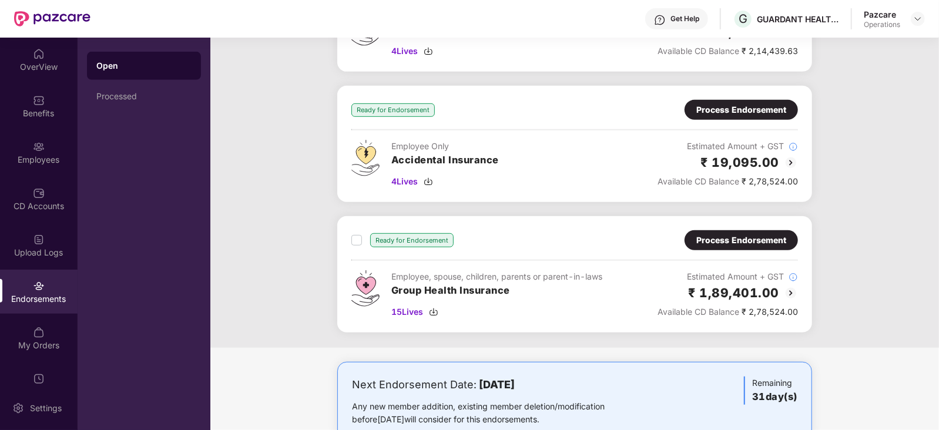
scroll to position [411, 0]
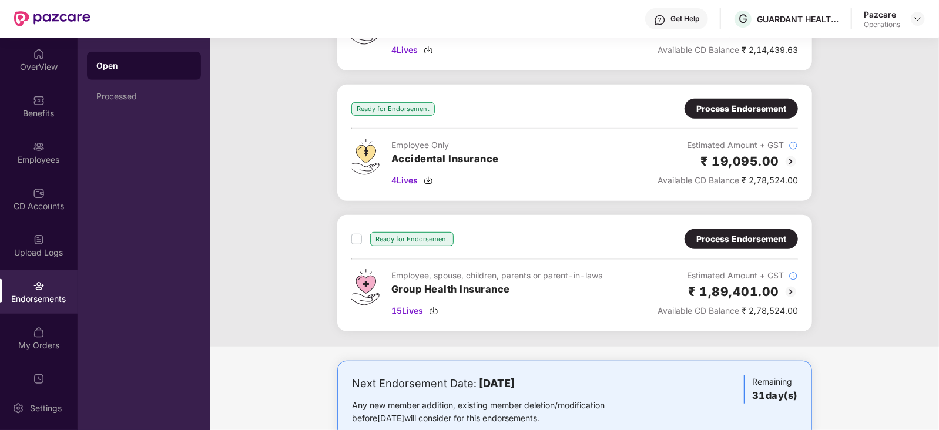
click at [915, 180] on div "Overdue since 30 day(s) Process Endorsement Employee, spouse, children, parents…" at bounding box center [574, 19] width 729 height 656
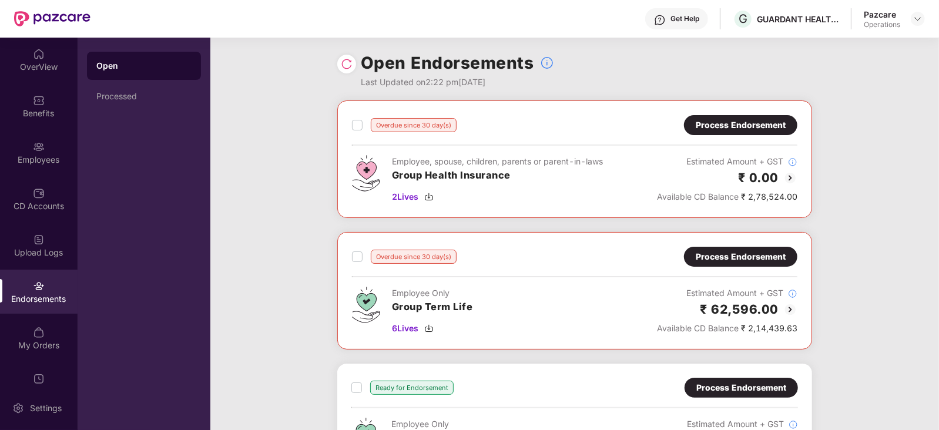
scroll to position [0, 0]
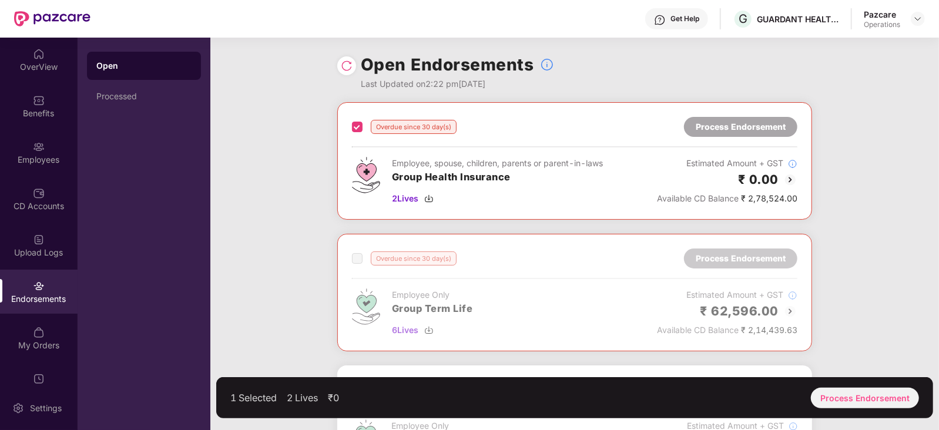
click at [913, 187] on div "Overdue since 30 day(s) Process Endorsement Employee, spouse, children, parents…" at bounding box center [574, 430] width 729 height 656
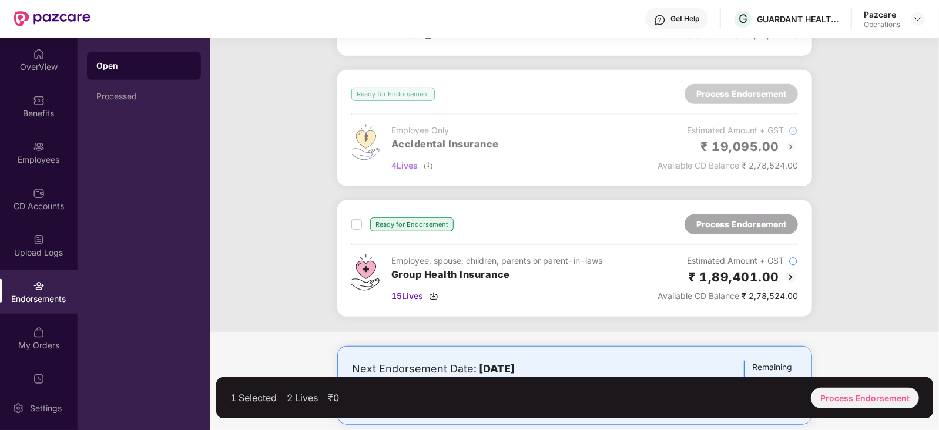
scroll to position [443, 0]
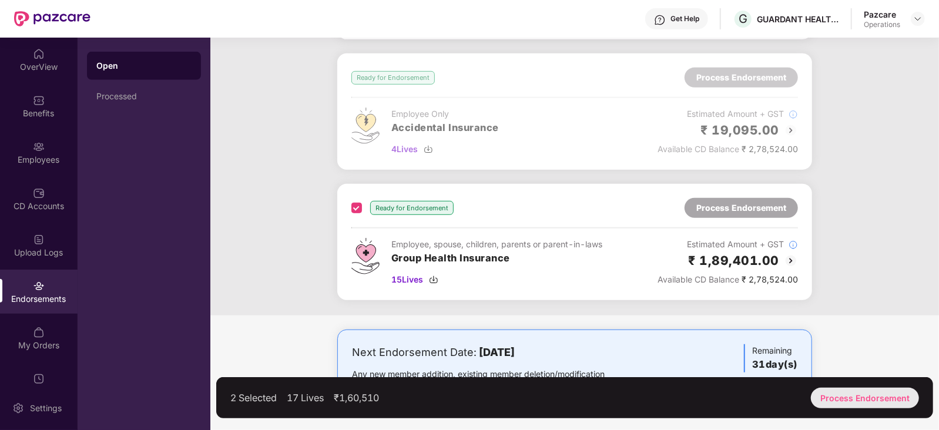
click at [890, 401] on div "Process Endorsement" at bounding box center [865, 398] width 108 height 21
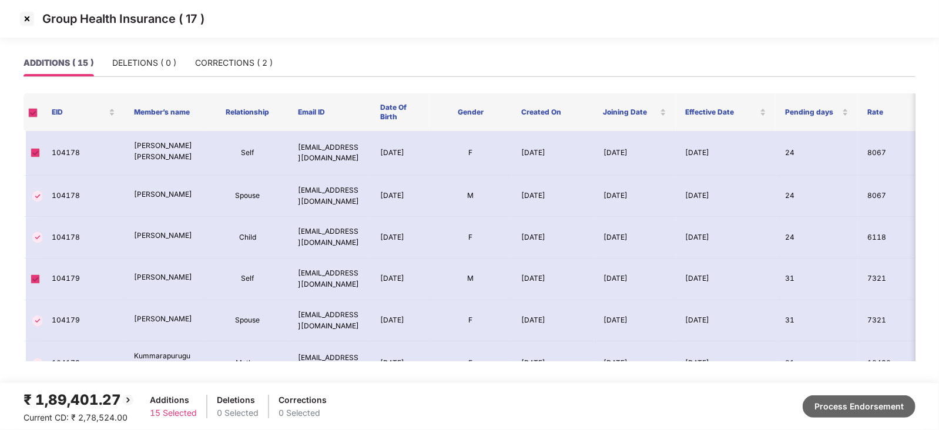
click at [861, 410] on button "Process Endorsement" at bounding box center [859, 407] width 113 height 22
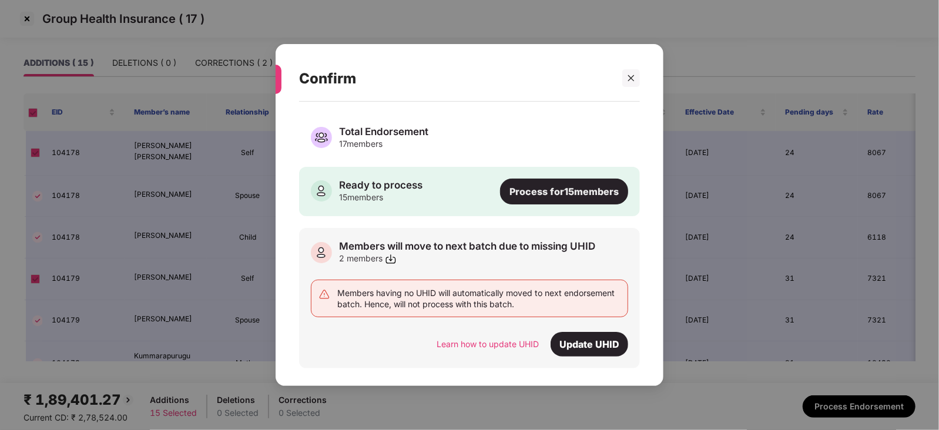
click at [567, 195] on div "Process for 15 members" at bounding box center [564, 192] width 128 height 26
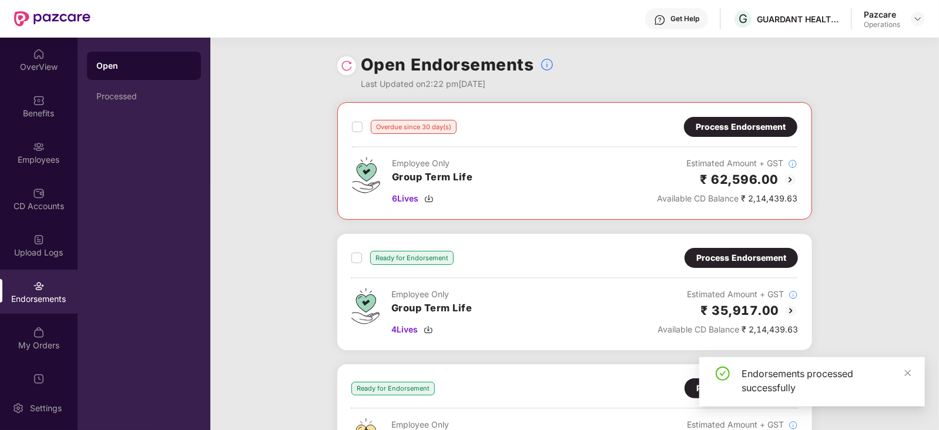
click at [868, 186] on div "Overdue since 30 day(s) Process Endorsement Employee Only Group Term Life 6 Liv…" at bounding box center [574, 299] width 729 height 394
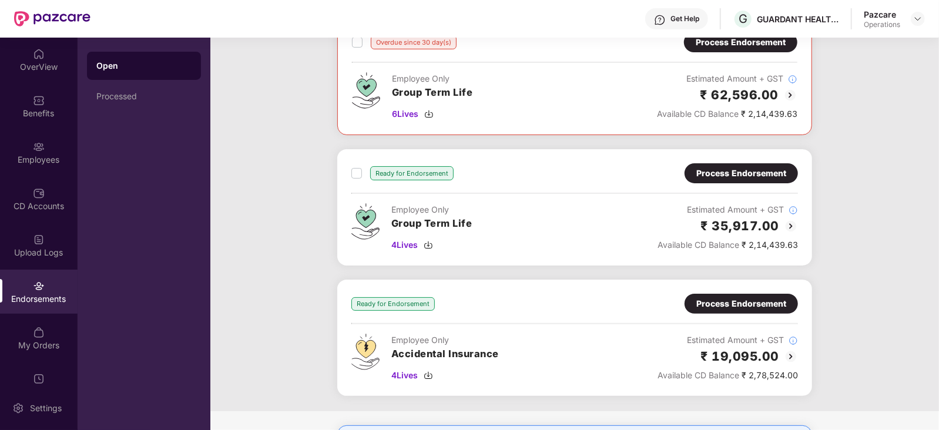
scroll to position [146, 0]
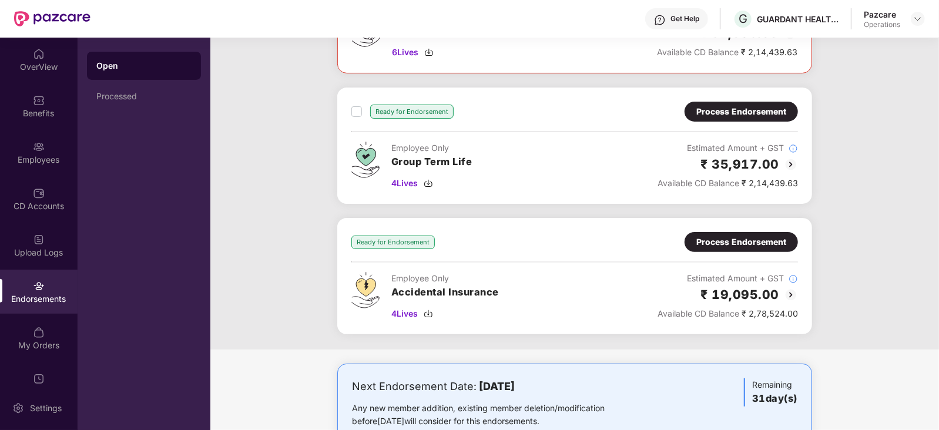
click at [745, 238] on div "Process Endorsement" at bounding box center [741, 242] width 90 height 13
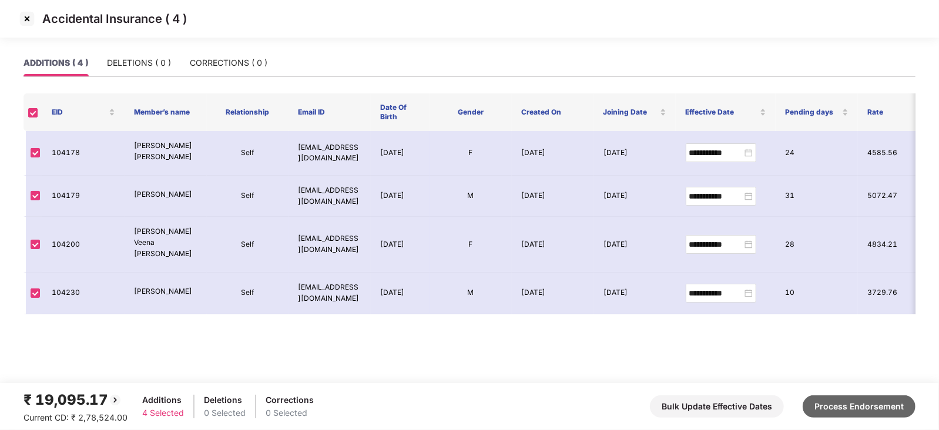
click at [832, 404] on button "Process Endorsement" at bounding box center [859, 407] width 113 height 22
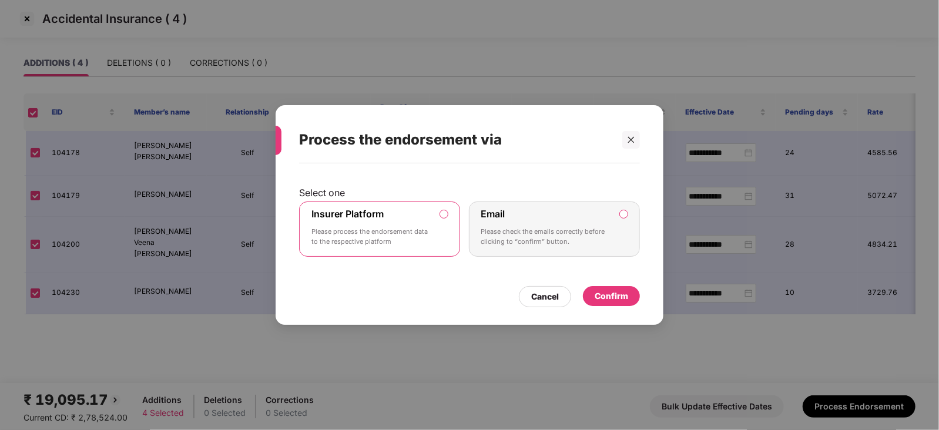
click at [608, 305] on div "Confirm" at bounding box center [611, 296] width 57 height 20
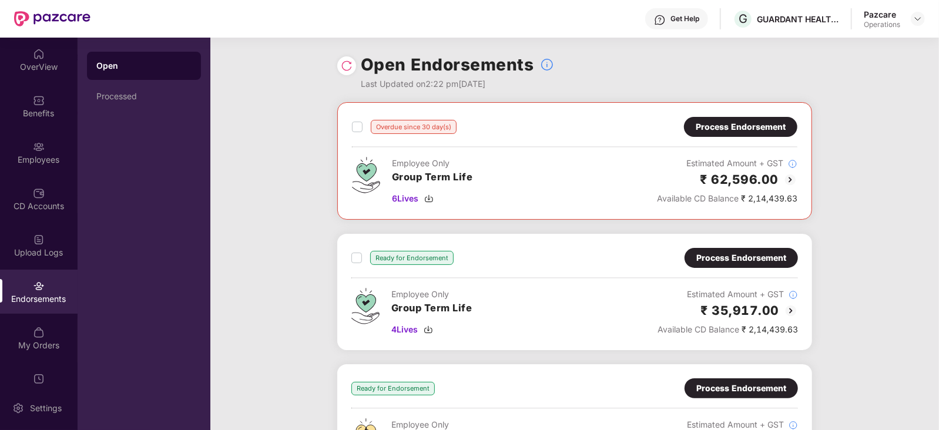
click at [226, 188] on div "Overdue since 30 day(s) Process Endorsement Employee Only Group Term Life 6 Liv…" at bounding box center [574, 299] width 729 height 394
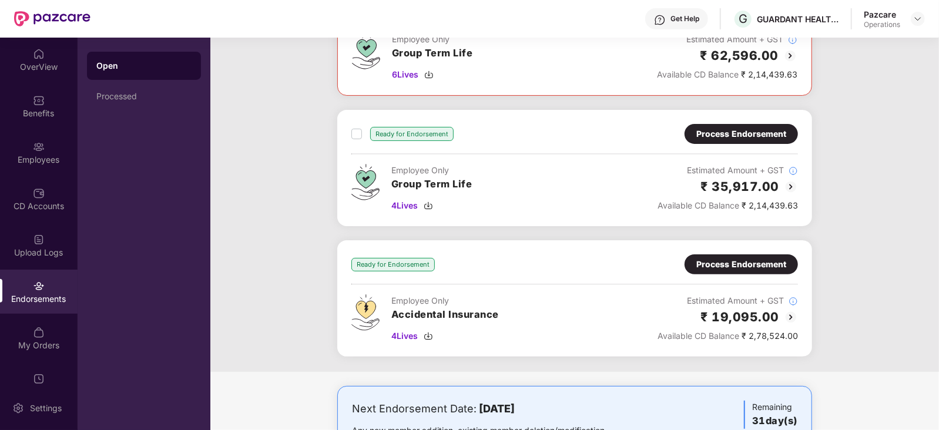
scroll to position [122, 0]
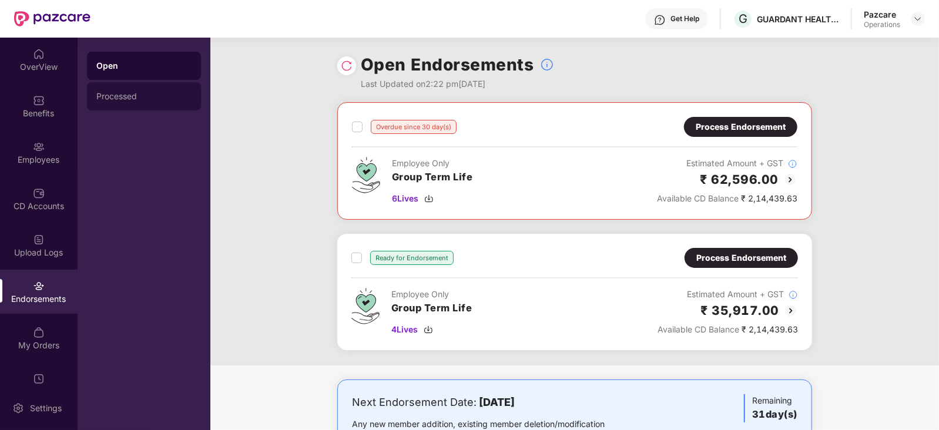
click at [120, 103] on div "Processed" at bounding box center [144, 96] width 114 height 28
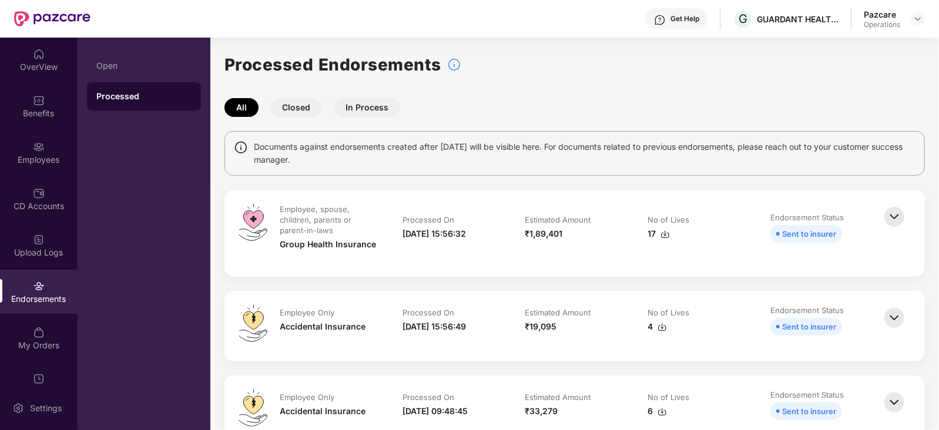
click at [665, 236] on img at bounding box center [665, 234] width 9 height 9
click at [636, 336] on td "No of Lives 4" at bounding box center [697, 326] width 123 height 42
click at [664, 330] on img at bounding box center [662, 327] width 9 height 9
click at [61, 168] on div "Employees" at bounding box center [39, 152] width 78 height 44
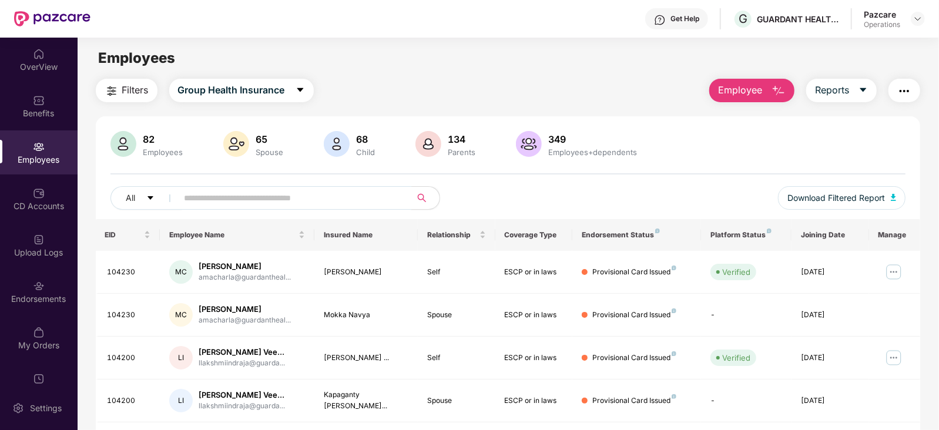
click at [276, 206] on input "text" at bounding box center [290, 198] width 211 height 18
paste input "******"
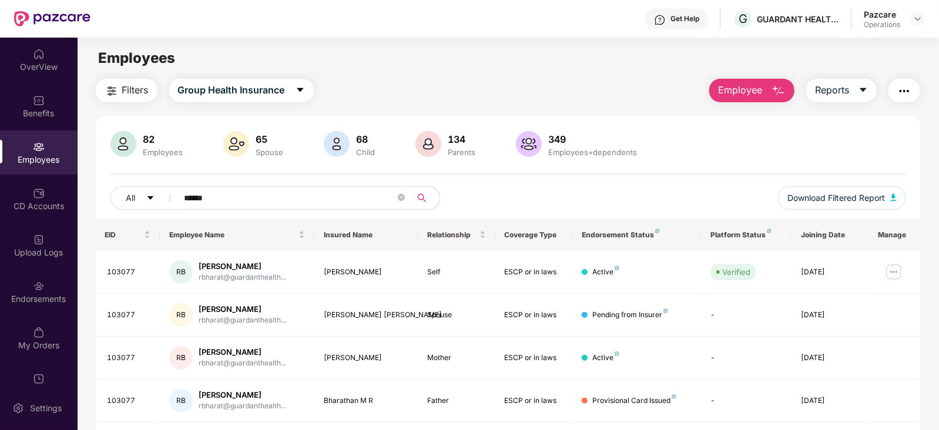
type input "******"
